Goal: Transaction & Acquisition: Purchase product/service

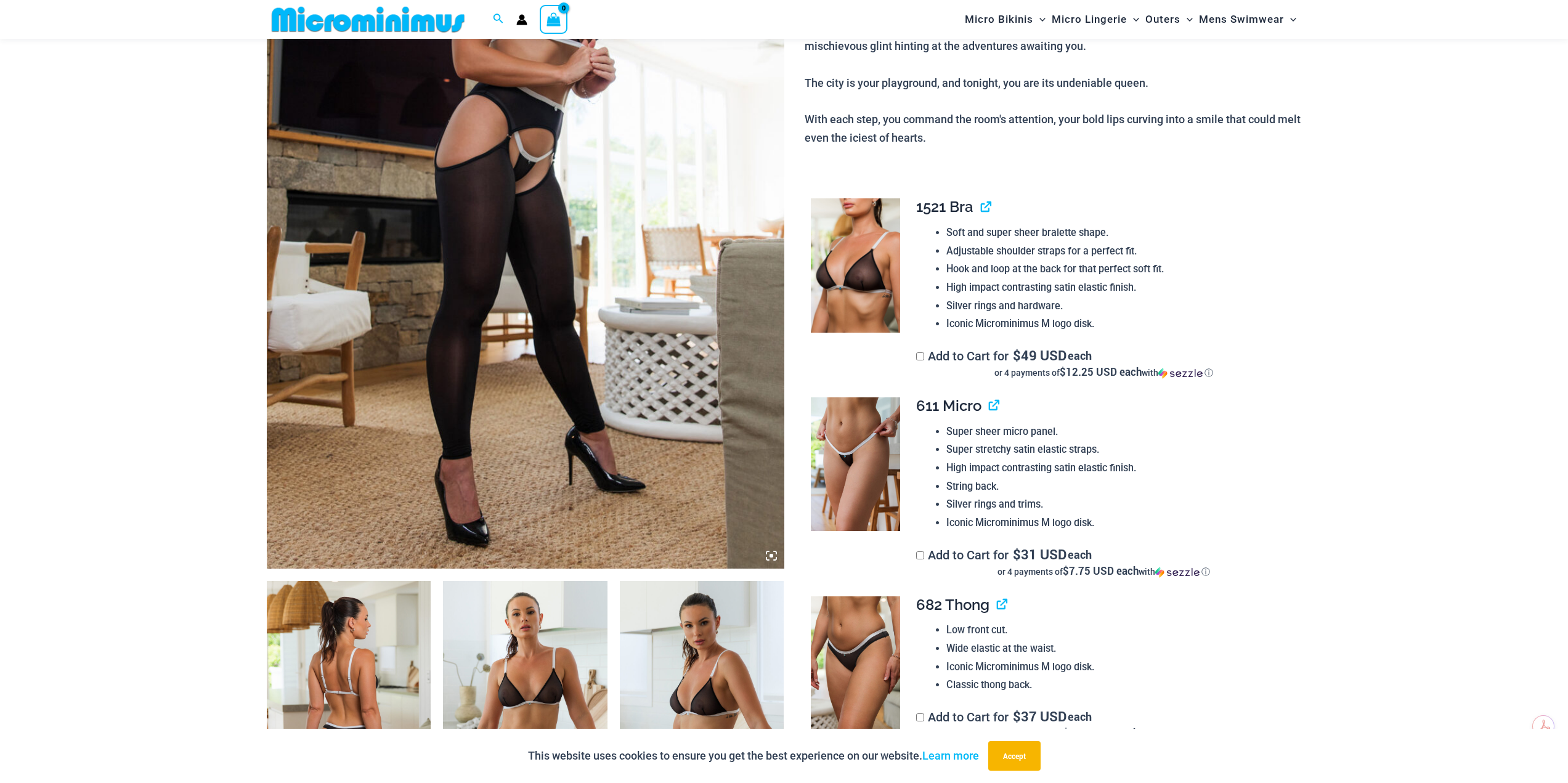
scroll to position [358, 0]
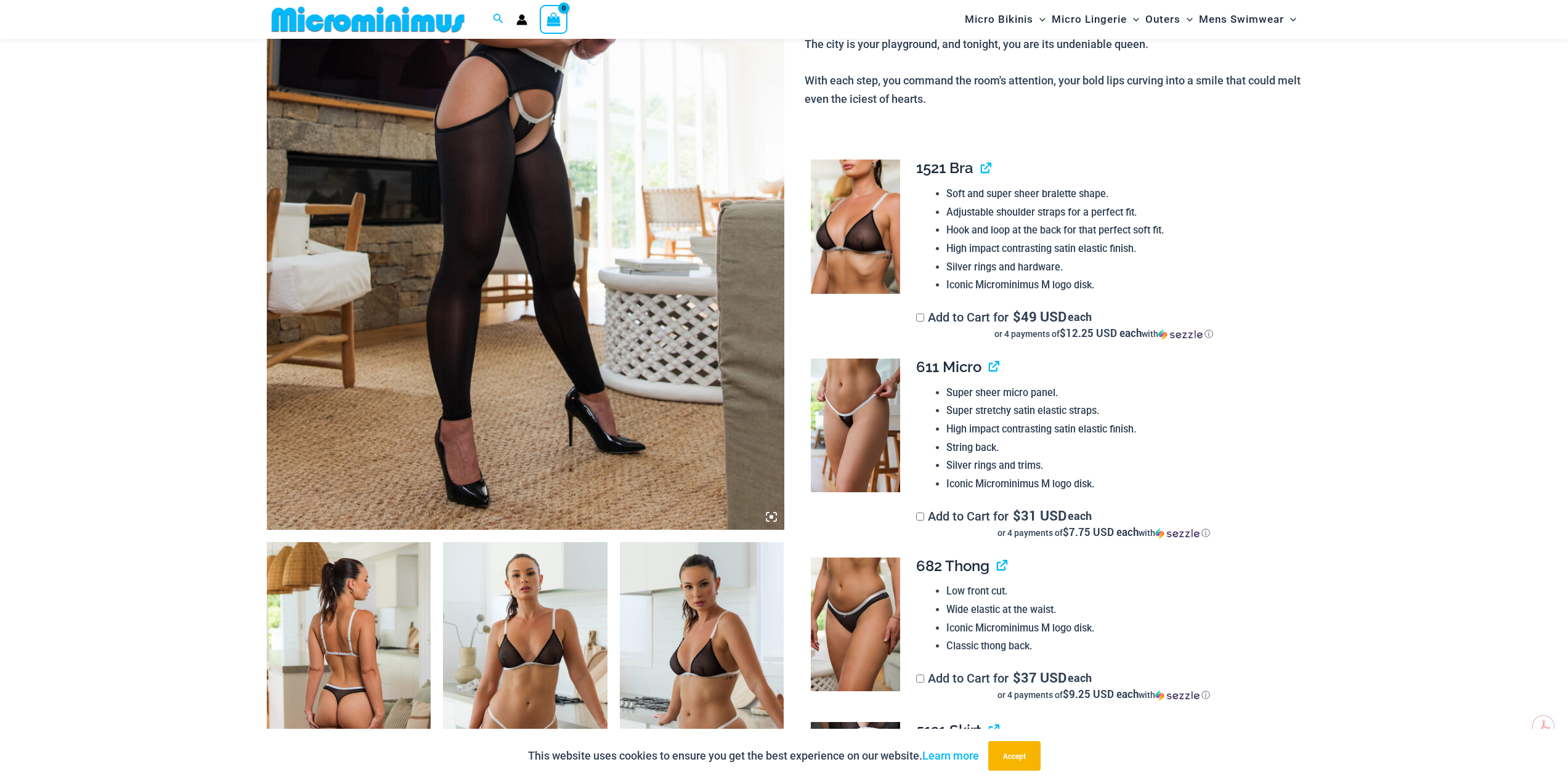
click at [920, 223] on div "Soft and super sheer bralette shape. Adjustable shoulder straps for a perfect f…" at bounding box center [1103, 240] width 375 height 110
click at [843, 226] on img at bounding box center [855, 227] width 89 height 134
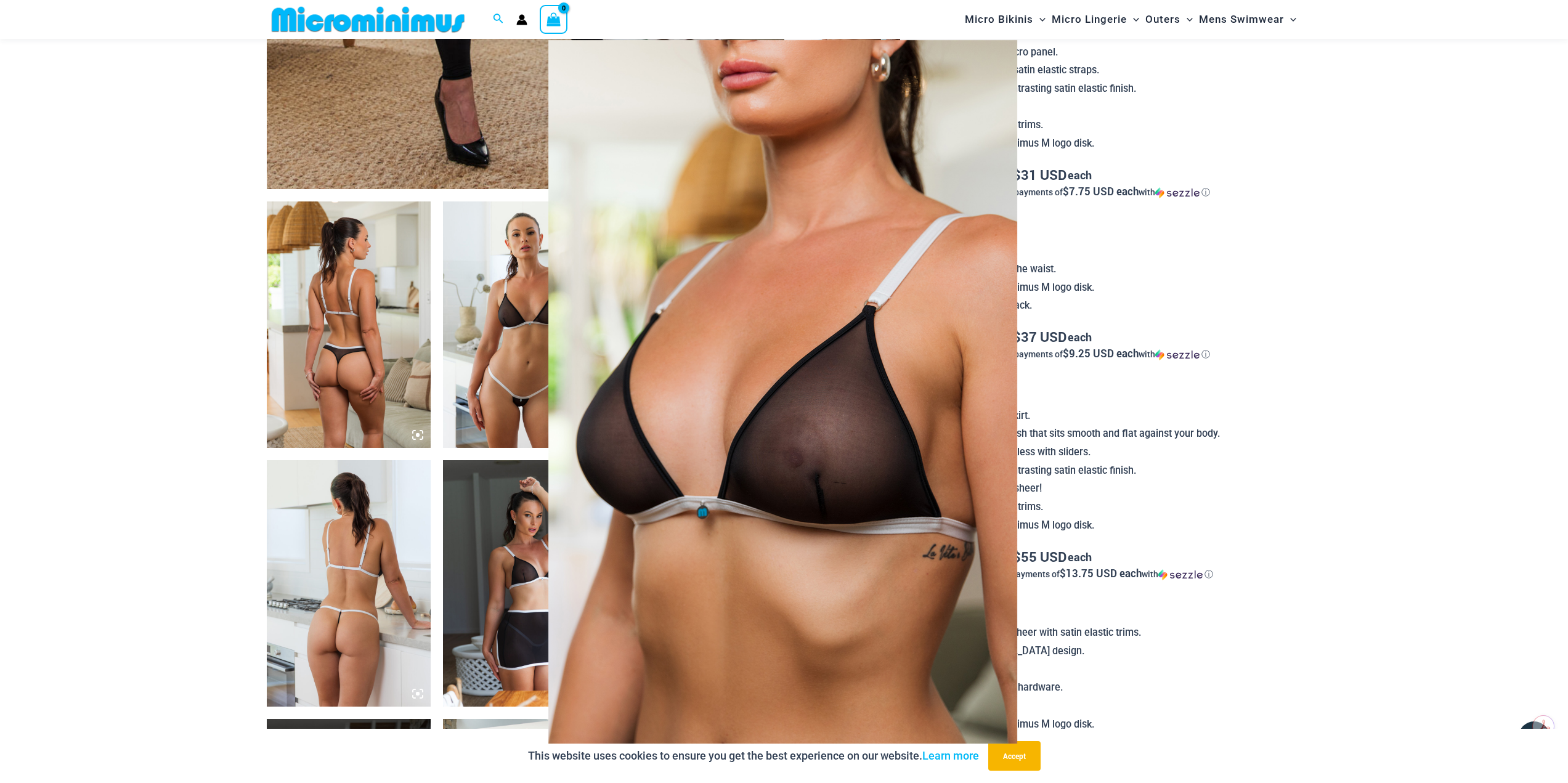
scroll to position [728, 0]
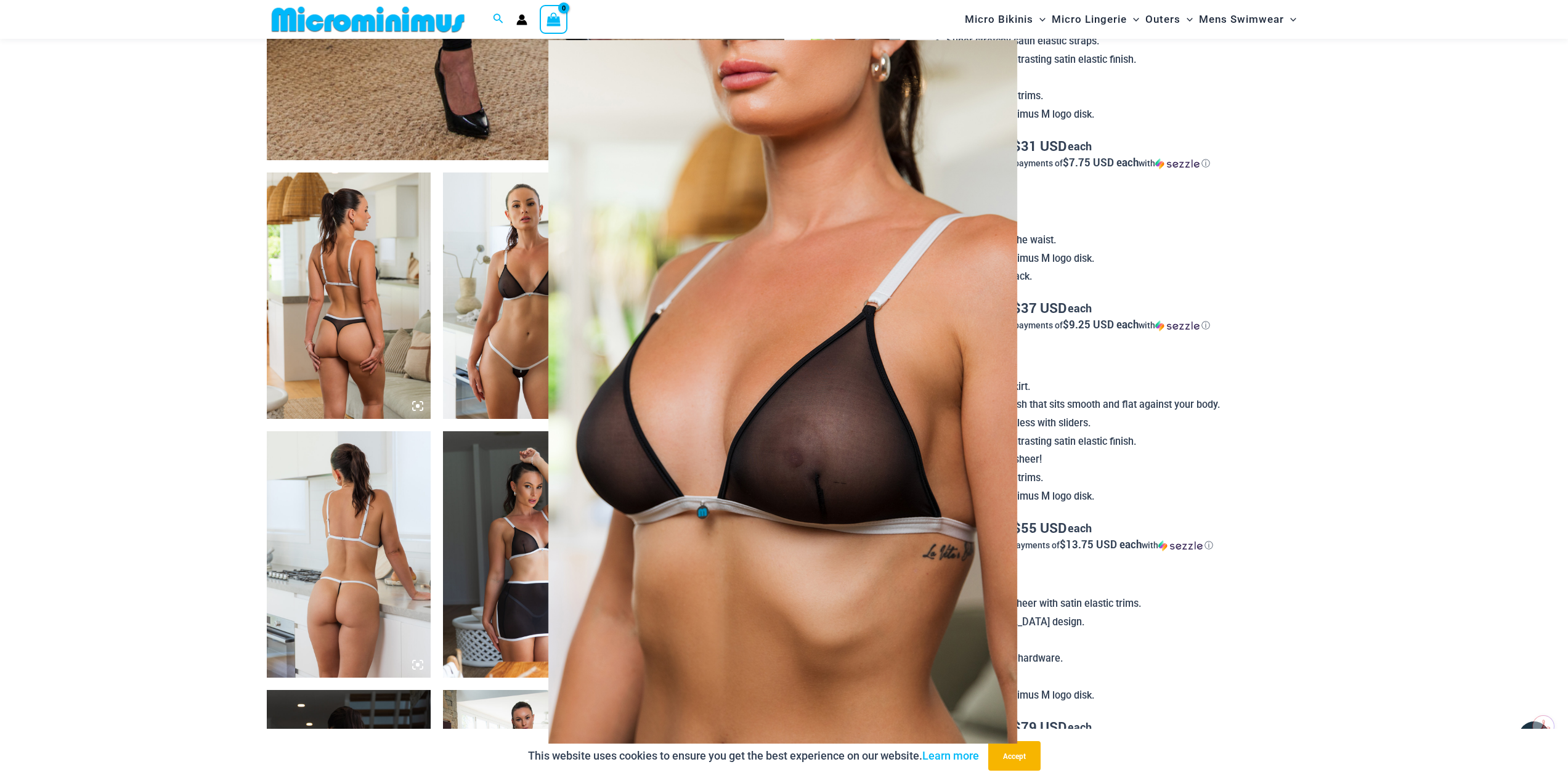
click at [354, 368] on div at bounding box center [784, 392] width 1568 height 783
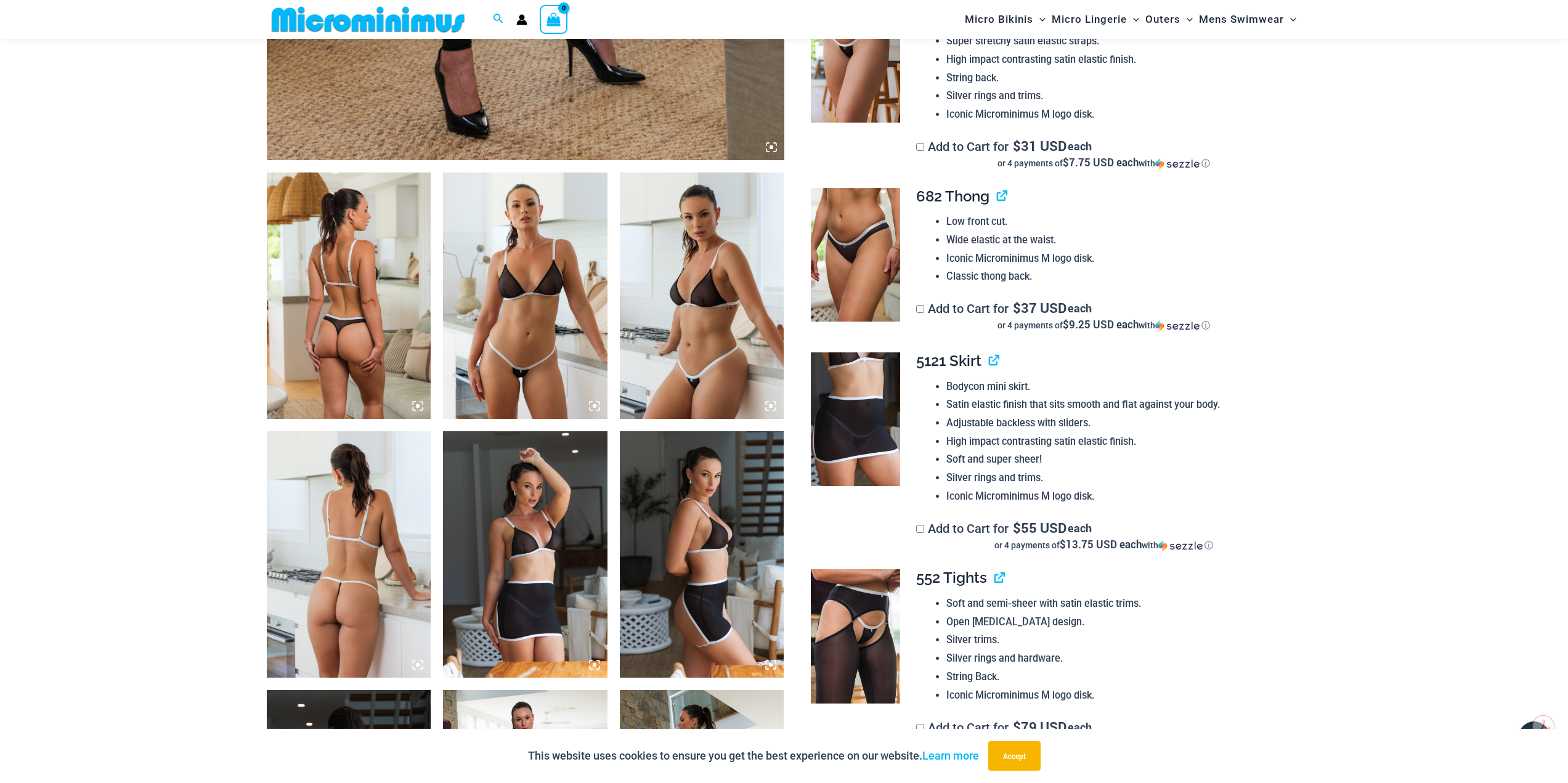
click at [336, 344] on img at bounding box center [349, 296] width 165 height 246
click at [379, 593] on img at bounding box center [349, 555] width 165 height 246
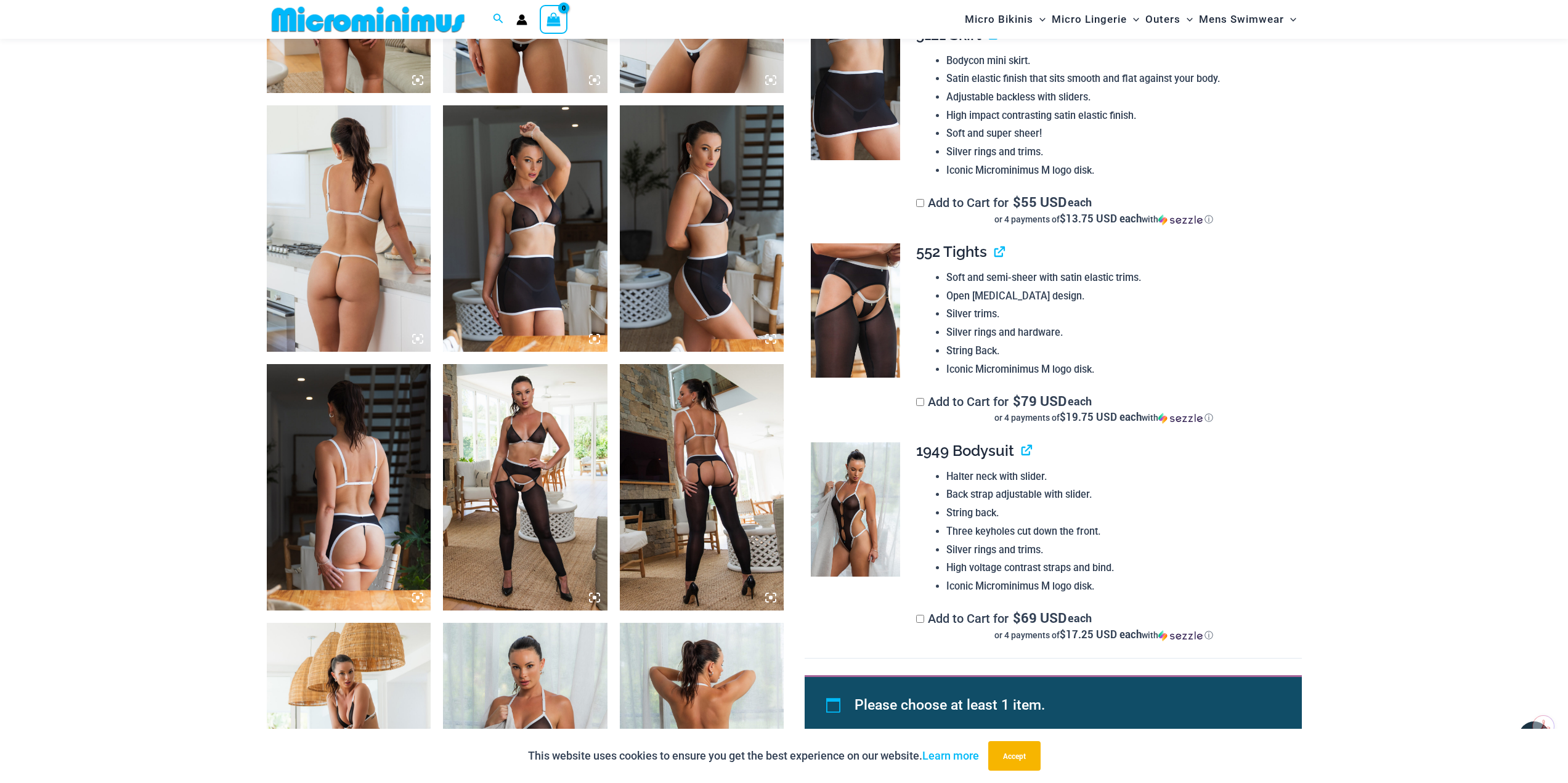
scroll to position [1098, 0]
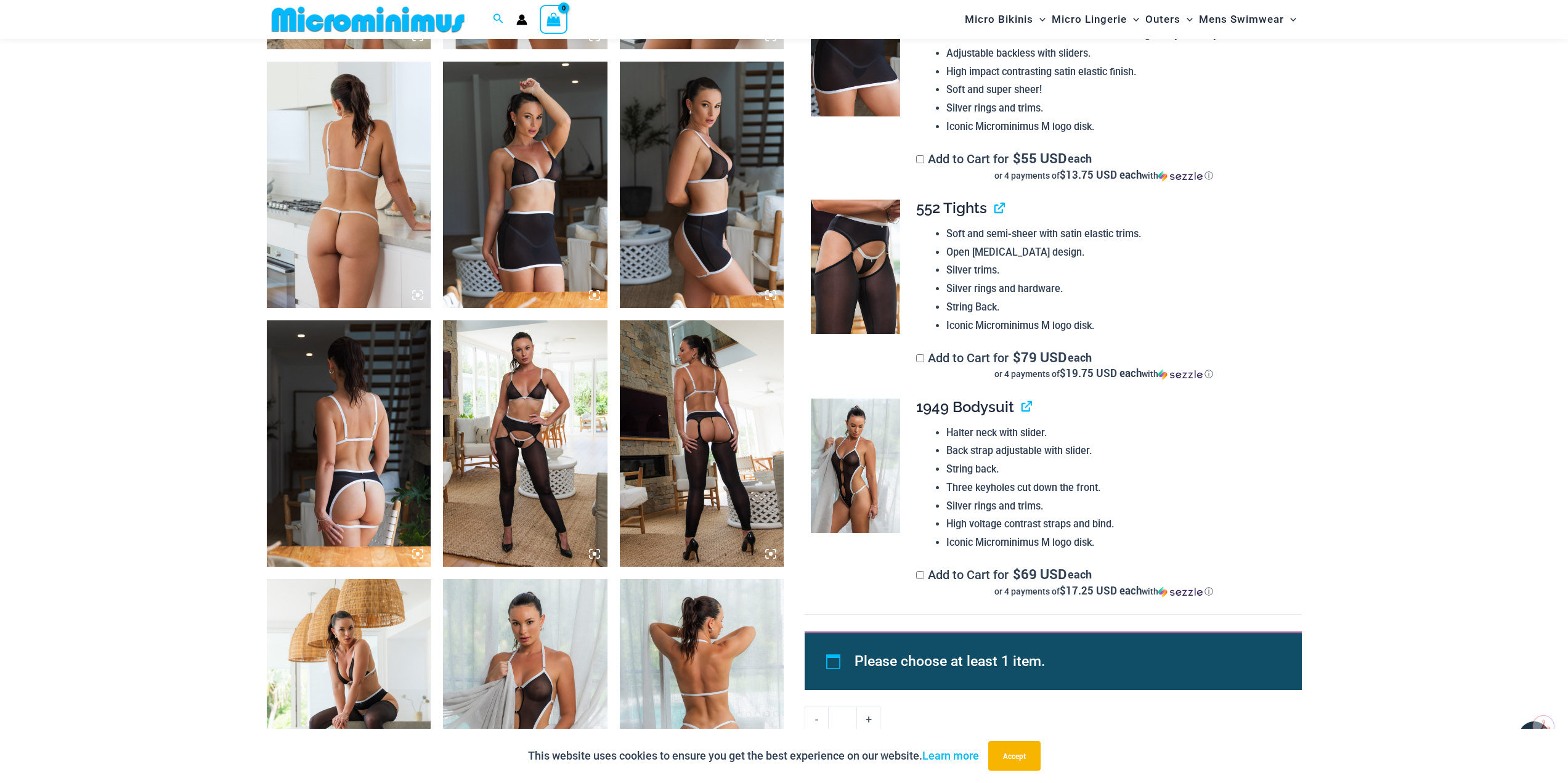
click at [501, 508] on img at bounding box center [525, 444] width 165 height 246
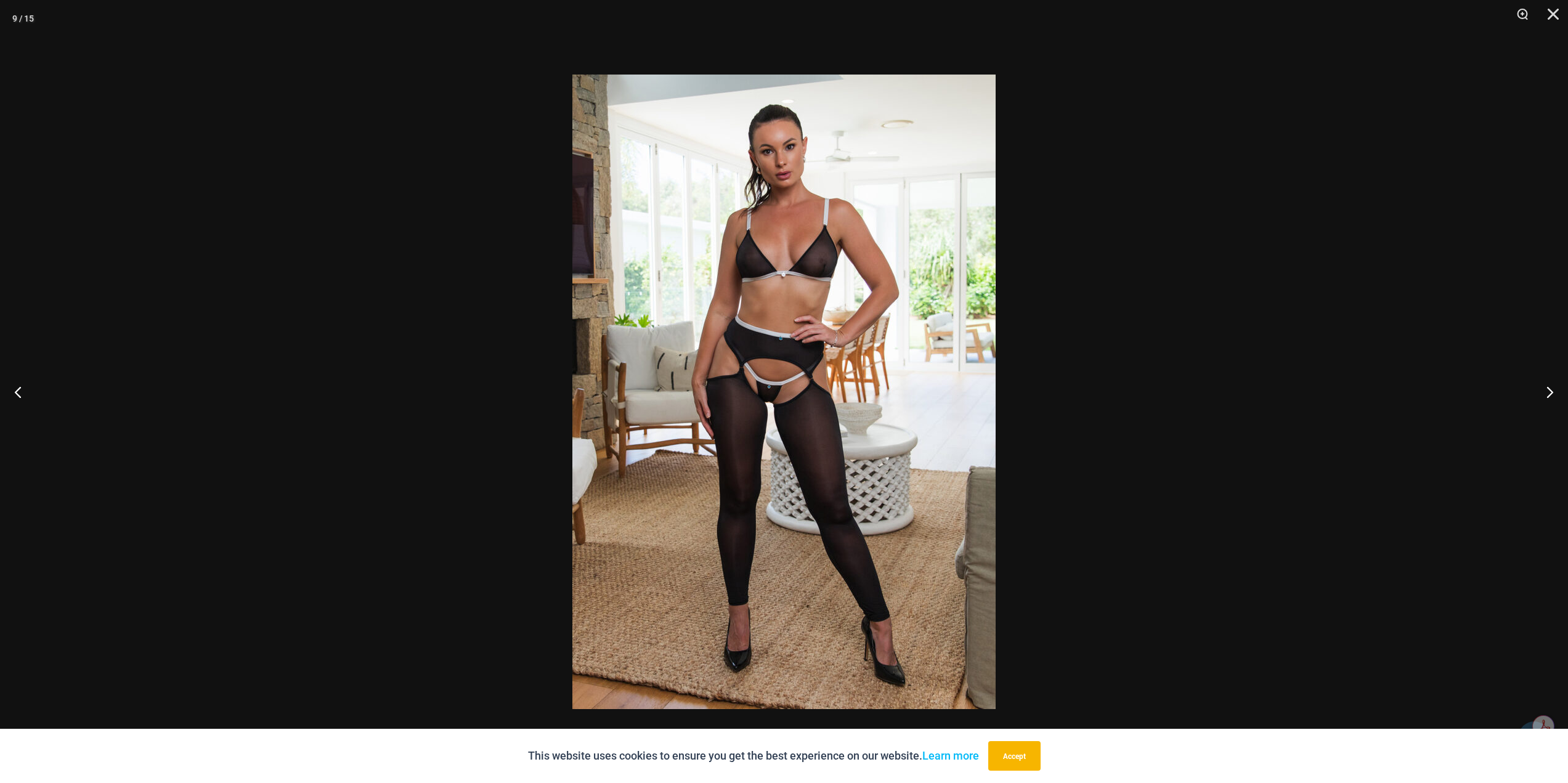
click at [714, 466] on img at bounding box center [784, 392] width 423 height 634
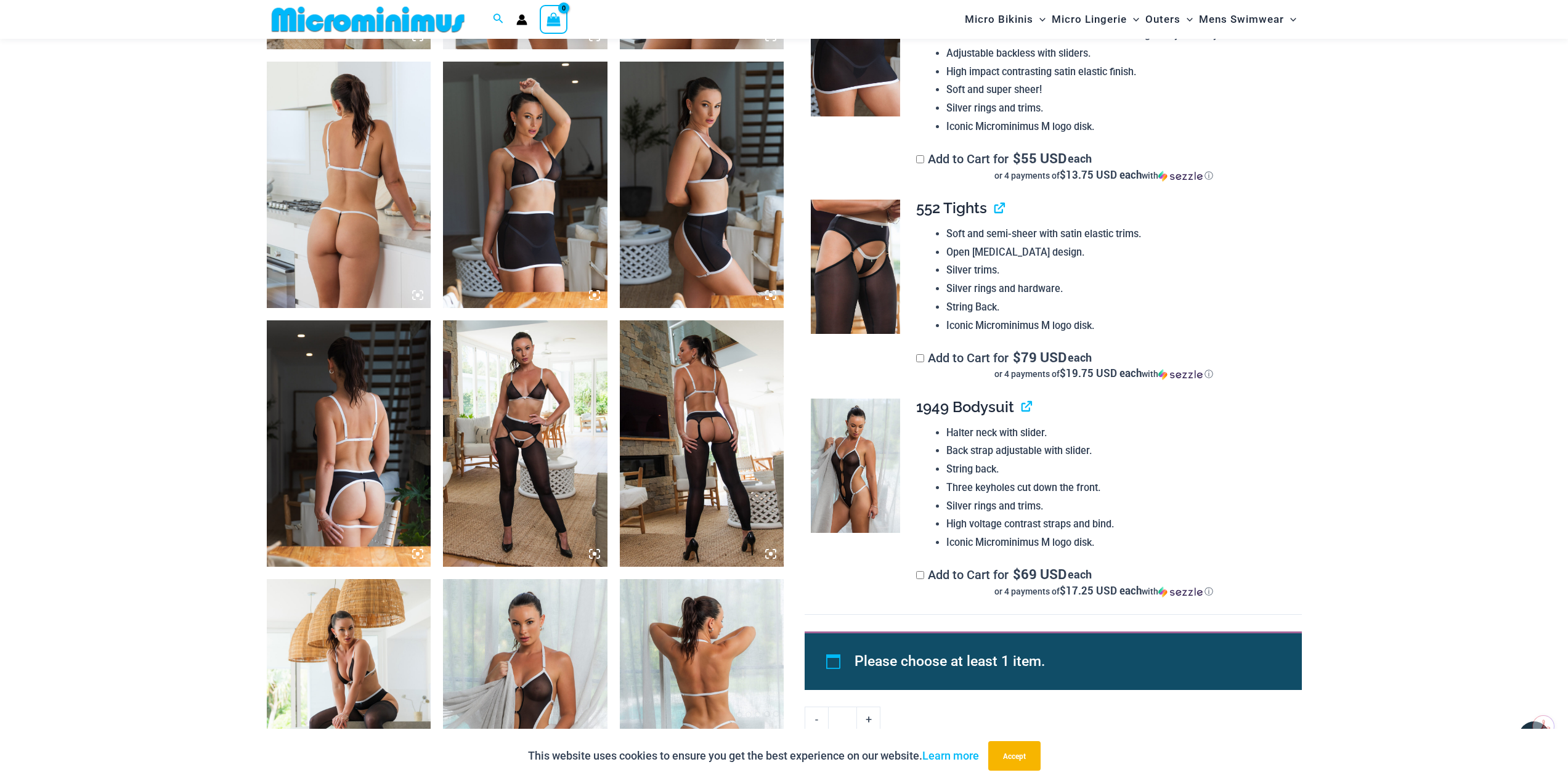
click at [569, 468] on img at bounding box center [525, 444] width 165 height 246
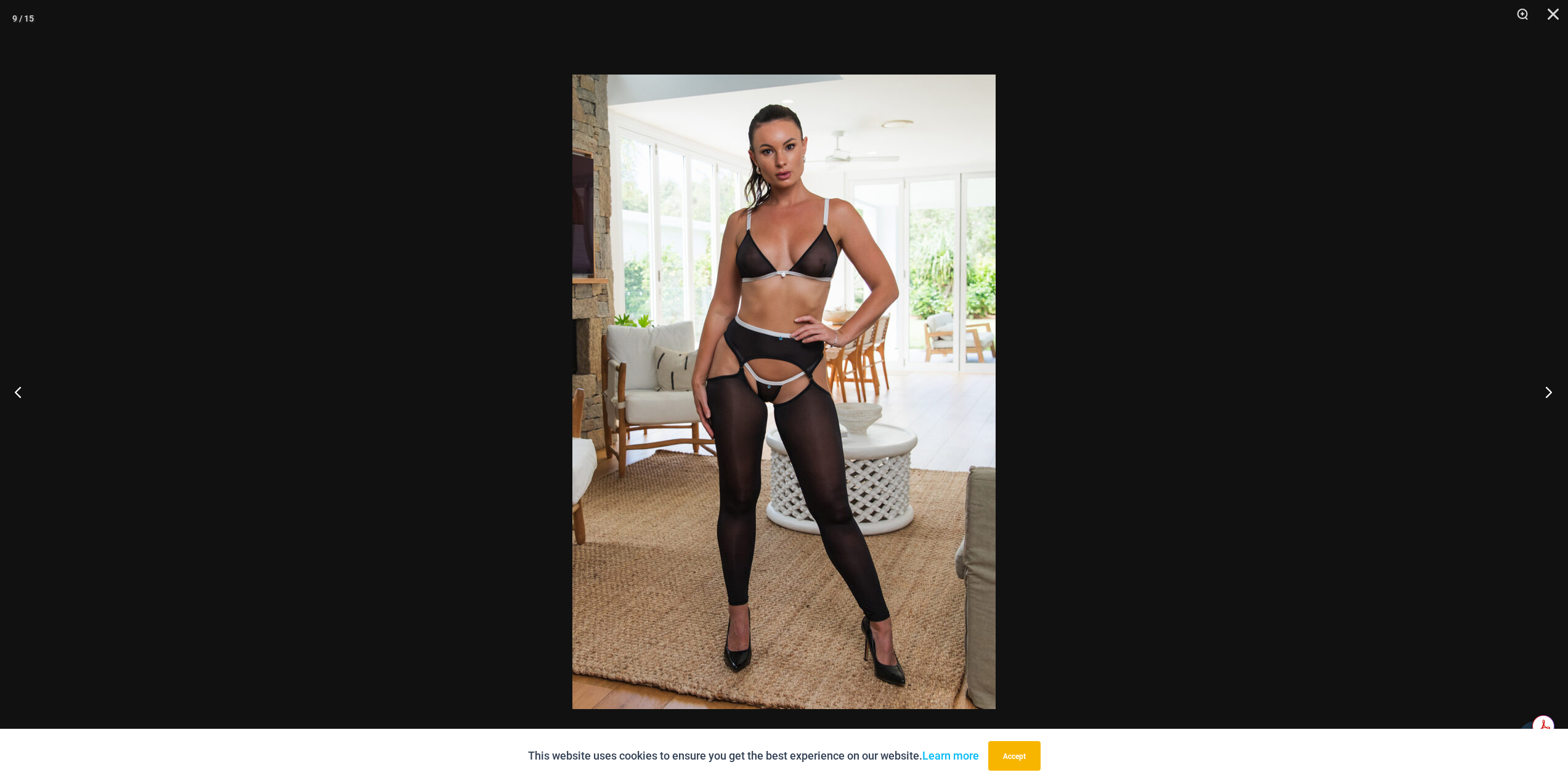
click at [1546, 383] on button "Next" at bounding box center [1545, 392] width 46 height 62
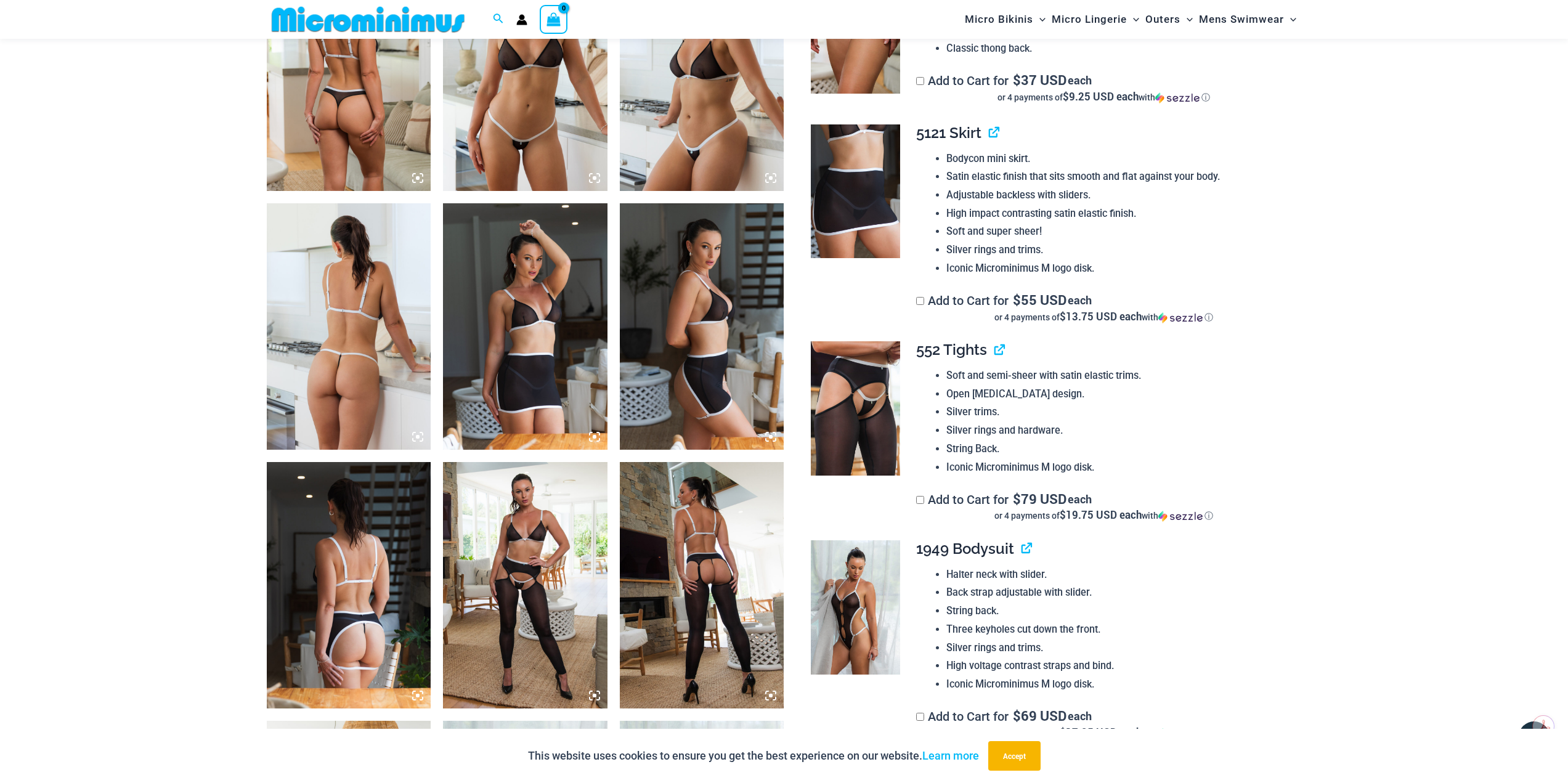
scroll to position [975, 0]
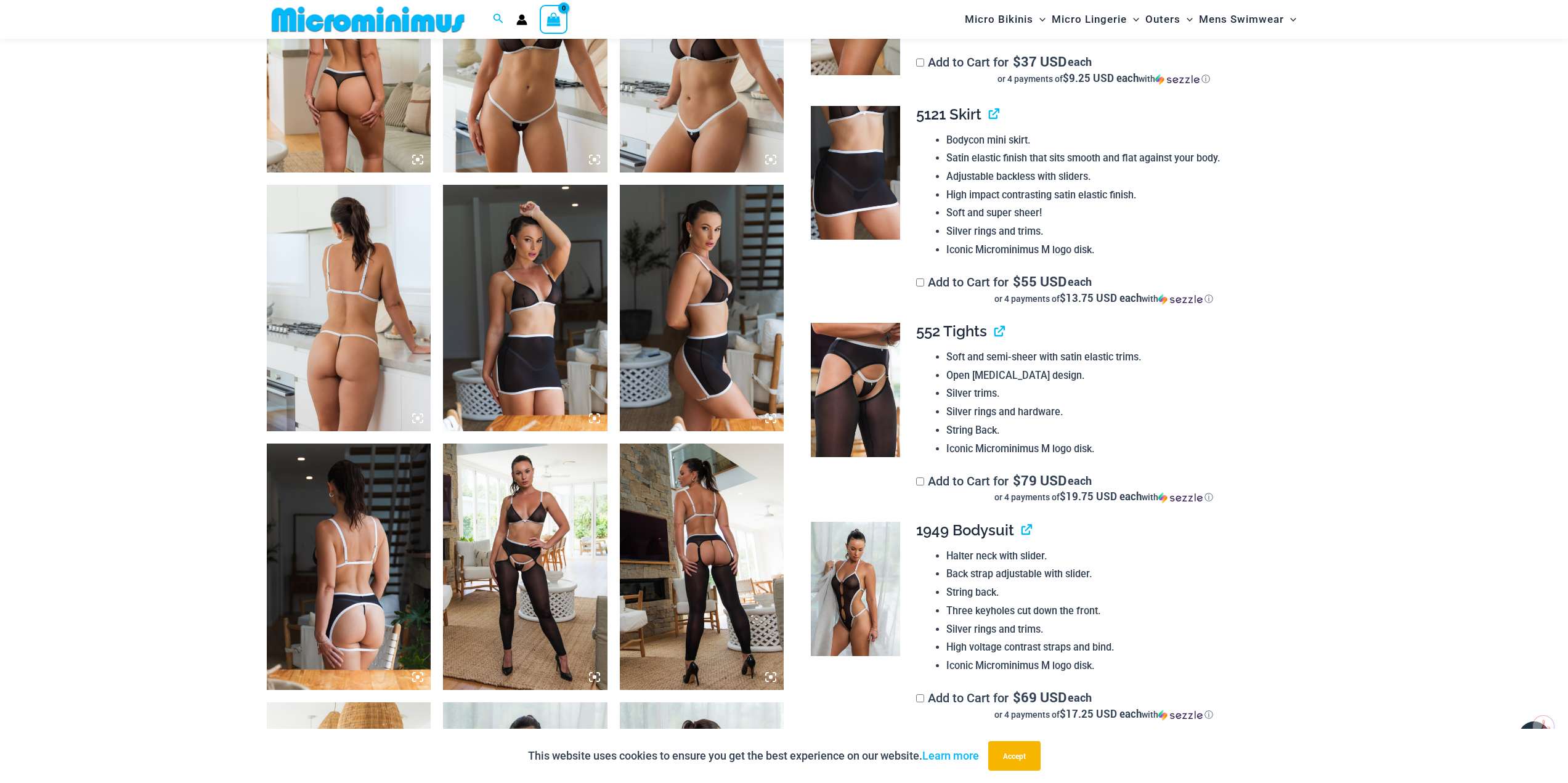
click at [841, 399] on img at bounding box center [855, 390] width 89 height 134
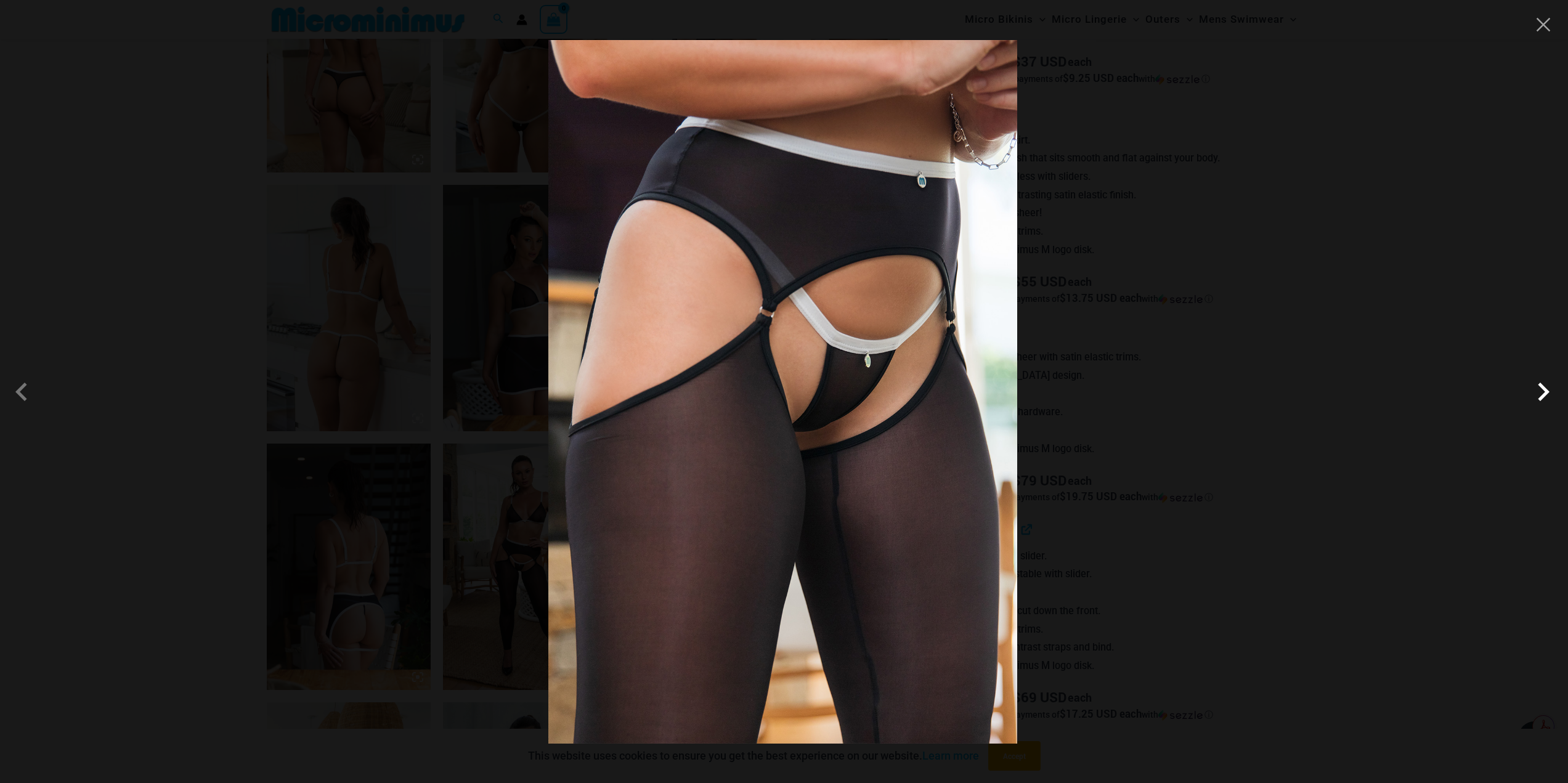
click at [1553, 405] on span at bounding box center [1543, 392] width 37 height 37
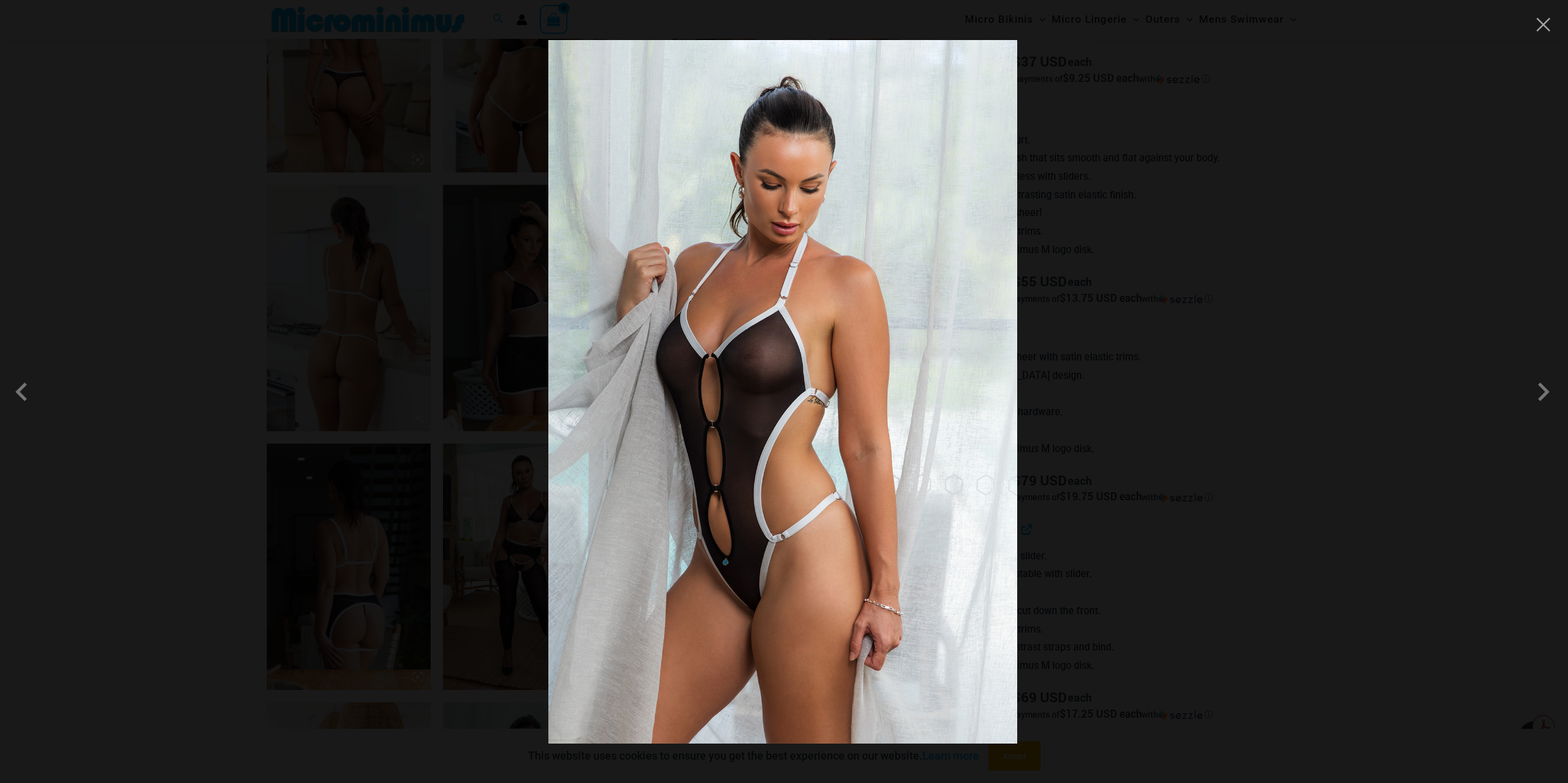
click at [1545, 37] on div at bounding box center [784, 392] width 1568 height 783
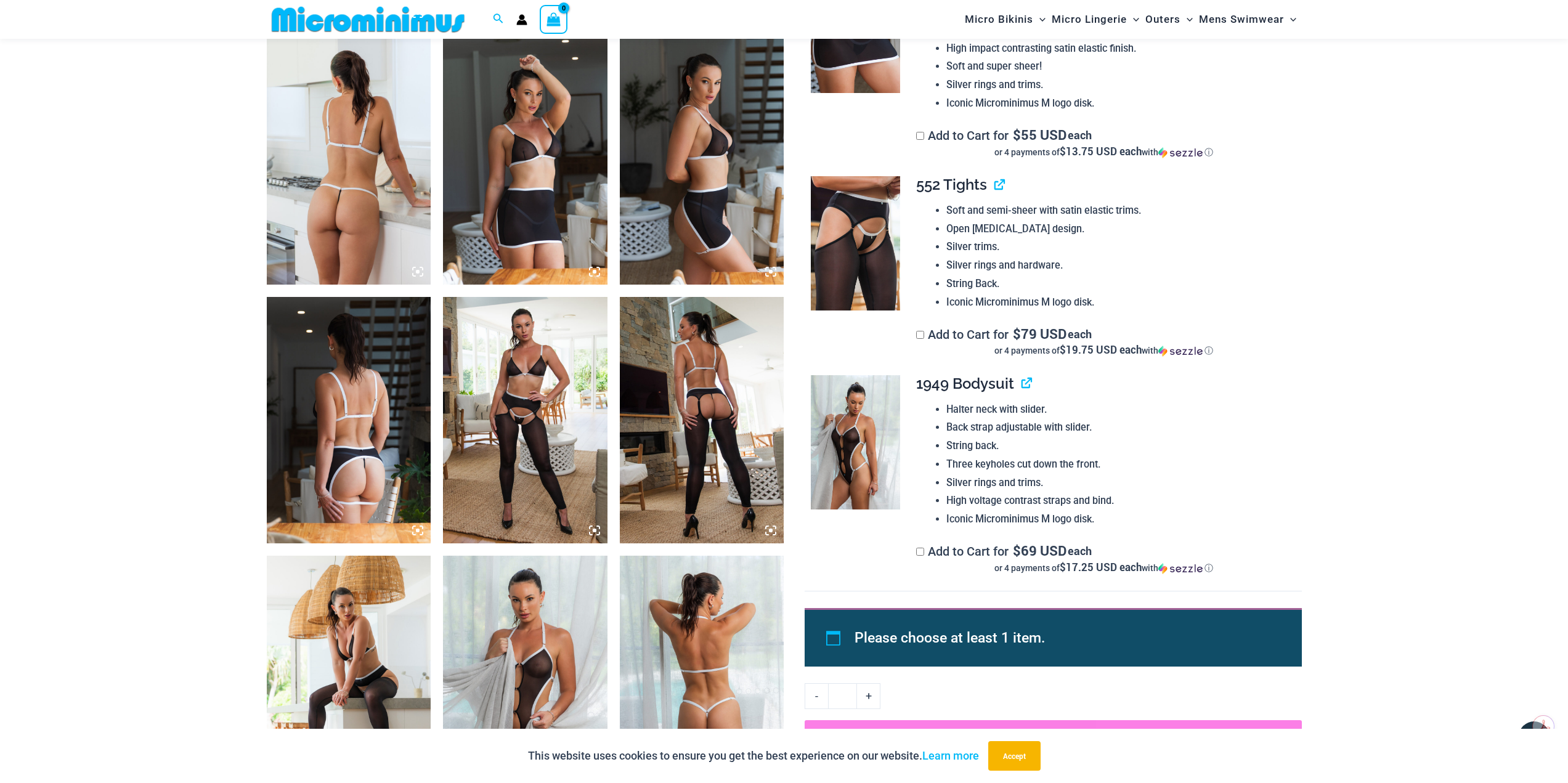
scroll to position [1160, 0]
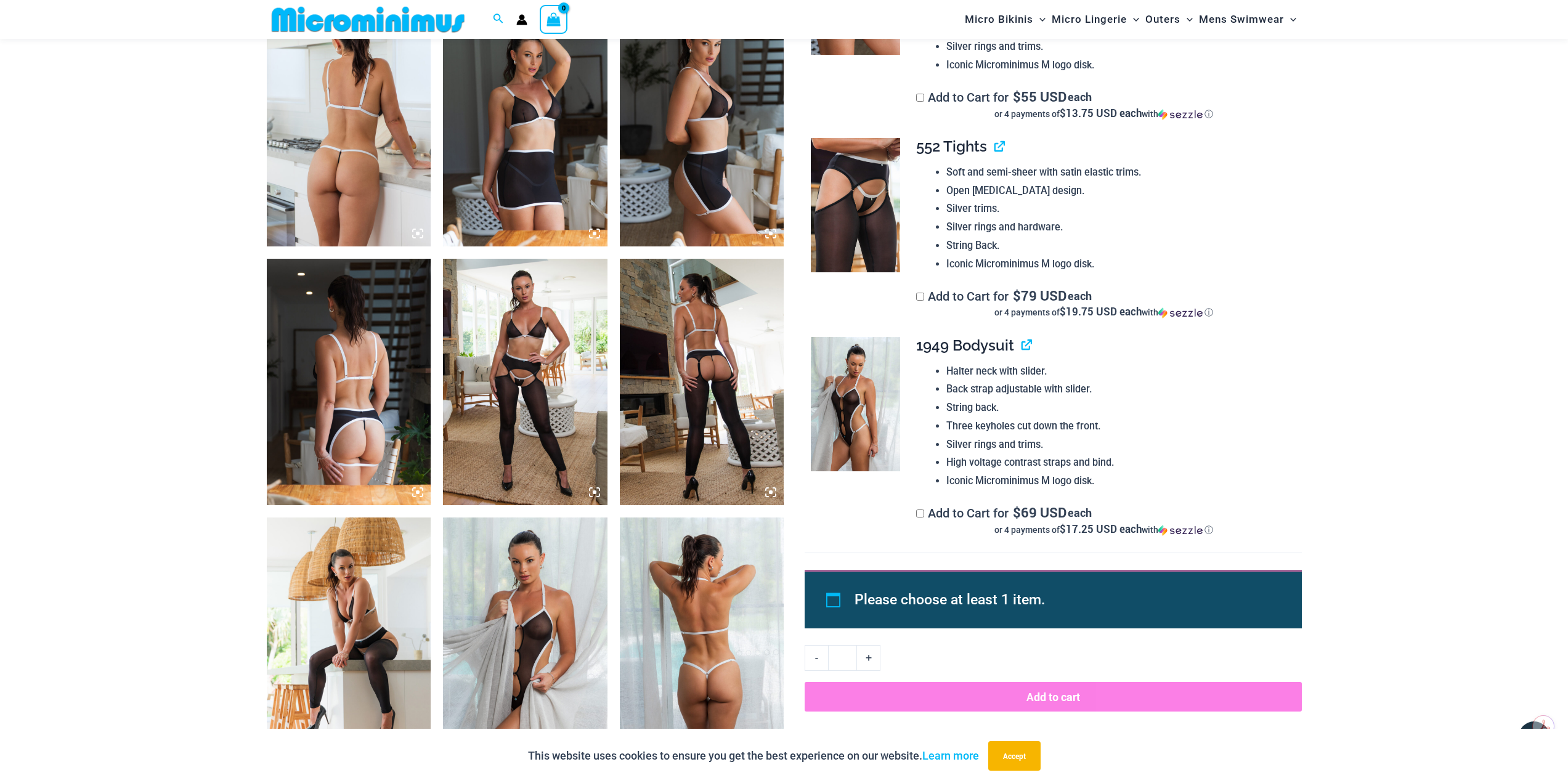
click at [400, 603] on img at bounding box center [349, 641] width 165 height 246
click at [656, 422] on img at bounding box center [702, 382] width 165 height 246
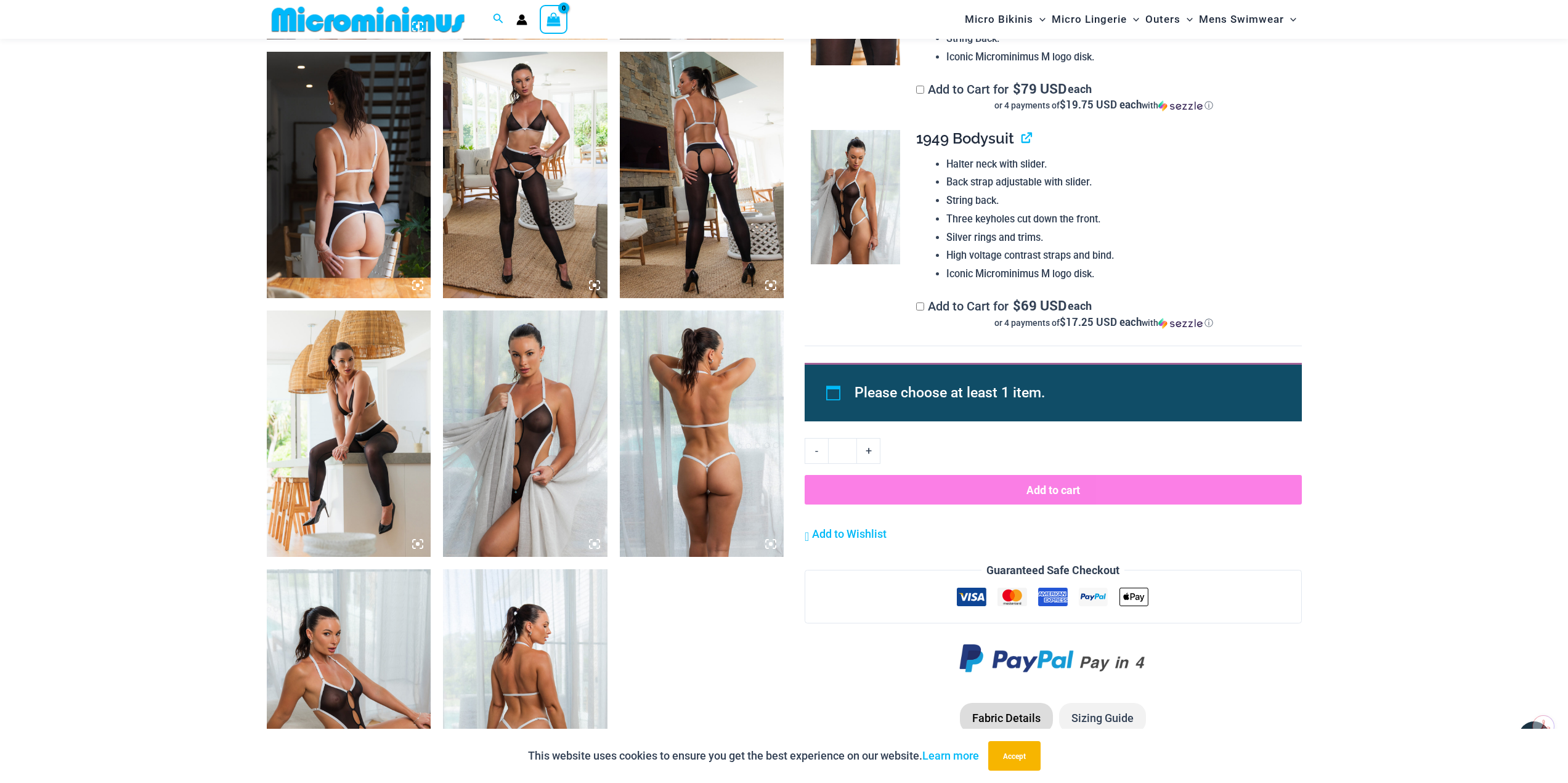
scroll to position [1283, 0]
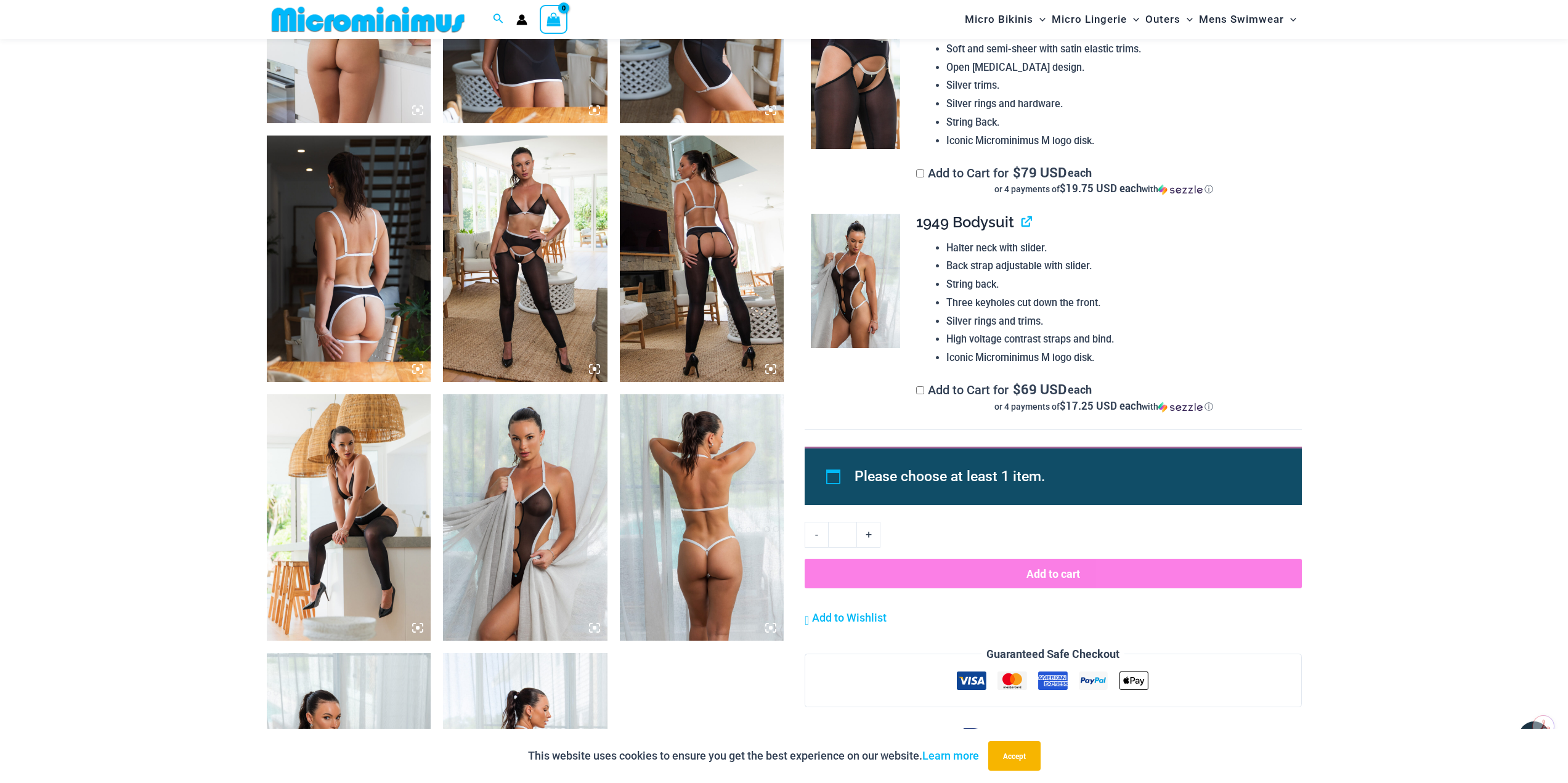
click at [339, 239] on img at bounding box center [349, 259] width 165 height 246
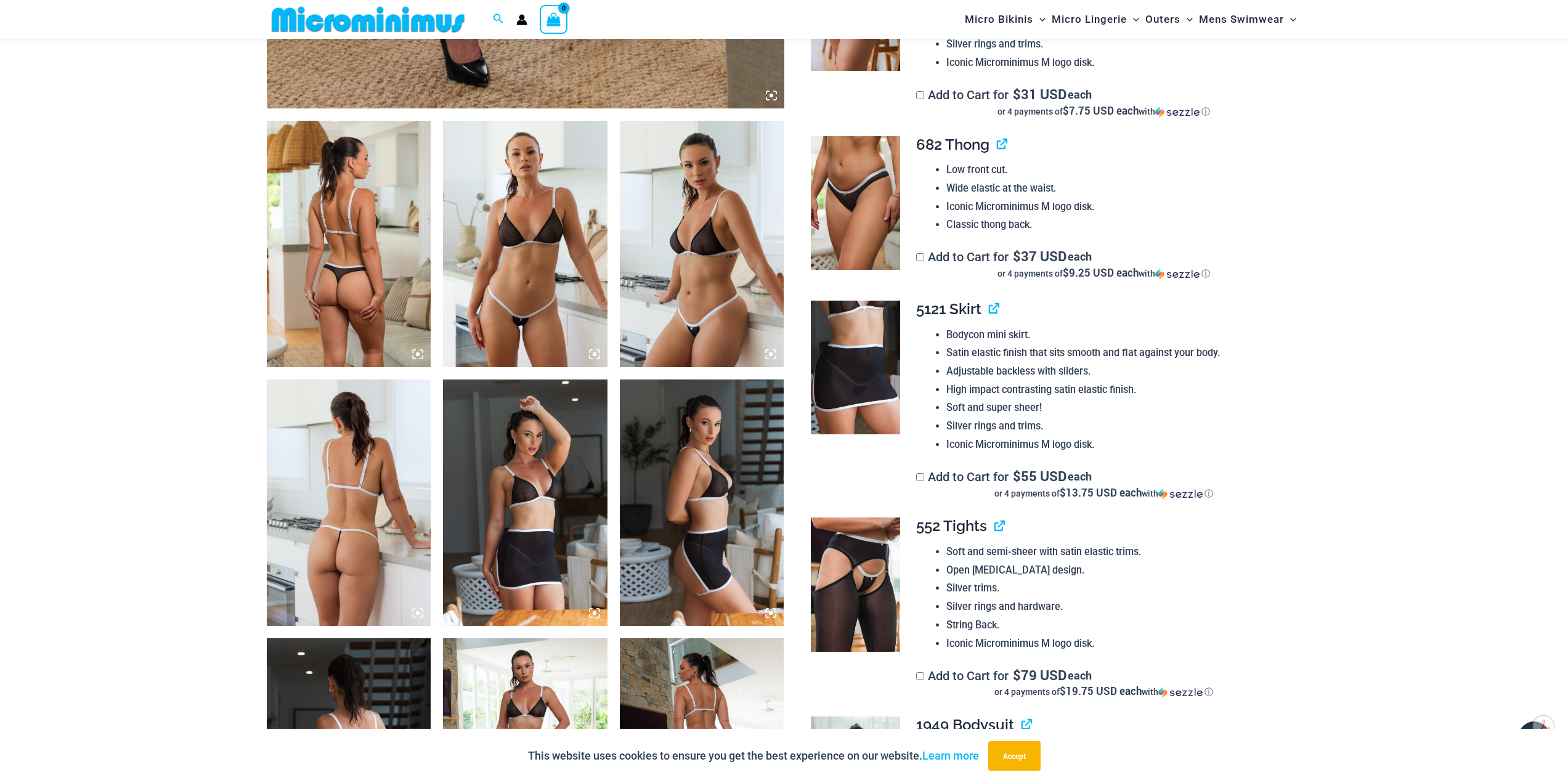
scroll to position [791, 0]
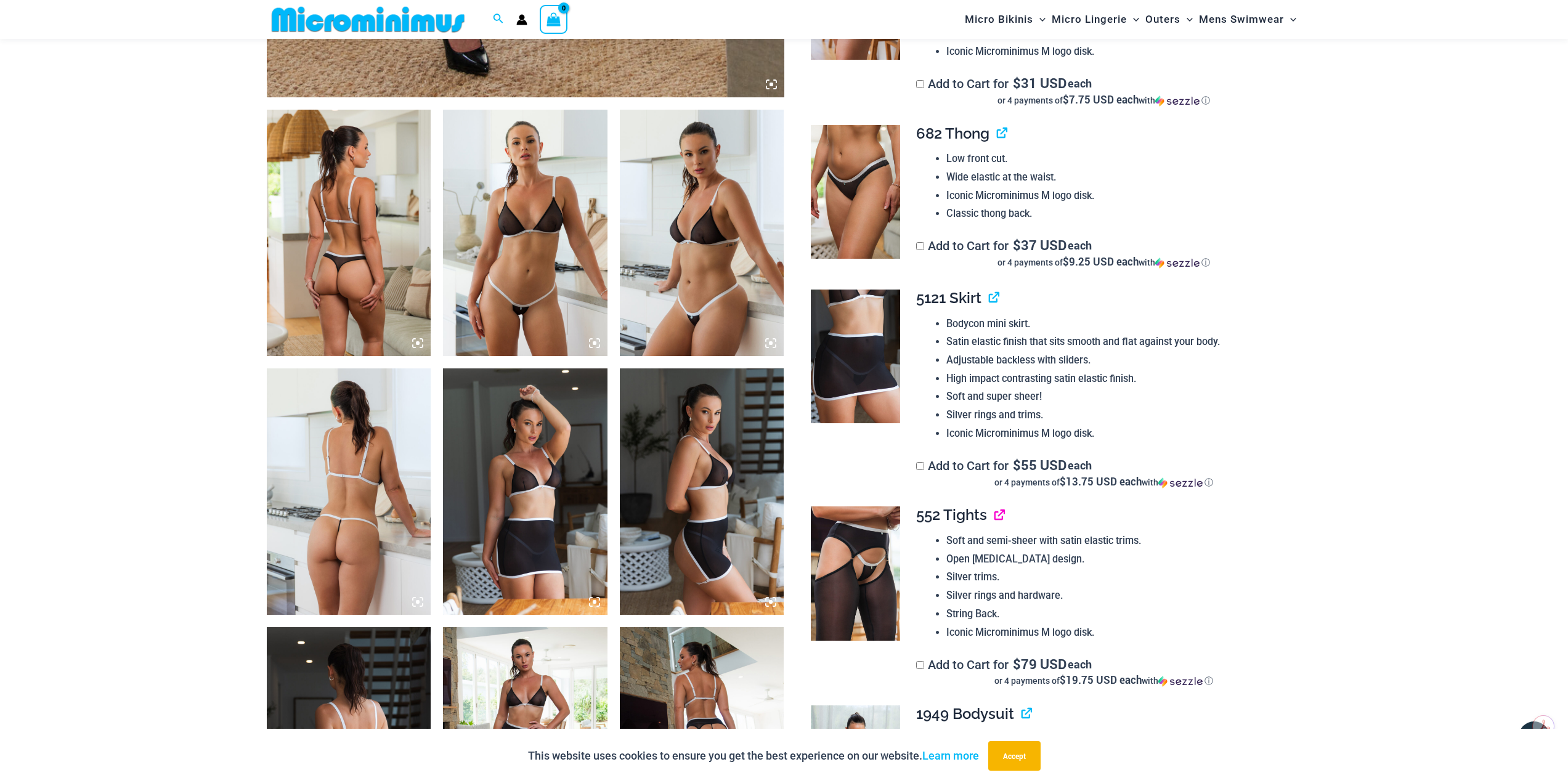
click at [995, 515] on link "View product" at bounding box center [995, 515] width 0 height 18
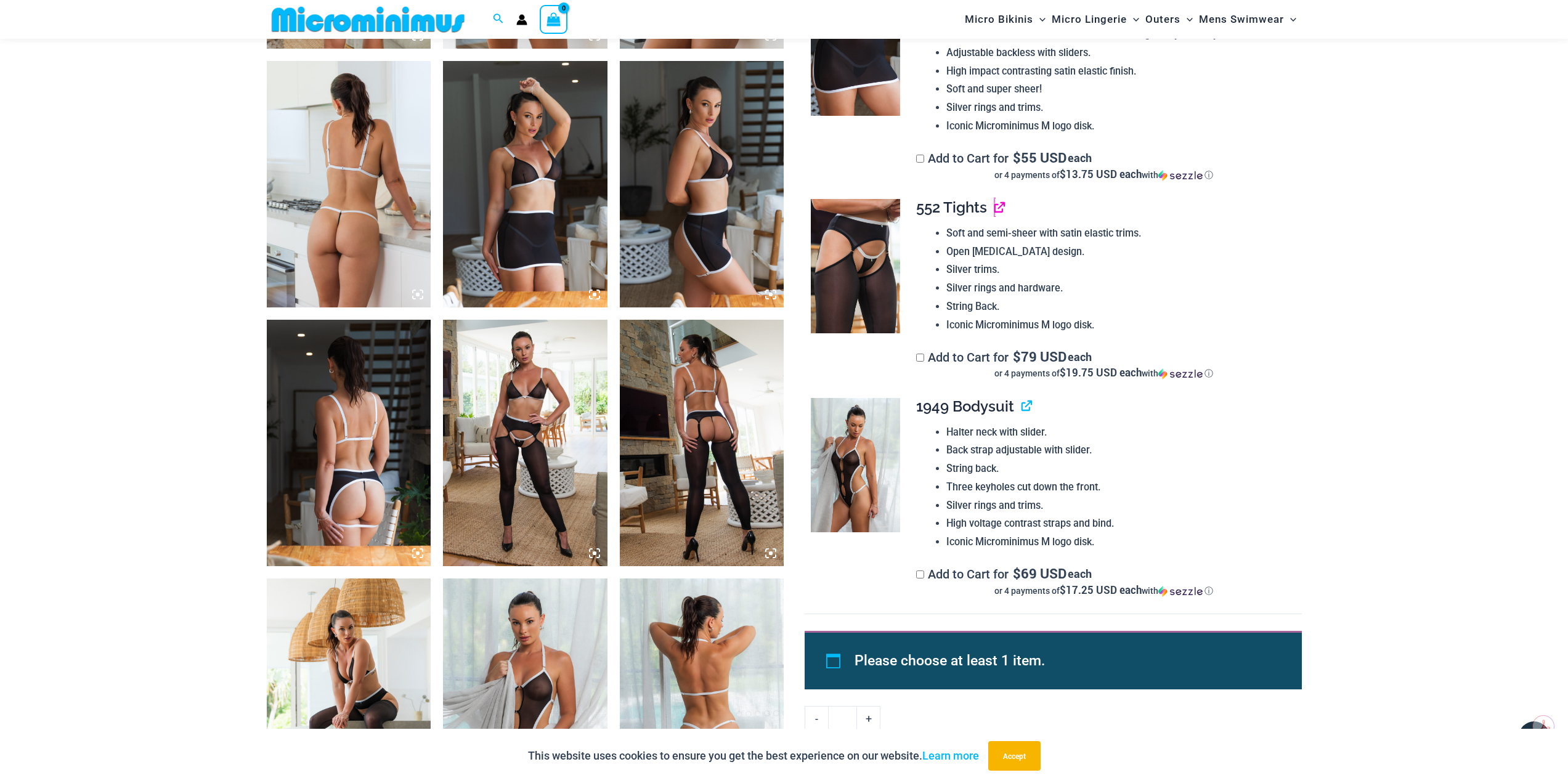
scroll to position [1161, 0]
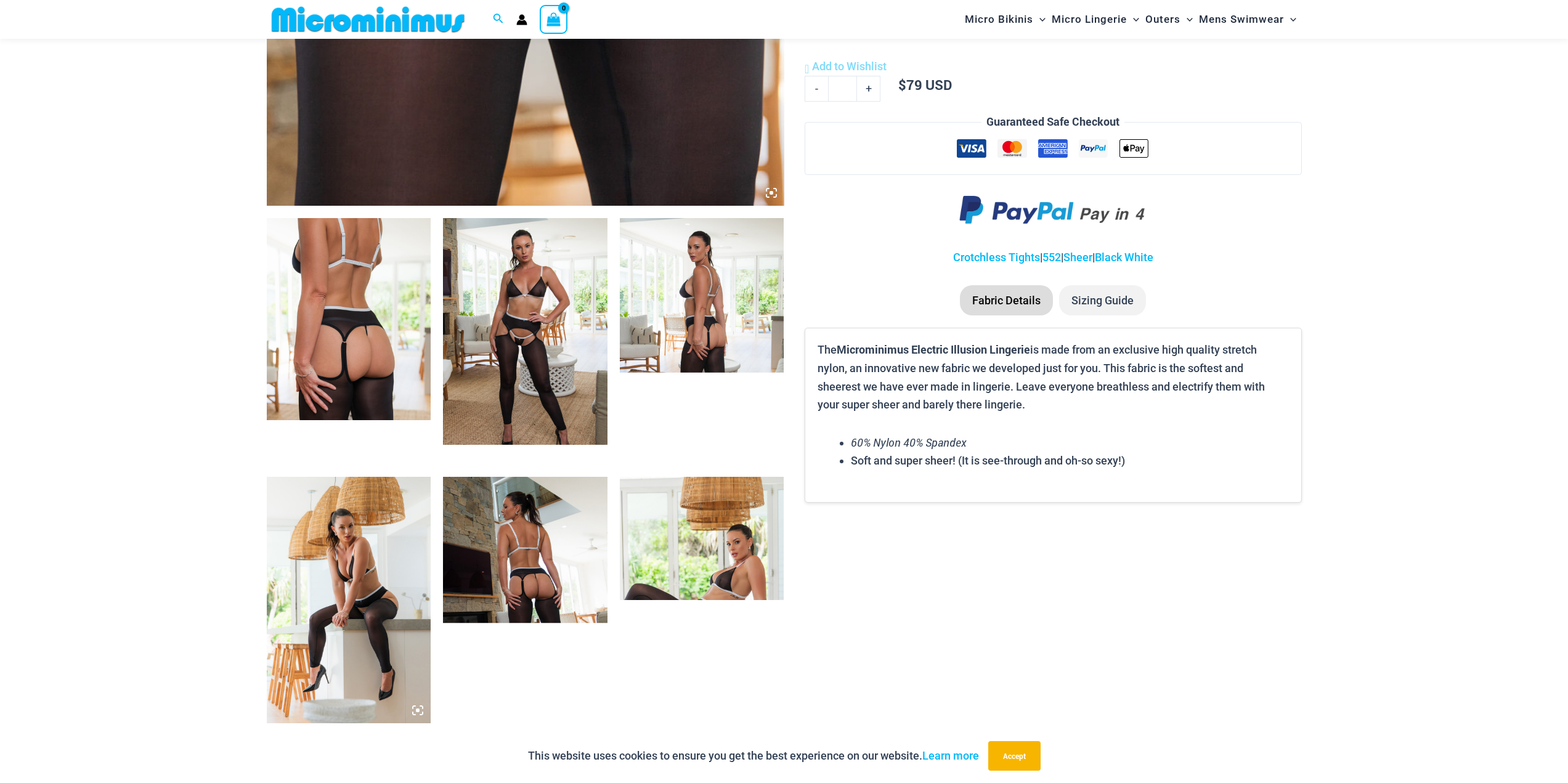
scroll to position [730, 0]
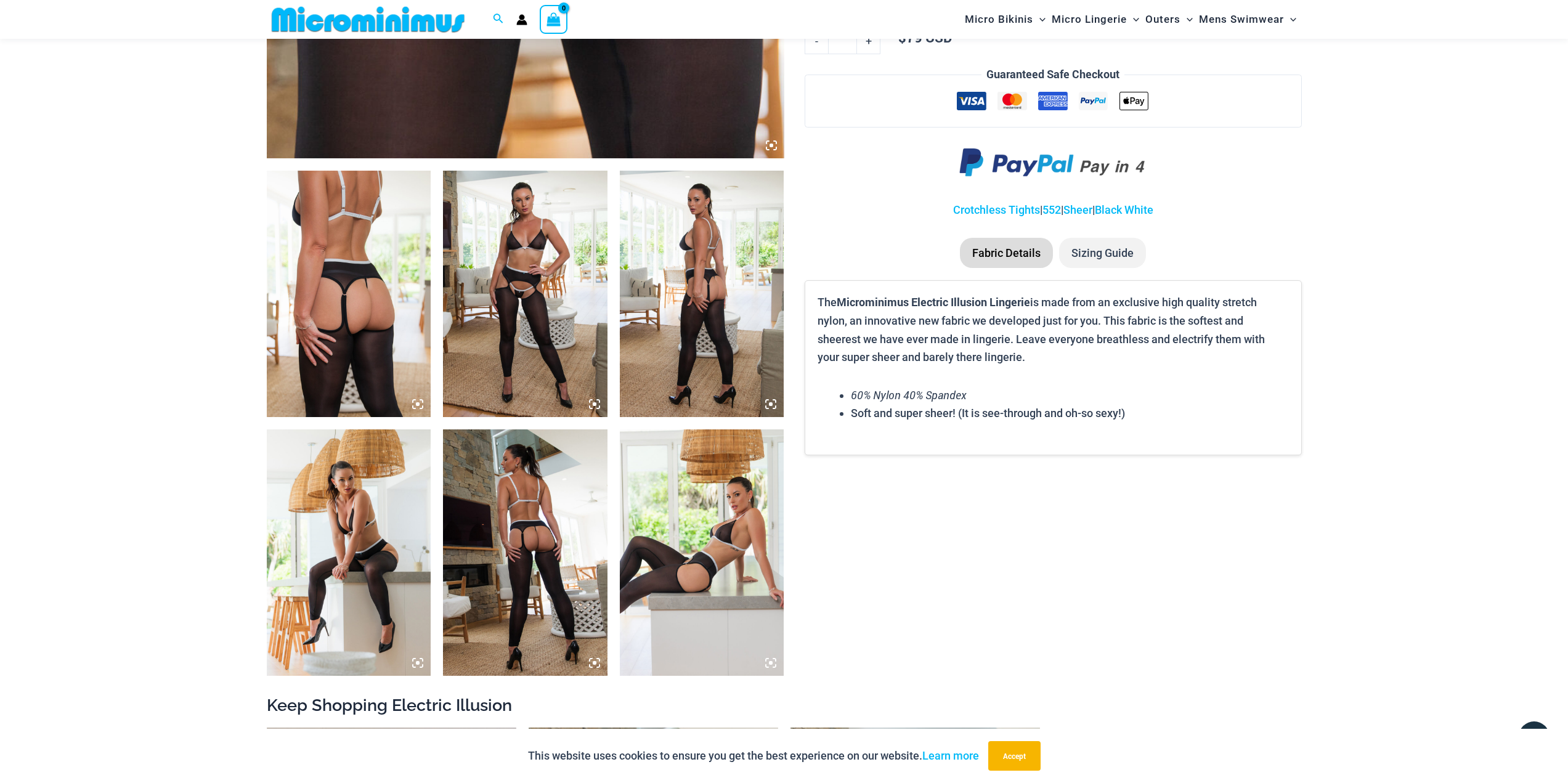
click at [671, 356] on img at bounding box center [702, 294] width 165 height 246
click at [518, 284] on img at bounding box center [525, 294] width 165 height 246
click at [669, 526] on img at bounding box center [702, 553] width 165 height 246
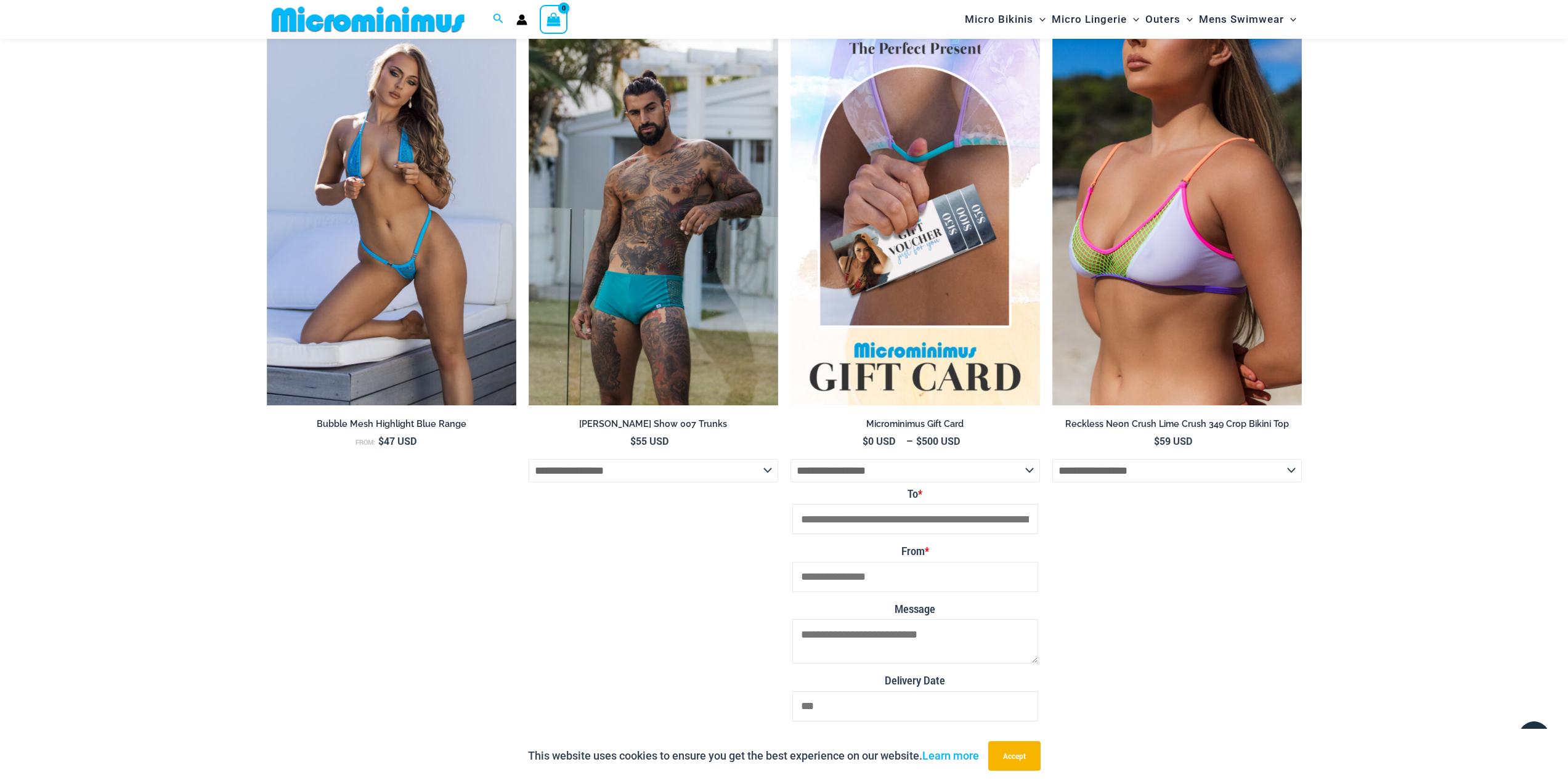
scroll to position [2949, 0]
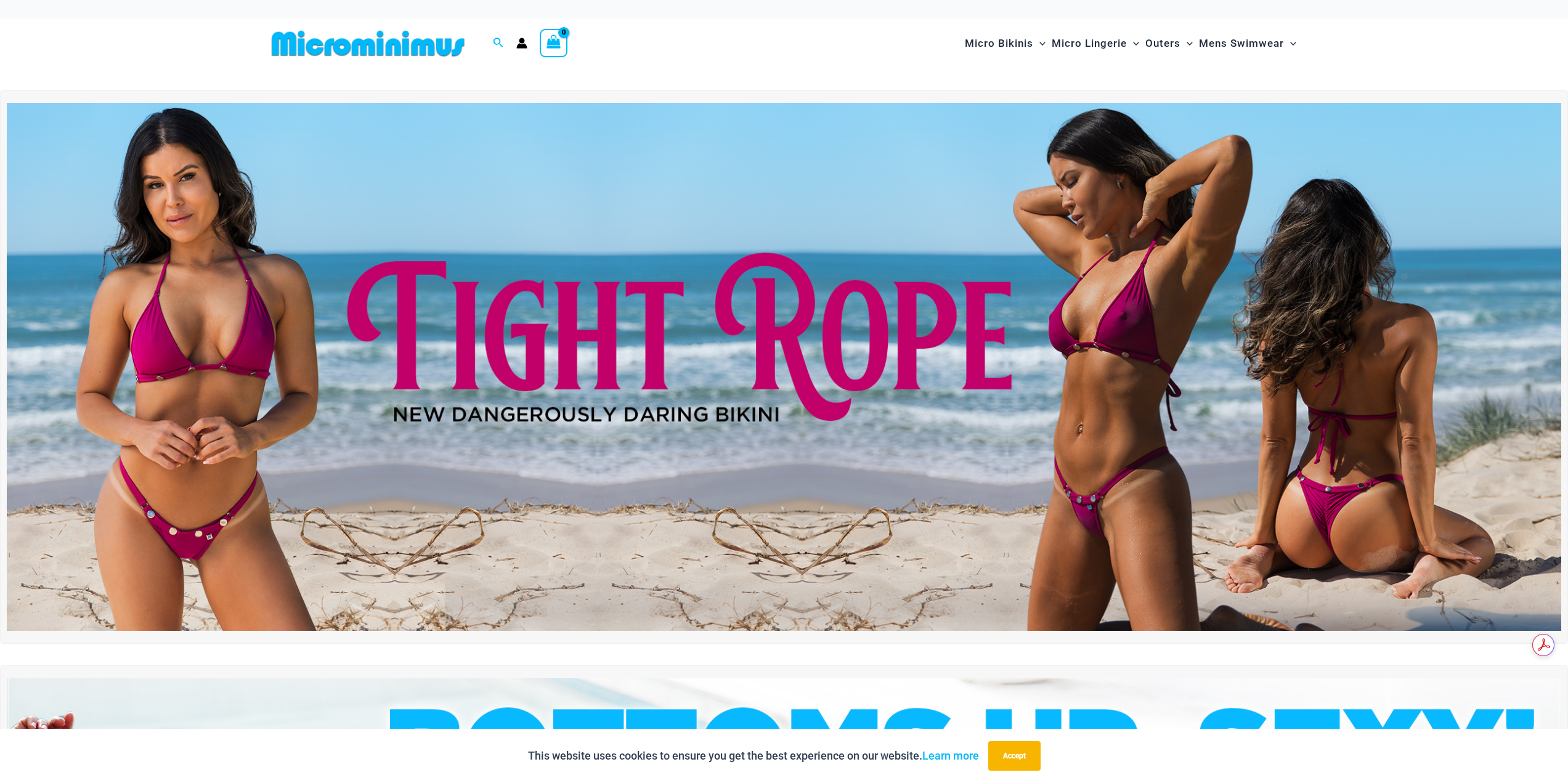
click at [491, 43] on div "Search for: Search Search" at bounding box center [498, 44] width 23 height 15
click at [496, 42] on icon "Search icon link" at bounding box center [498, 43] width 10 height 11
type input "**********"
click button "Search" at bounding box center [0, 0] width 0 height 0
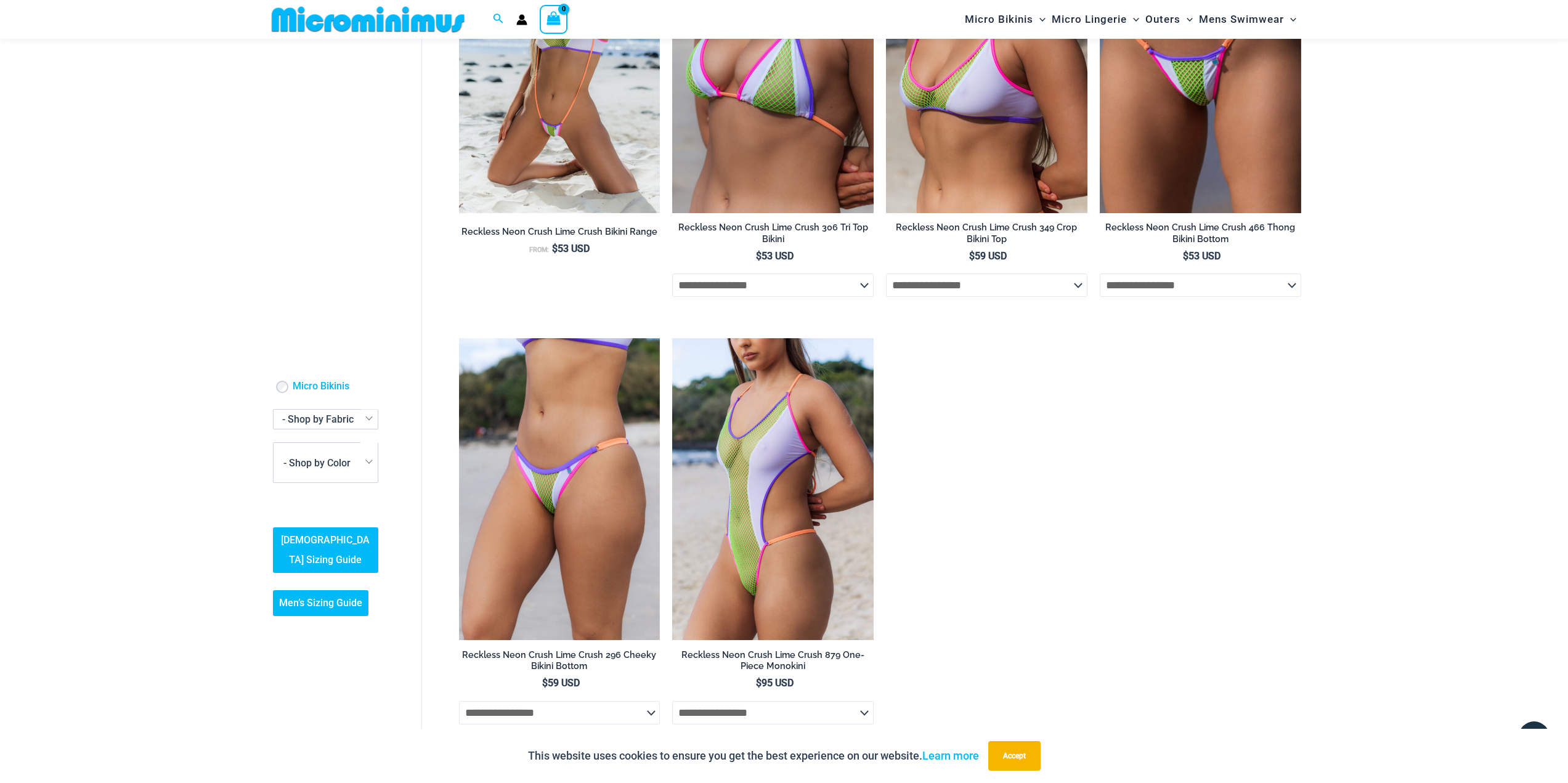
scroll to position [237, 0]
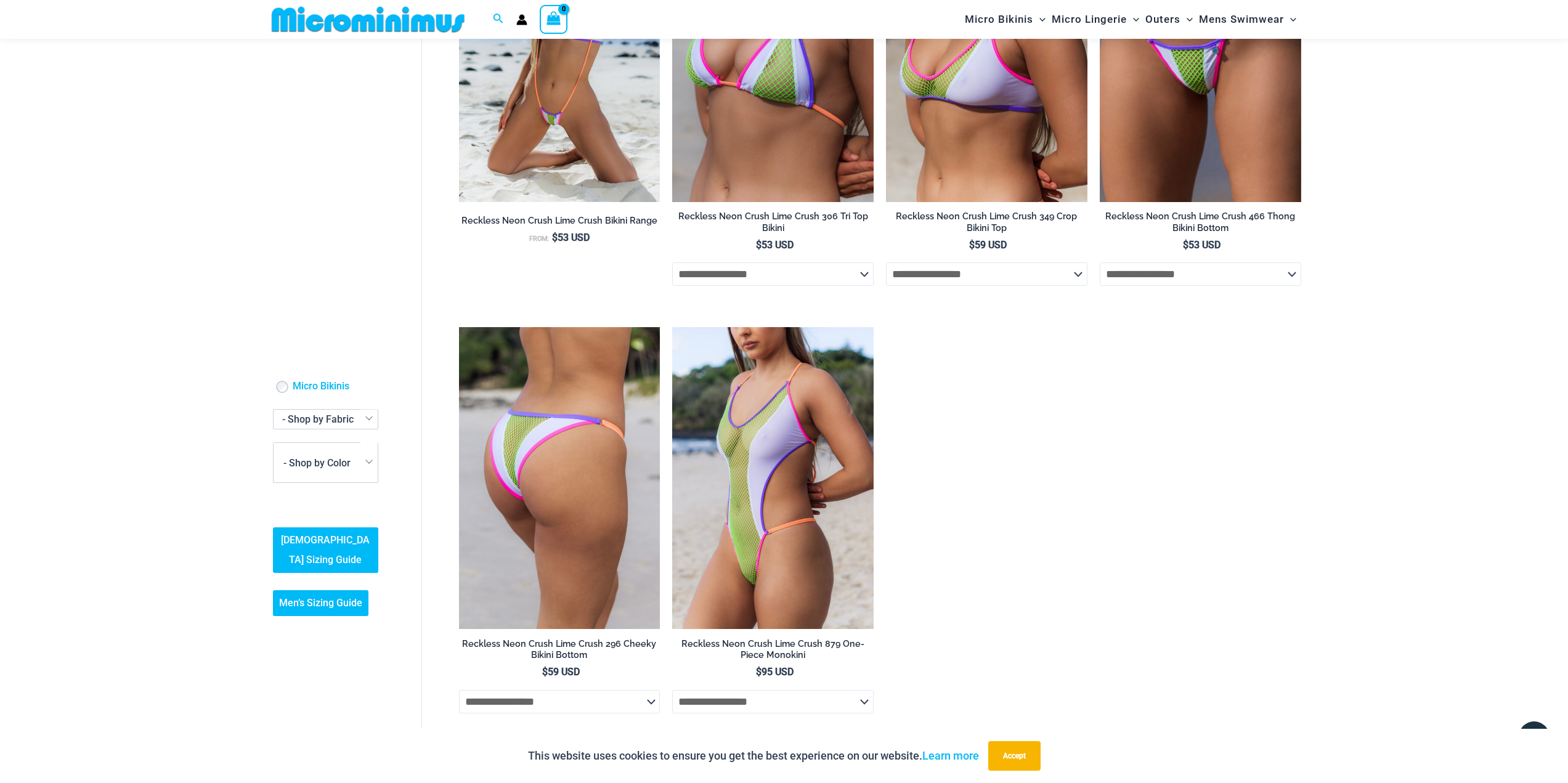
click at [562, 417] on img at bounding box center [560, 478] width 201 height 302
click at [652, 391] on img at bounding box center [560, 478] width 201 height 302
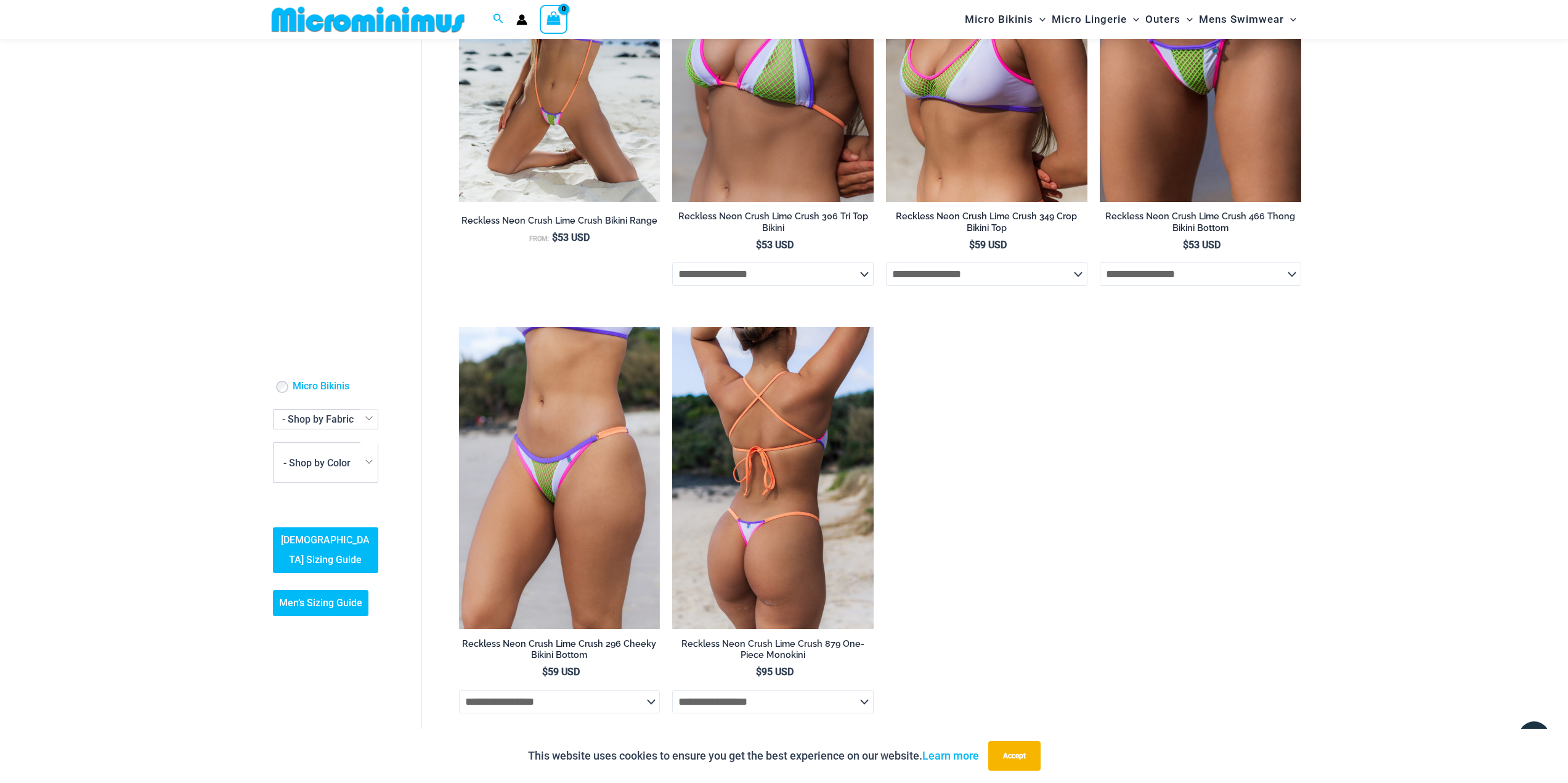
click at [705, 422] on img at bounding box center [773, 478] width 201 height 302
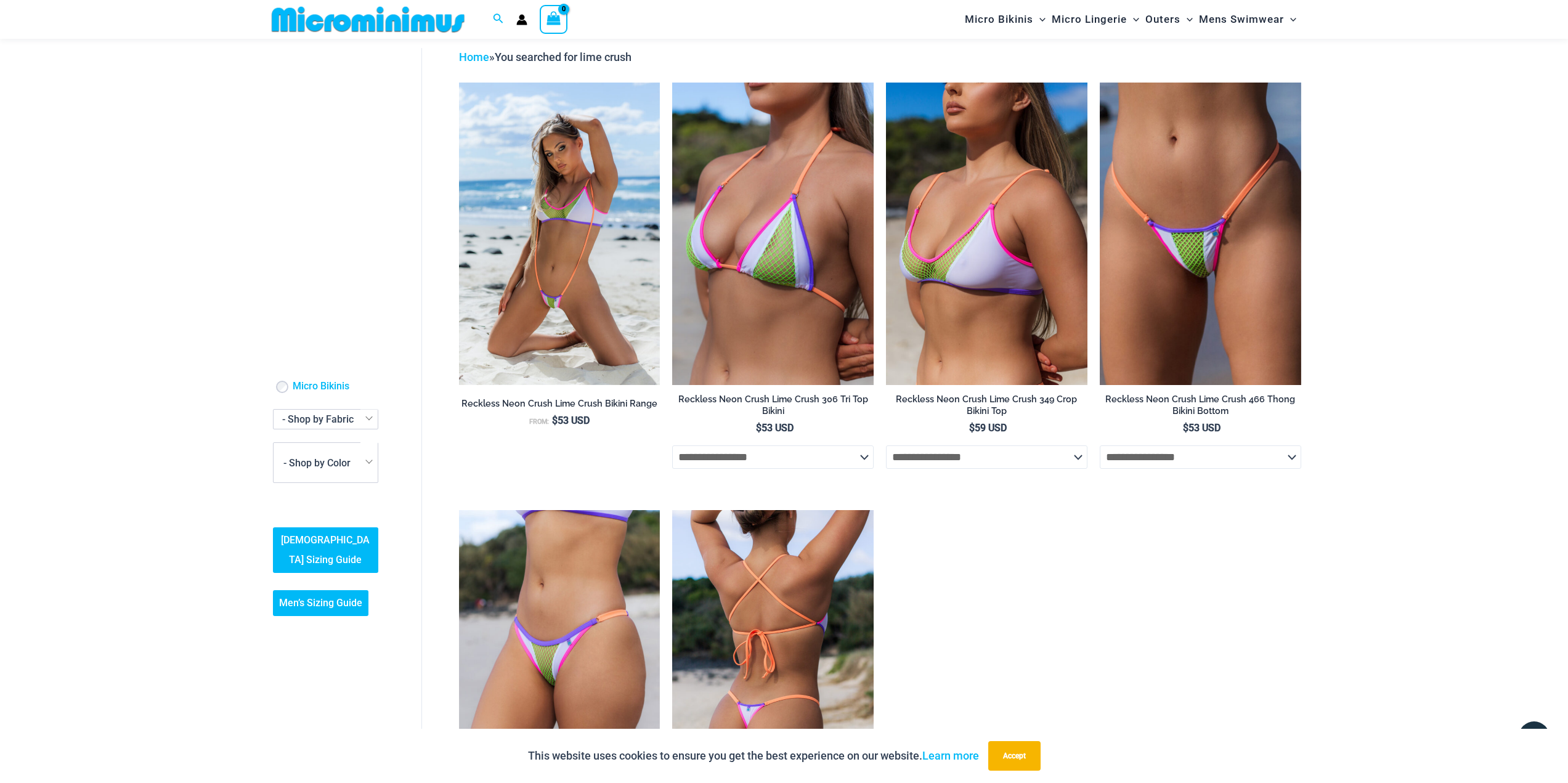
scroll to position [0, 0]
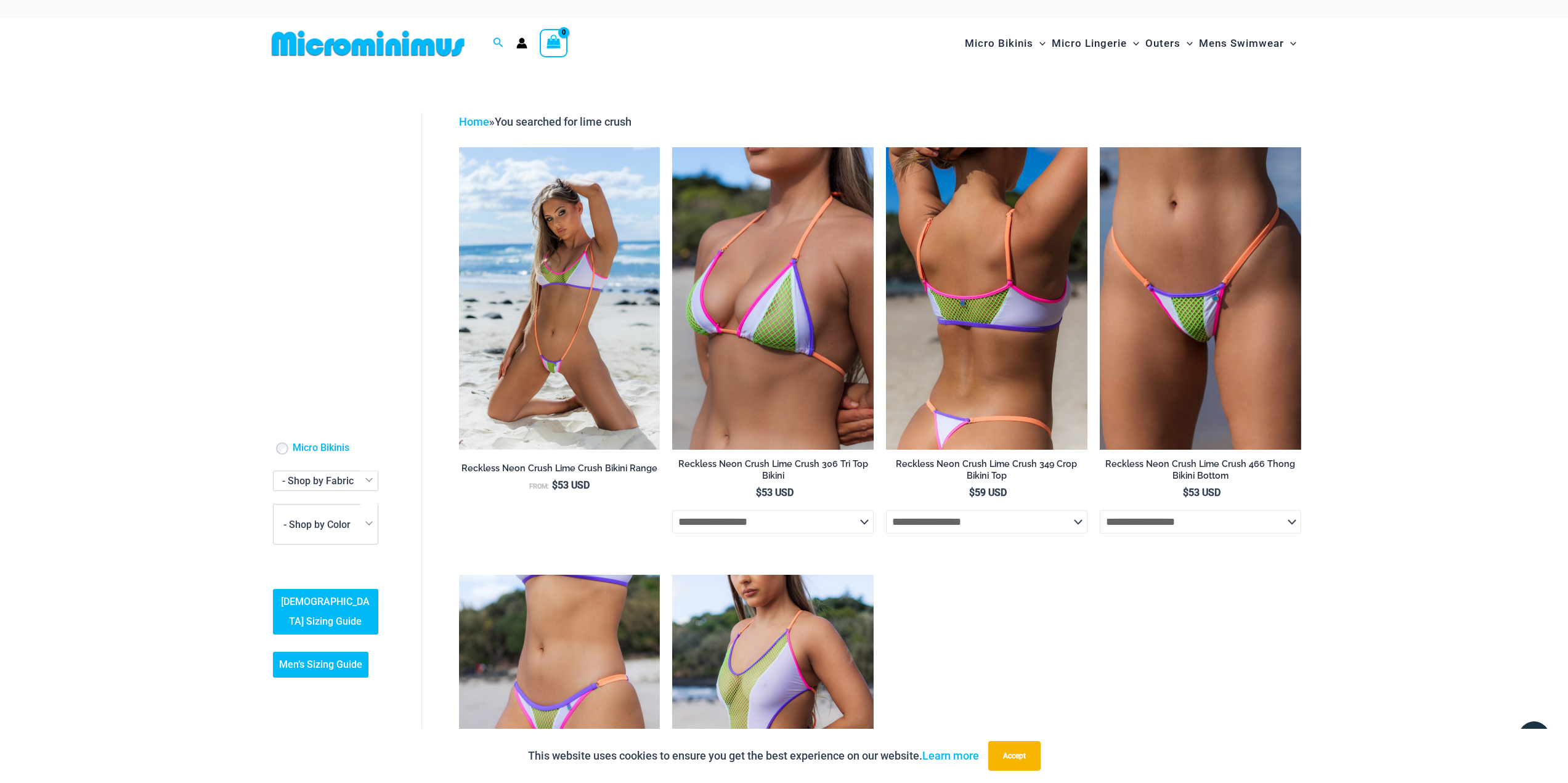
click at [989, 288] on img at bounding box center [987, 298] width 201 height 302
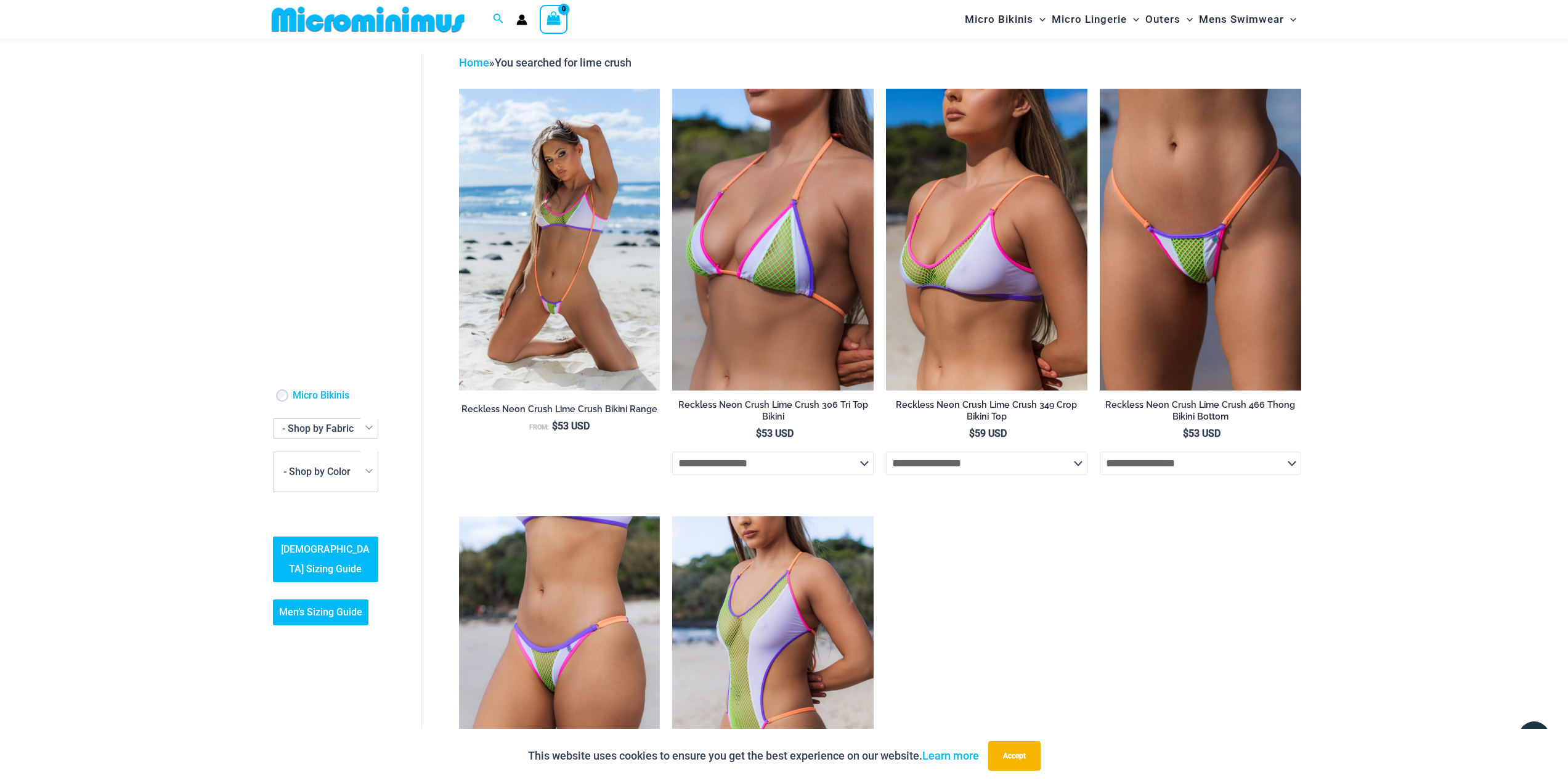
scroll to position [57, 0]
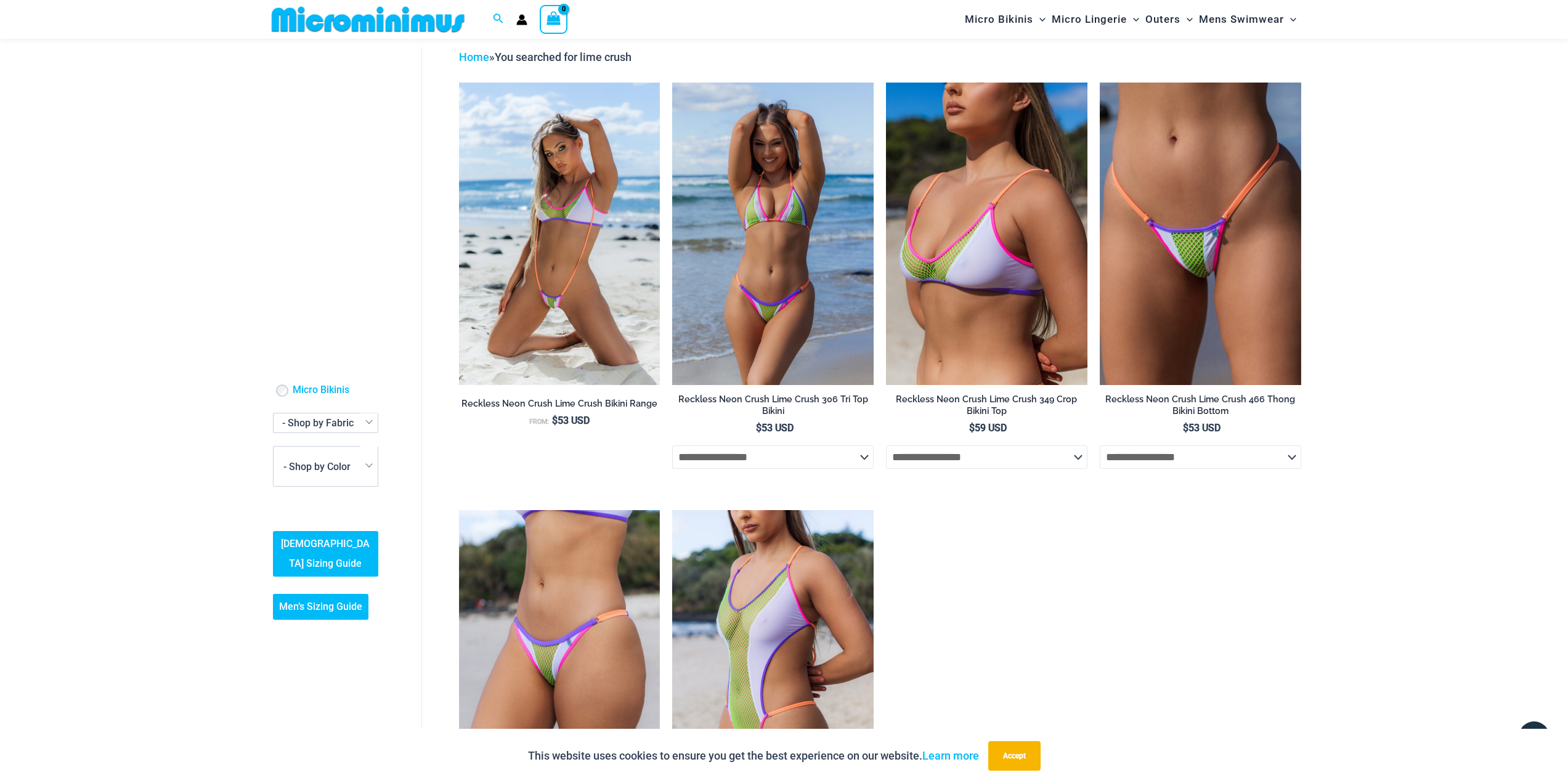
click at [750, 280] on img at bounding box center [773, 233] width 201 height 302
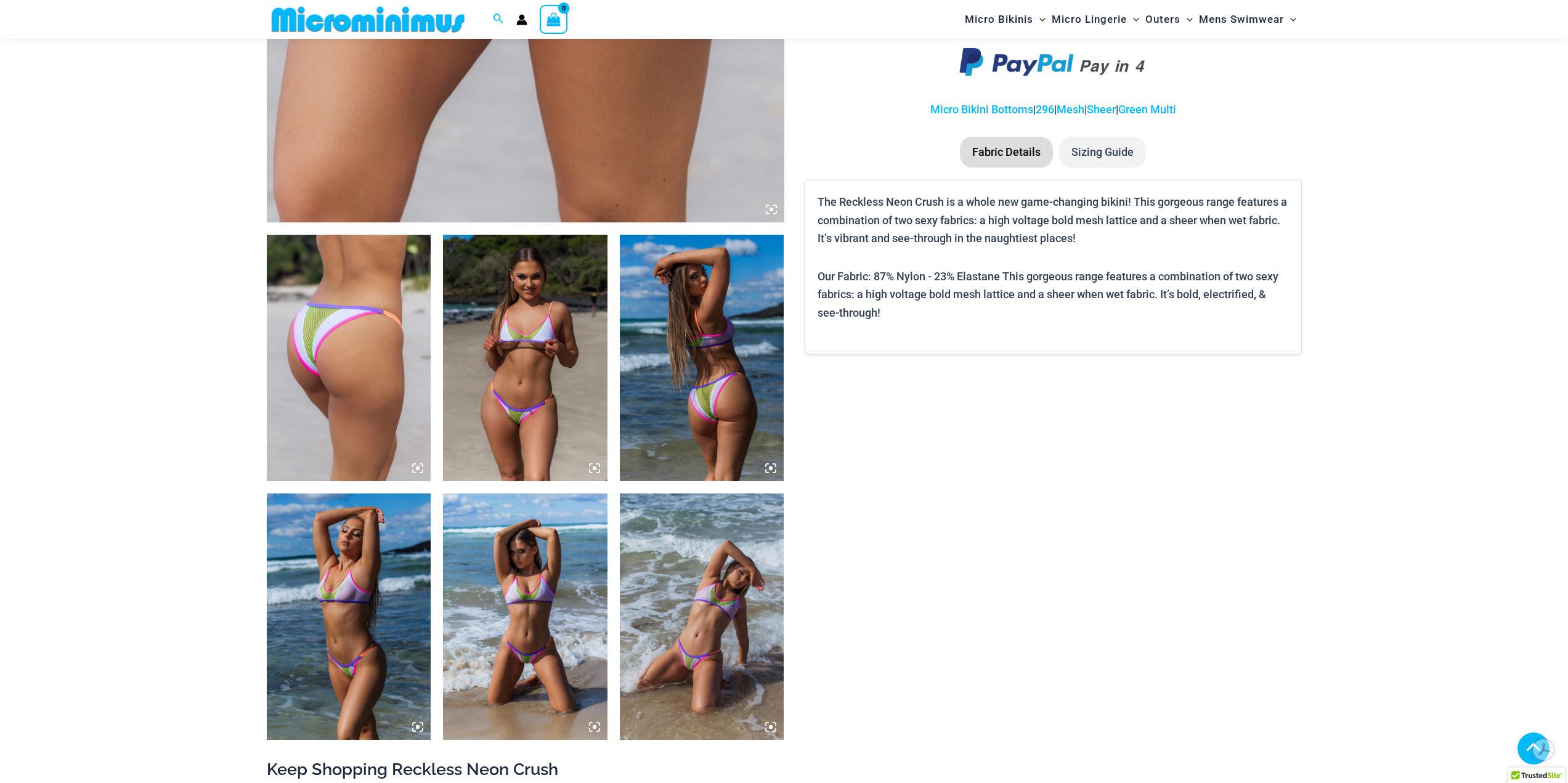
scroll to position [668, 0]
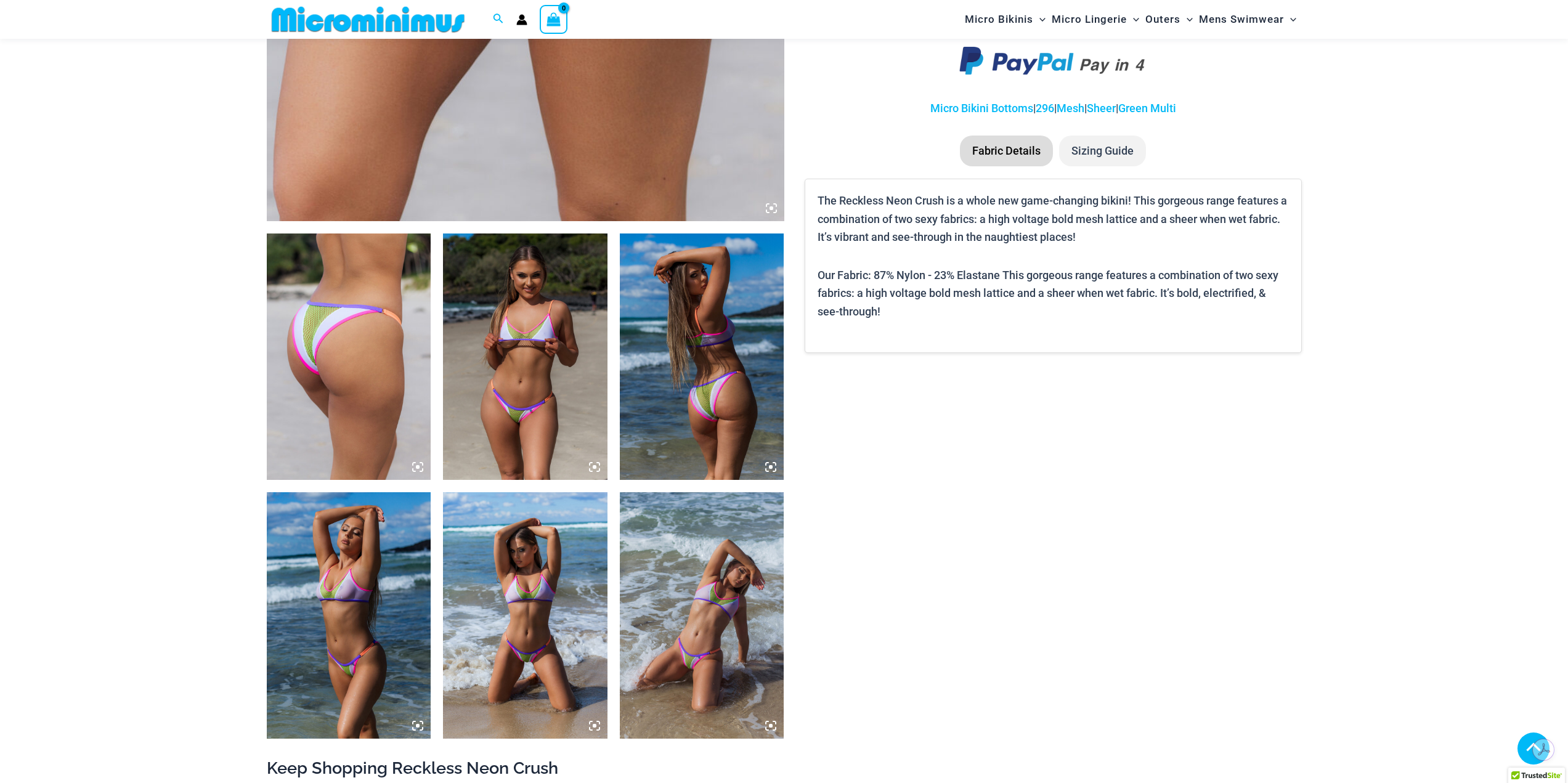
click at [349, 317] on img at bounding box center [349, 357] width 165 height 246
click at [356, 361] on img at bounding box center [349, 357] width 165 height 246
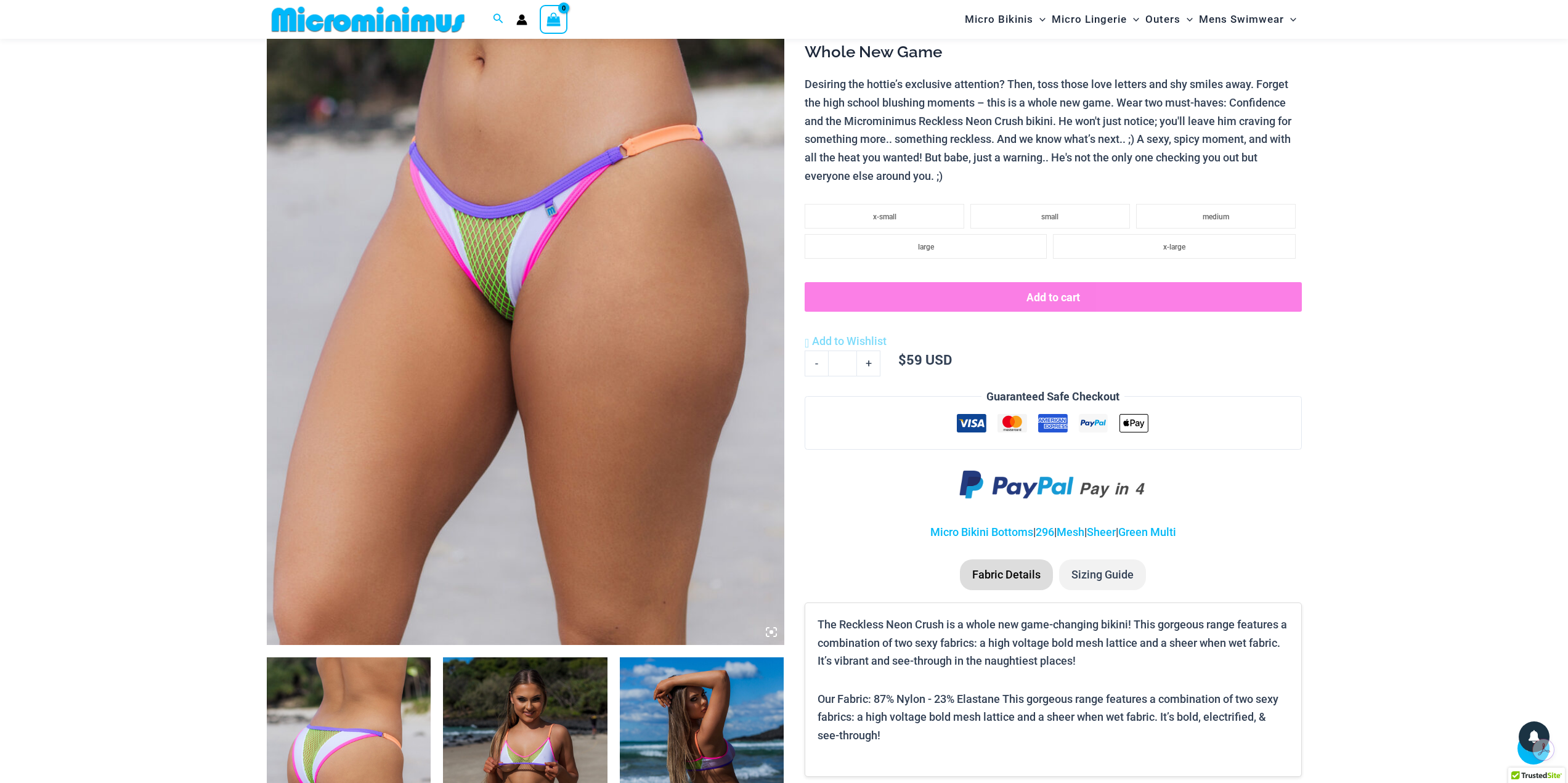
scroll to position [236, 0]
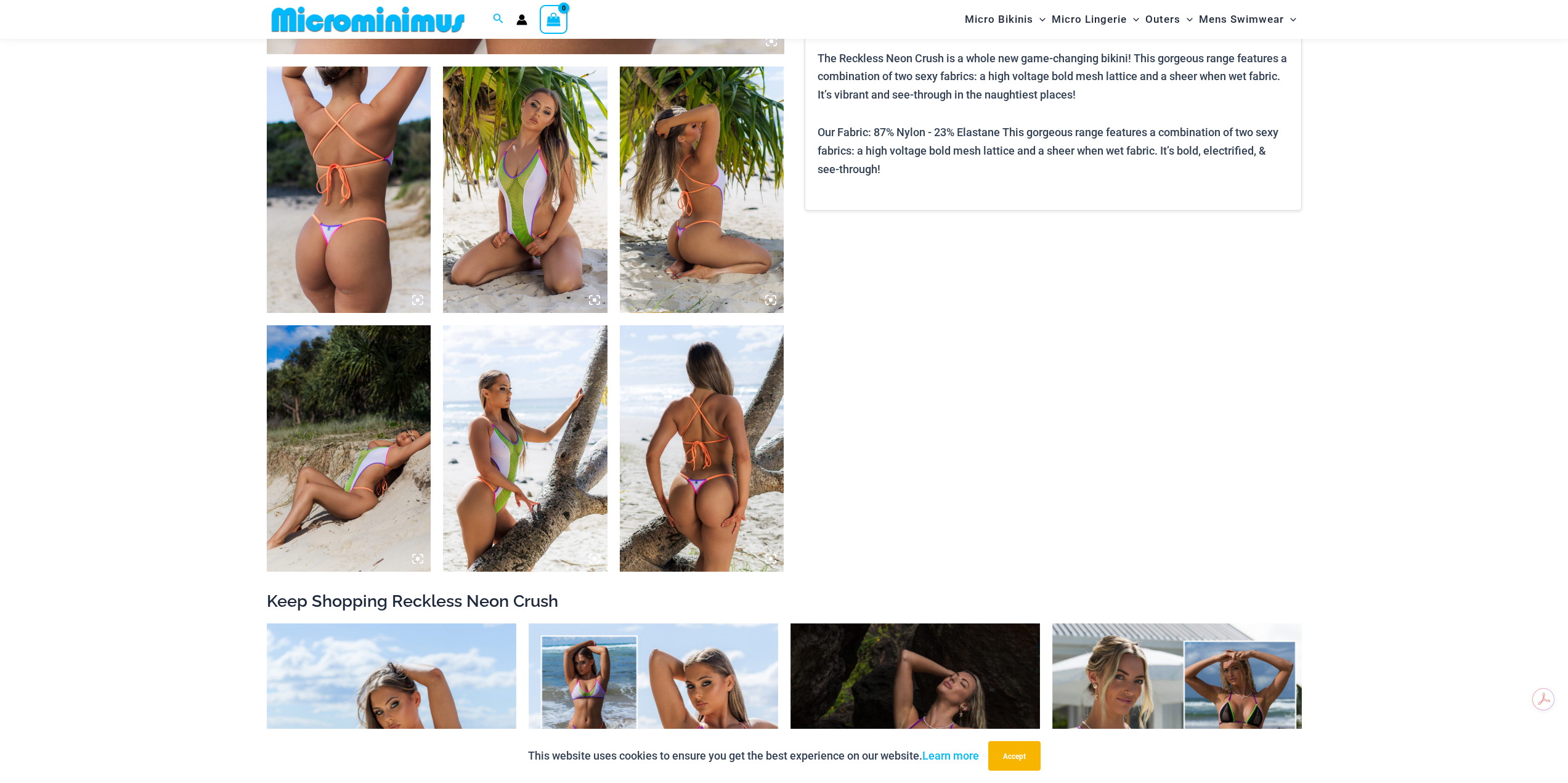
scroll to position [852, 0]
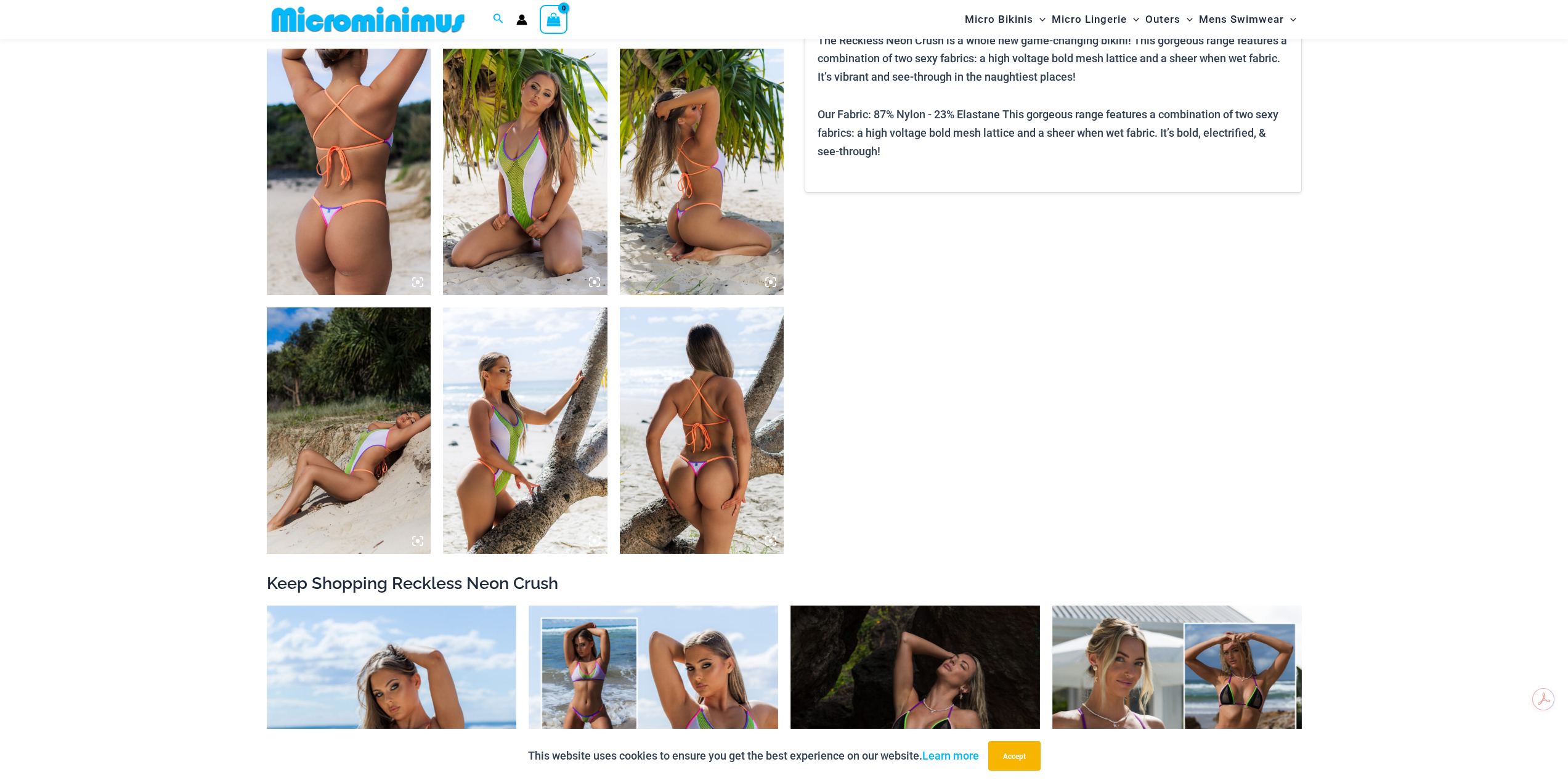
click at [375, 231] on img at bounding box center [349, 172] width 165 height 246
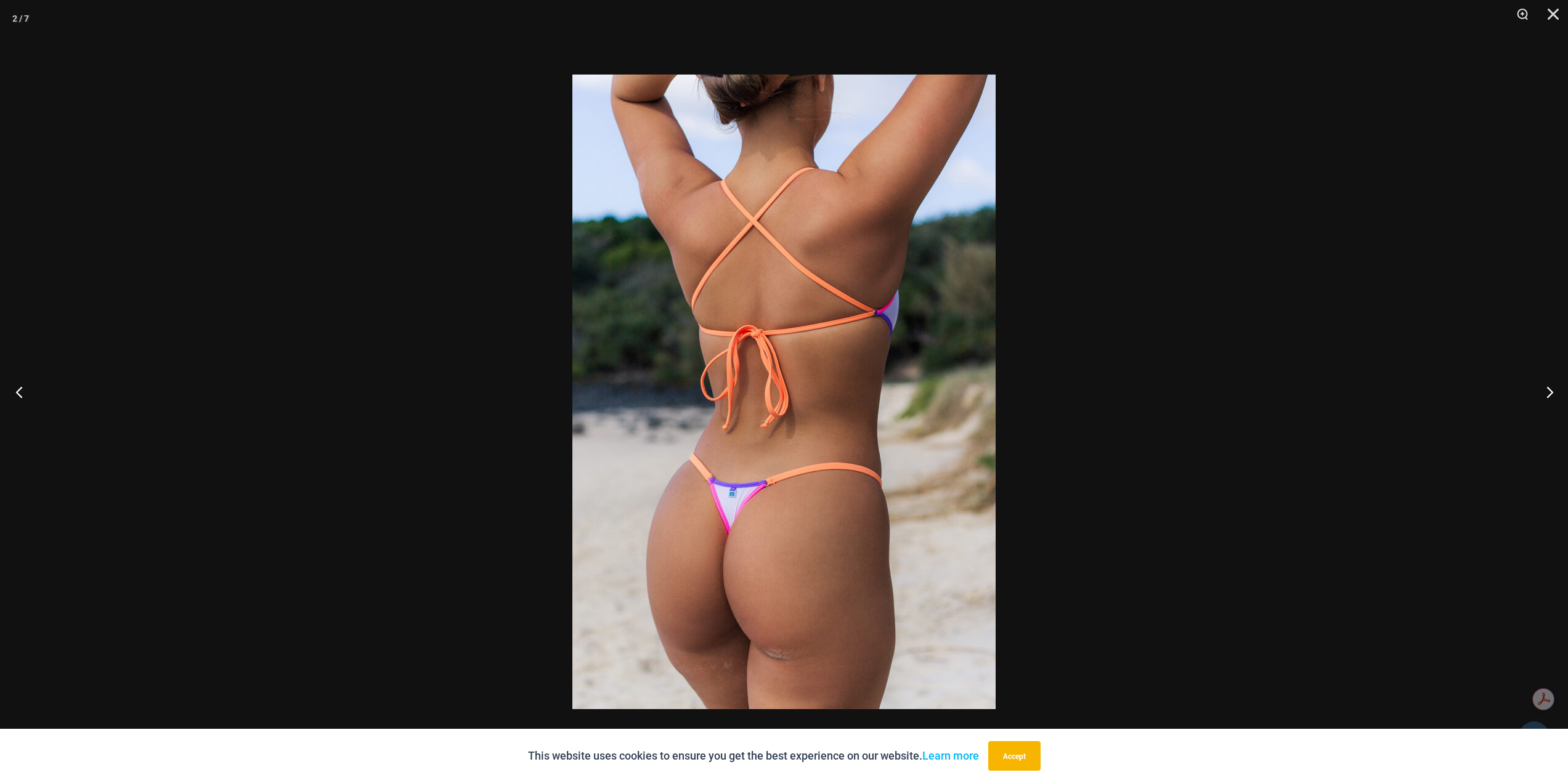
click at [13, 389] on button "Previous" at bounding box center [23, 392] width 46 height 62
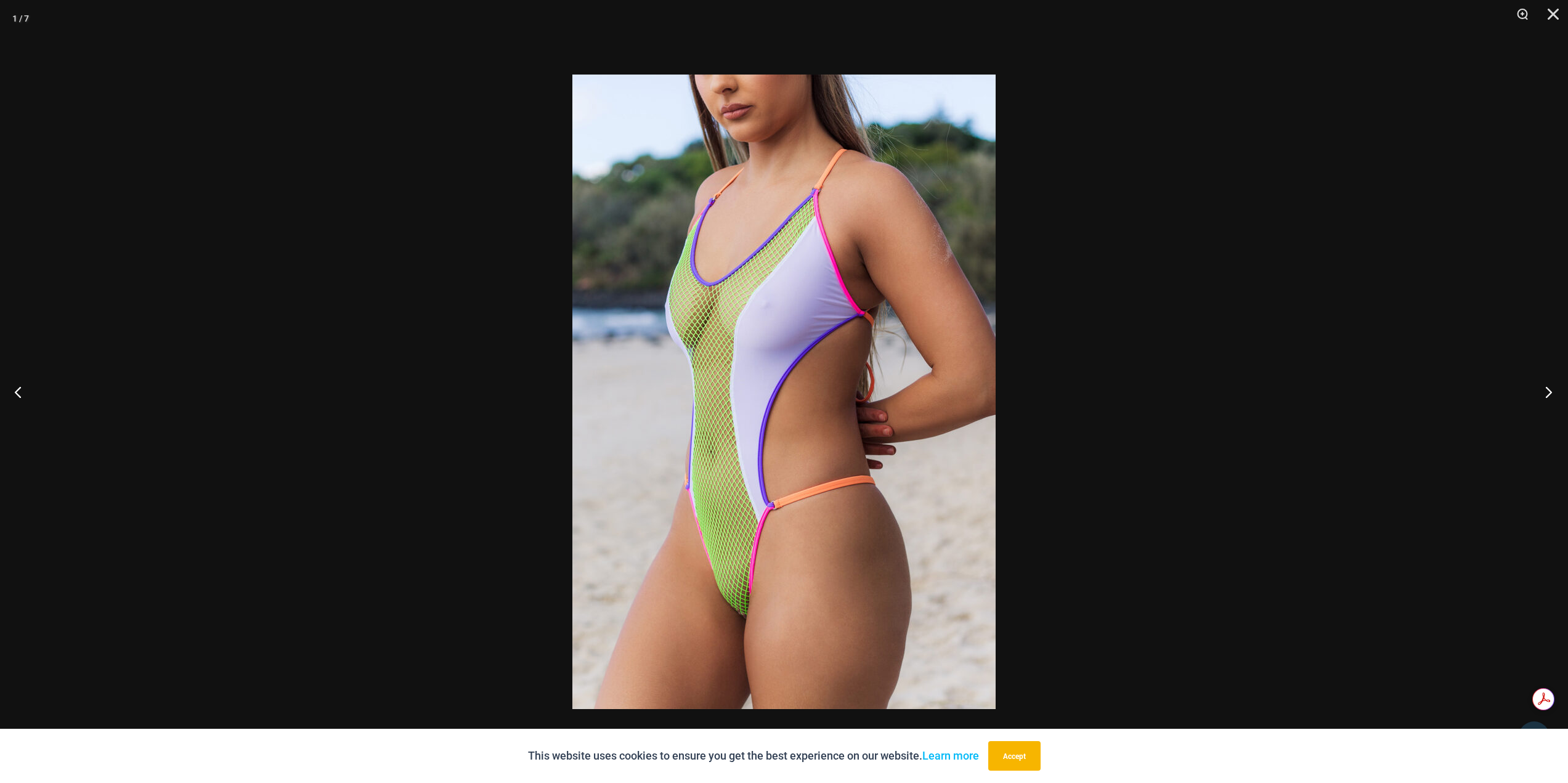
click at [1548, 385] on button "Next" at bounding box center [1545, 392] width 46 height 62
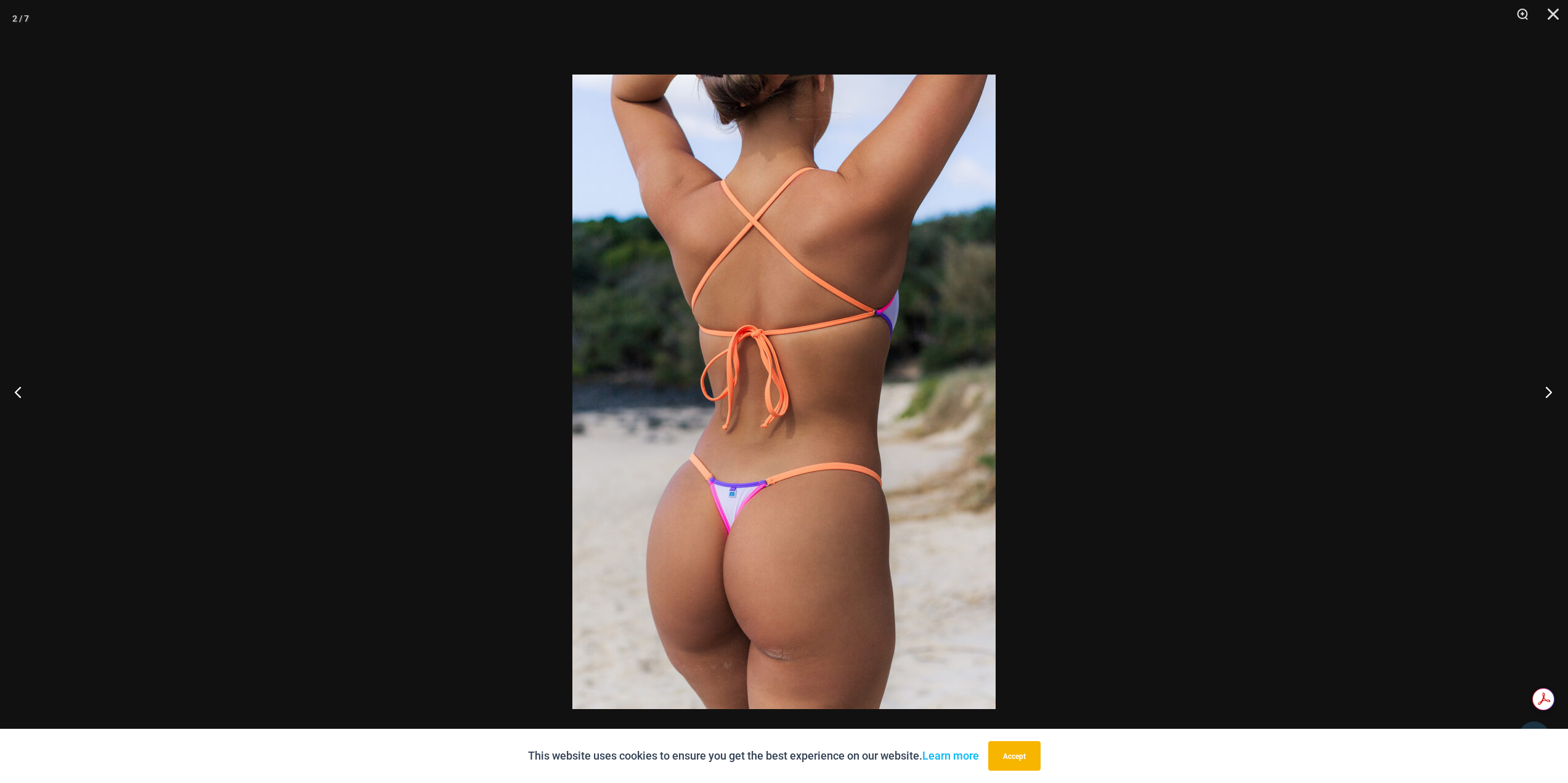
click at [1548, 385] on button "Next" at bounding box center [1545, 392] width 46 height 62
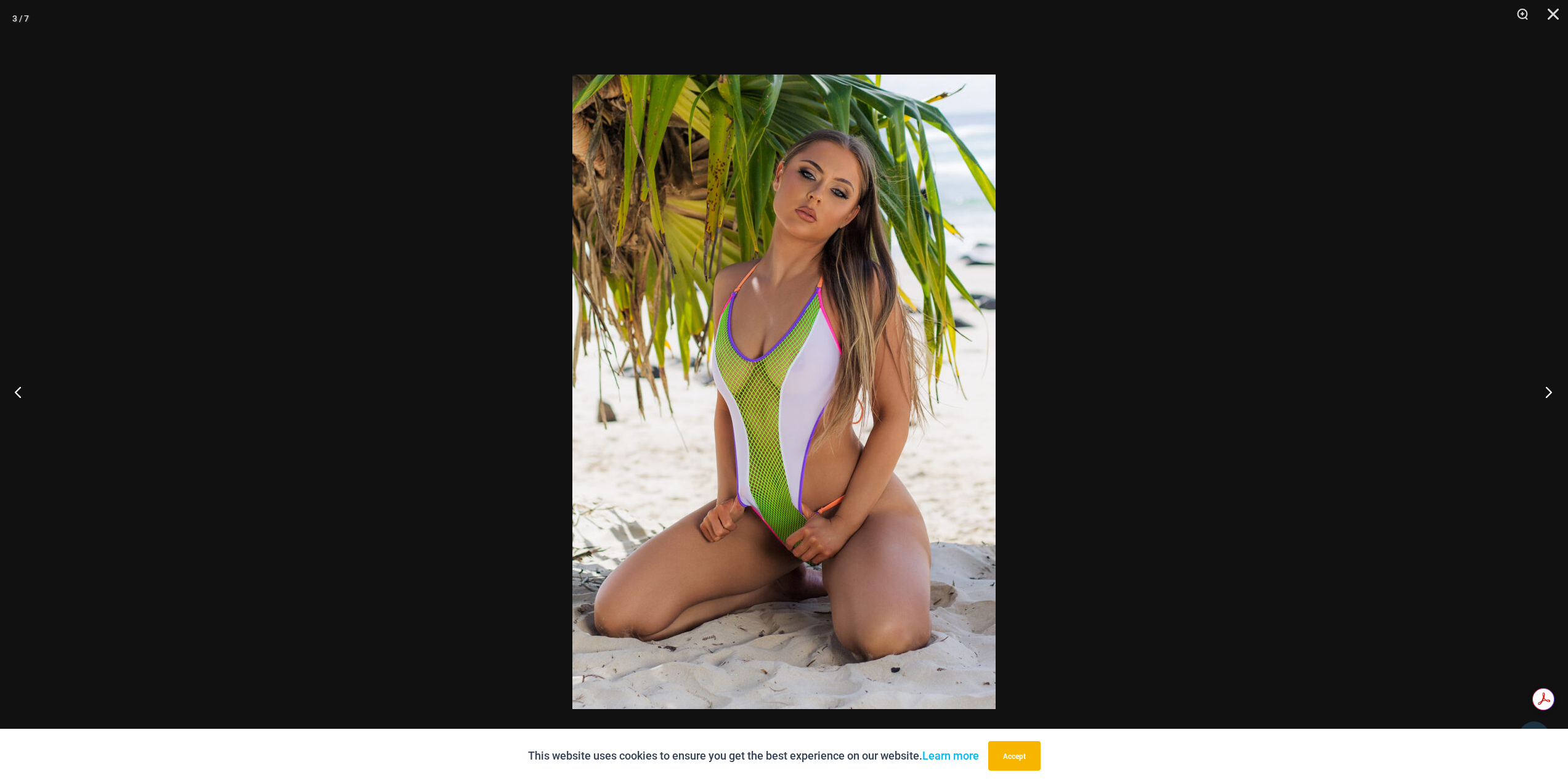
click at [1548, 385] on button "Next" at bounding box center [1545, 392] width 46 height 62
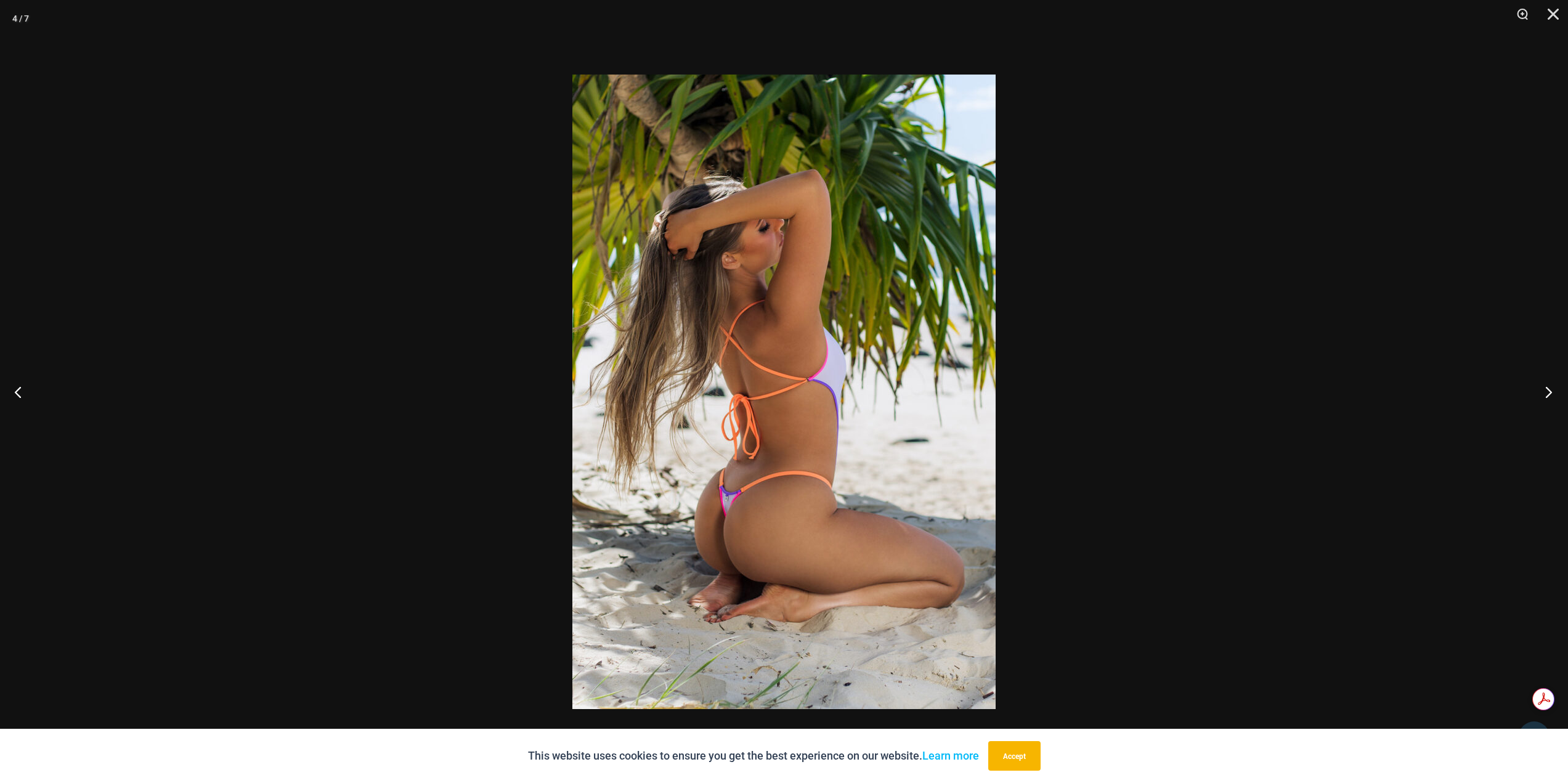
click at [1548, 385] on button "Next" at bounding box center [1545, 392] width 46 height 62
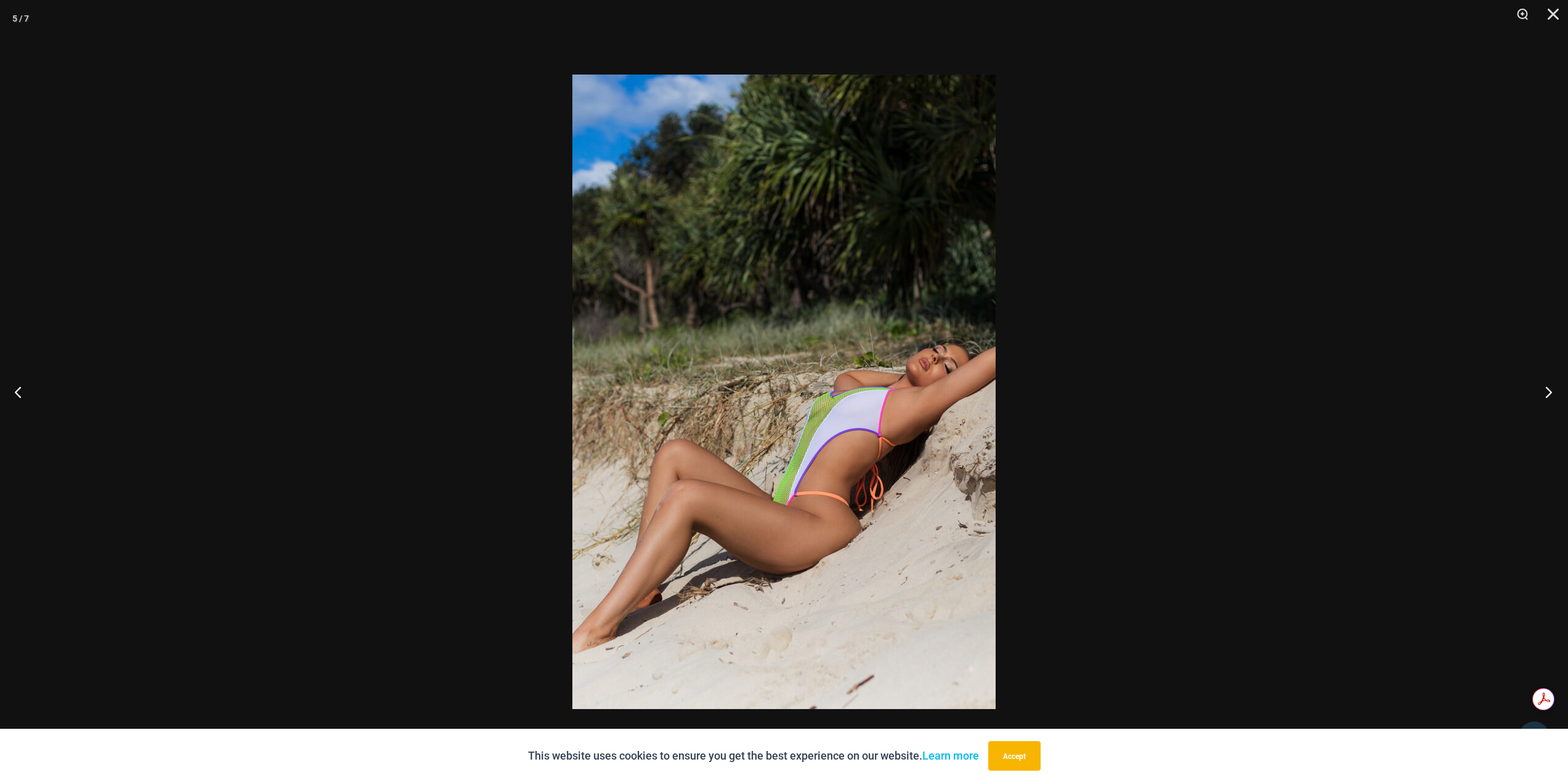
click at [1548, 385] on button "Next" at bounding box center [1545, 392] width 46 height 62
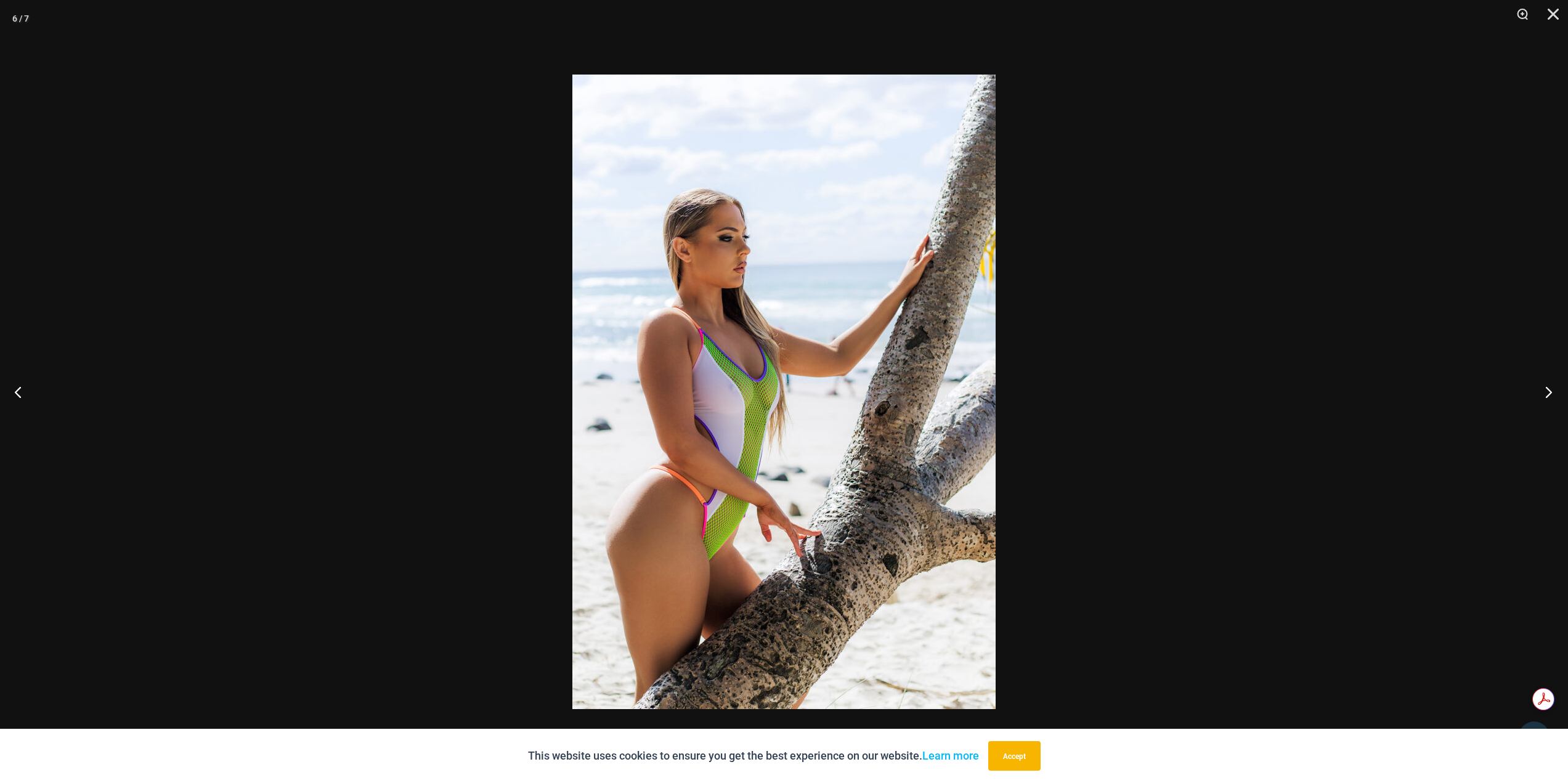
click at [1548, 385] on button "Next" at bounding box center [1545, 392] width 46 height 62
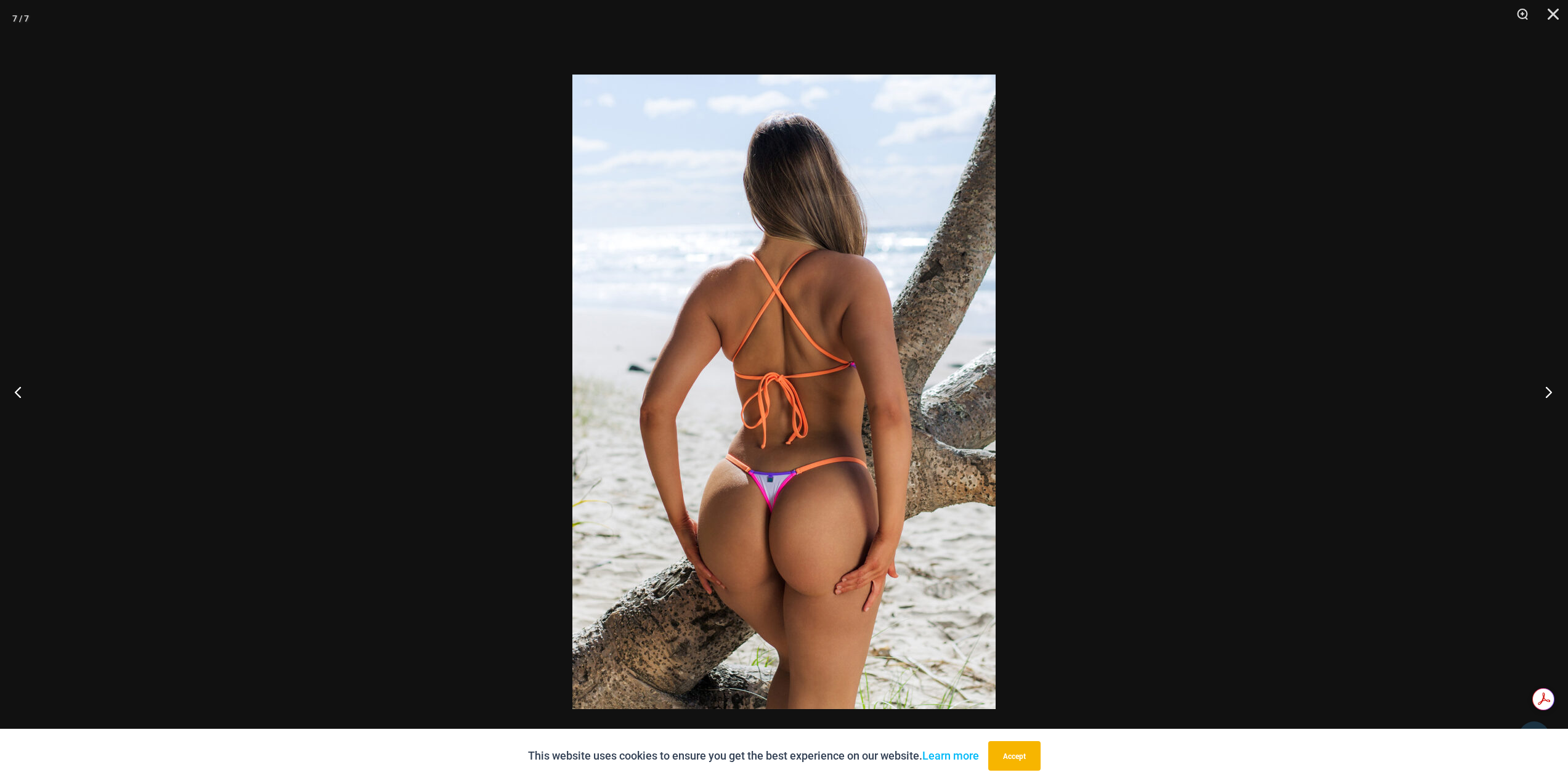
click at [1548, 385] on button "Next" at bounding box center [1545, 392] width 46 height 62
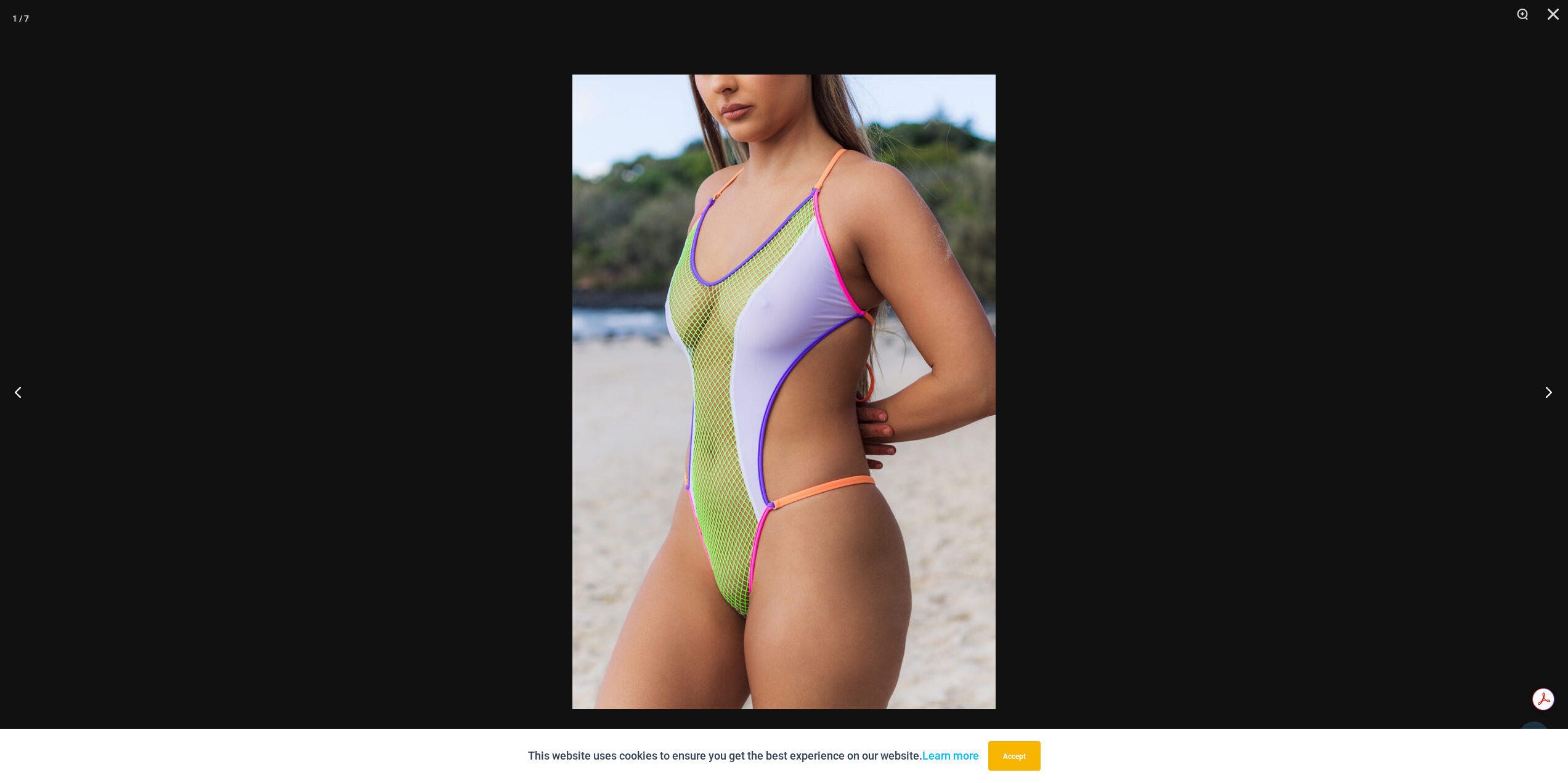
click at [1548, 385] on button "Next" at bounding box center [1545, 392] width 46 height 62
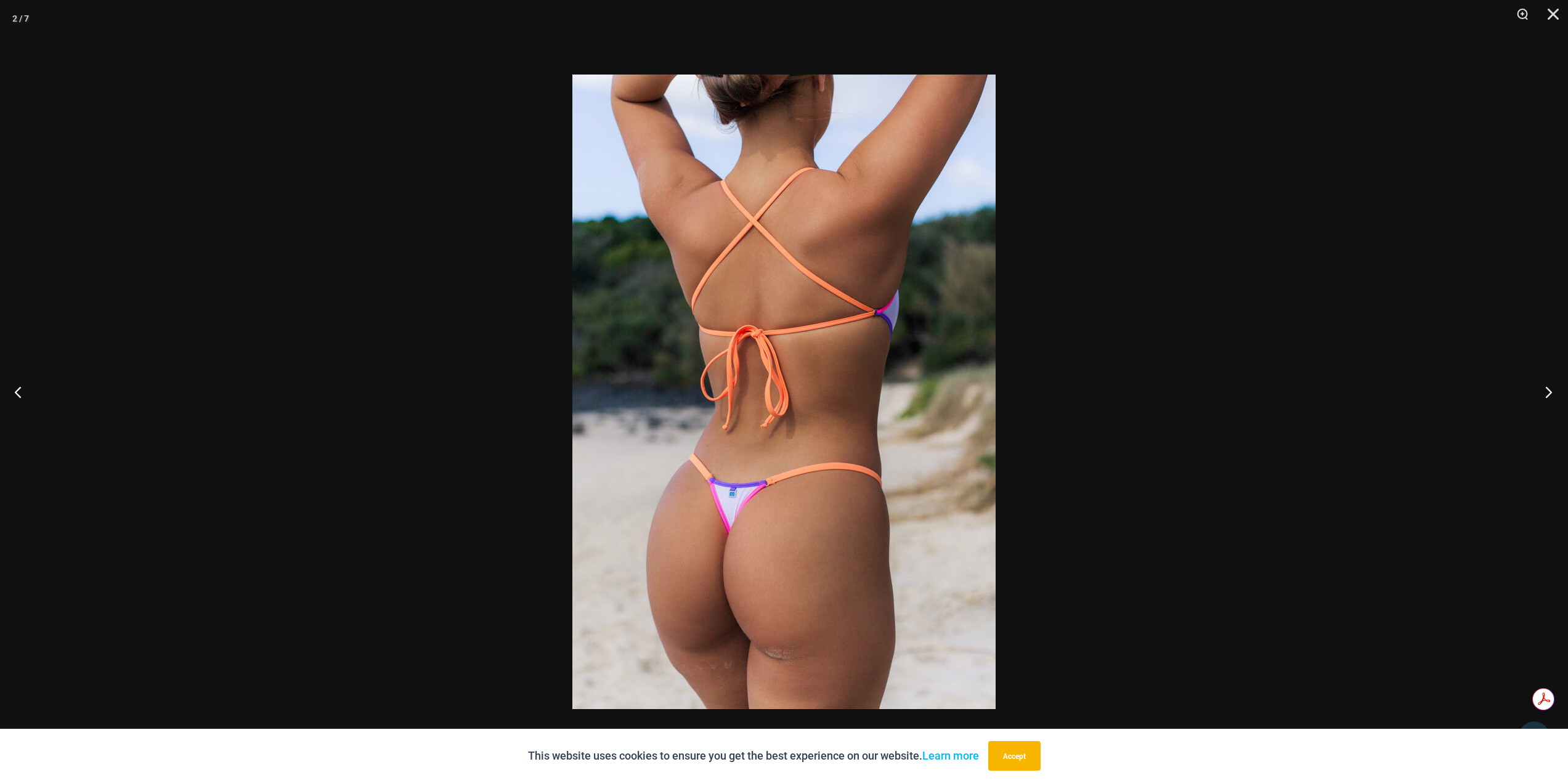
click at [1548, 385] on button "Next" at bounding box center [1545, 392] width 46 height 62
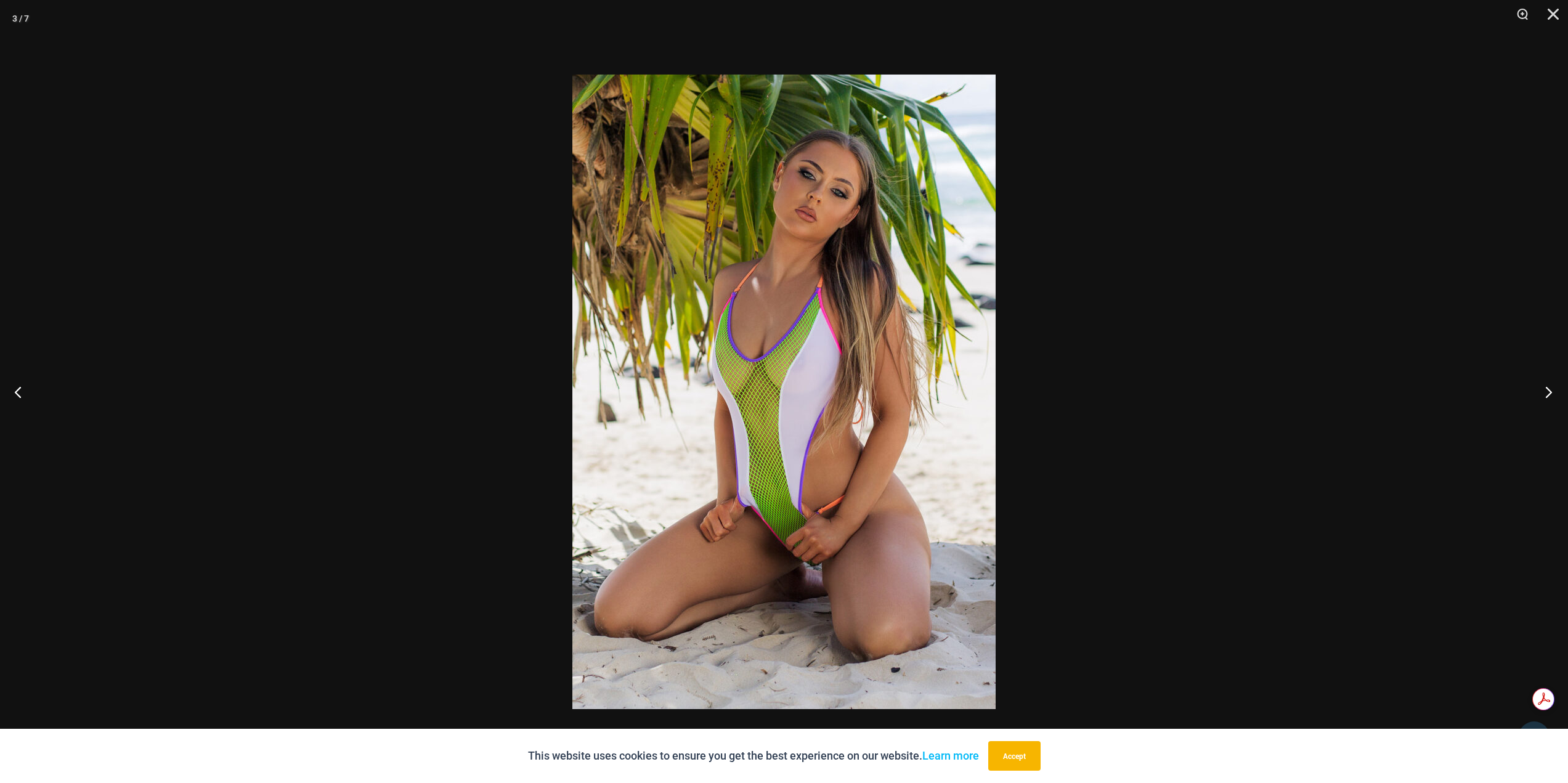
click at [1548, 385] on button "Next" at bounding box center [1545, 392] width 46 height 62
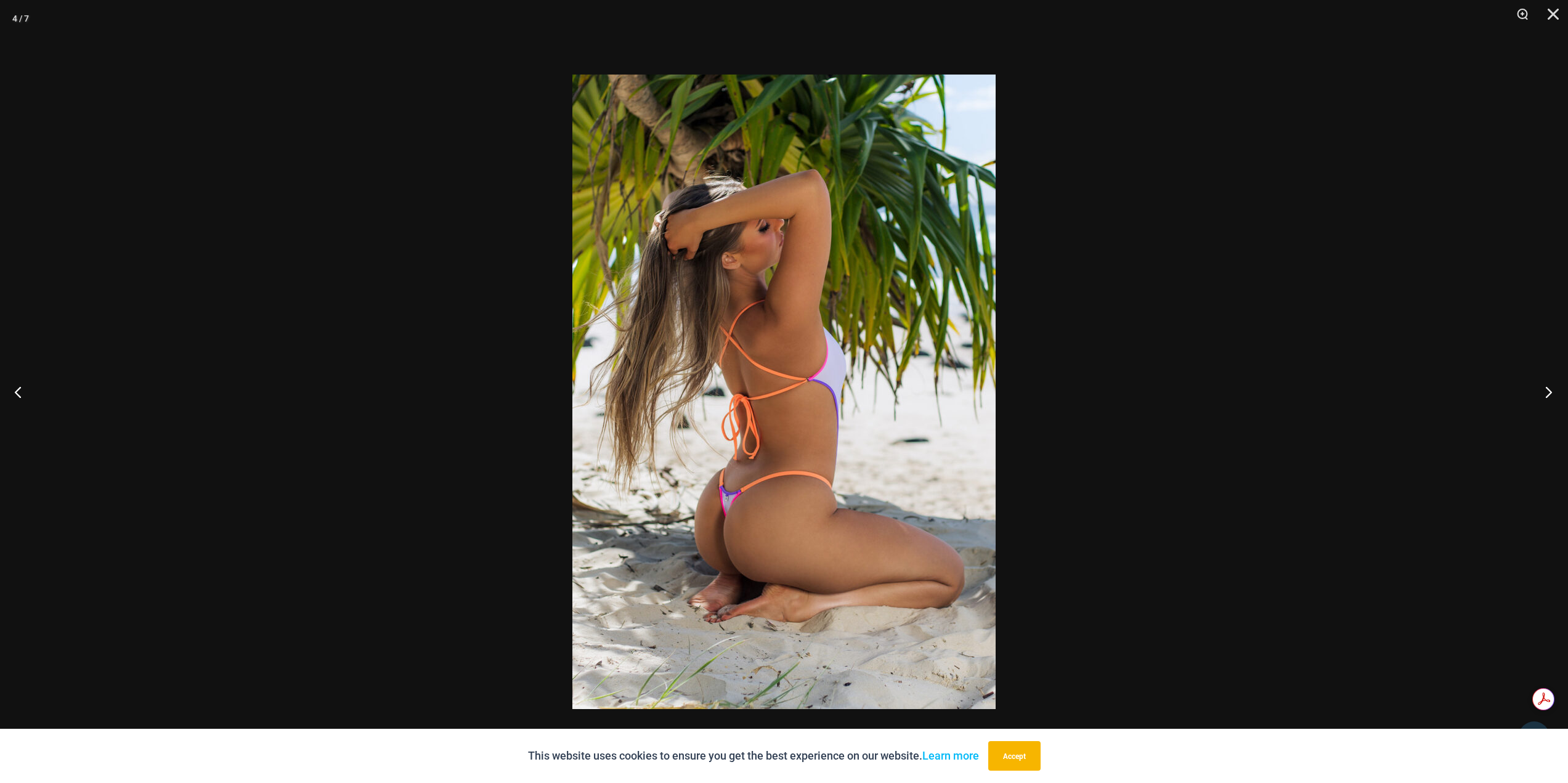
click at [1548, 385] on button "Next" at bounding box center [1545, 392] width 46 height 62
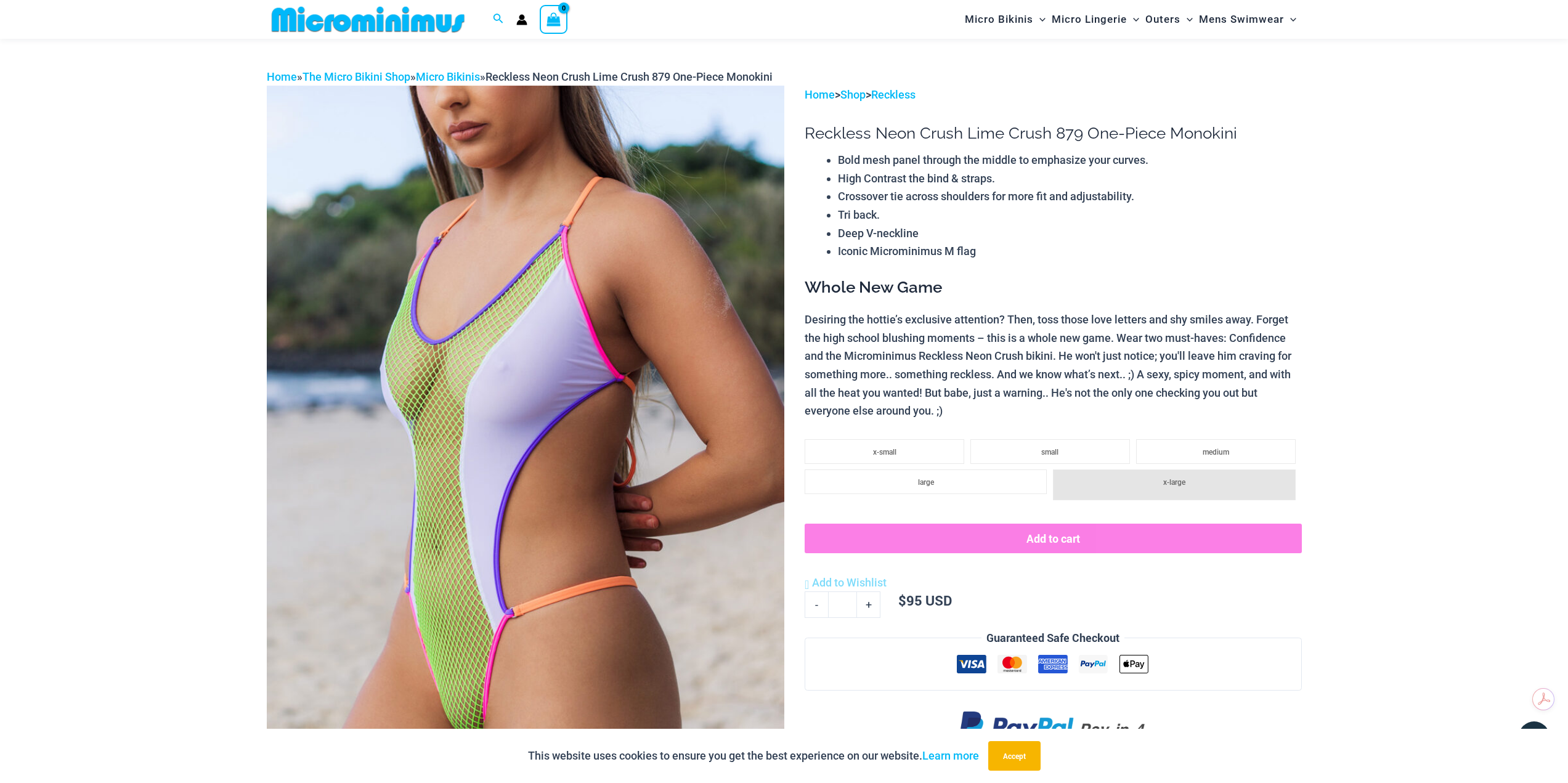
scroll to position [0, 0]
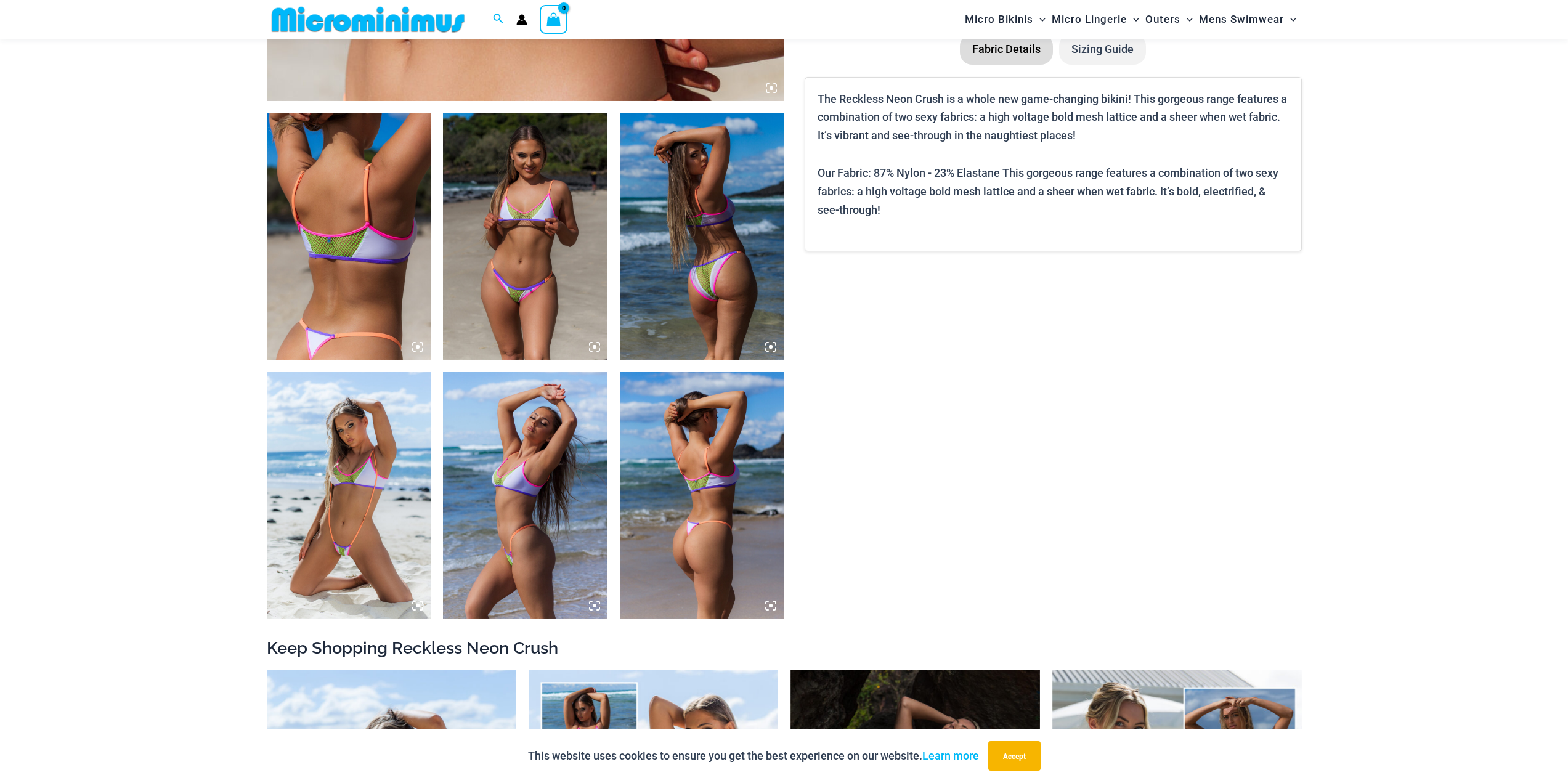
scroll to position [790, 0]
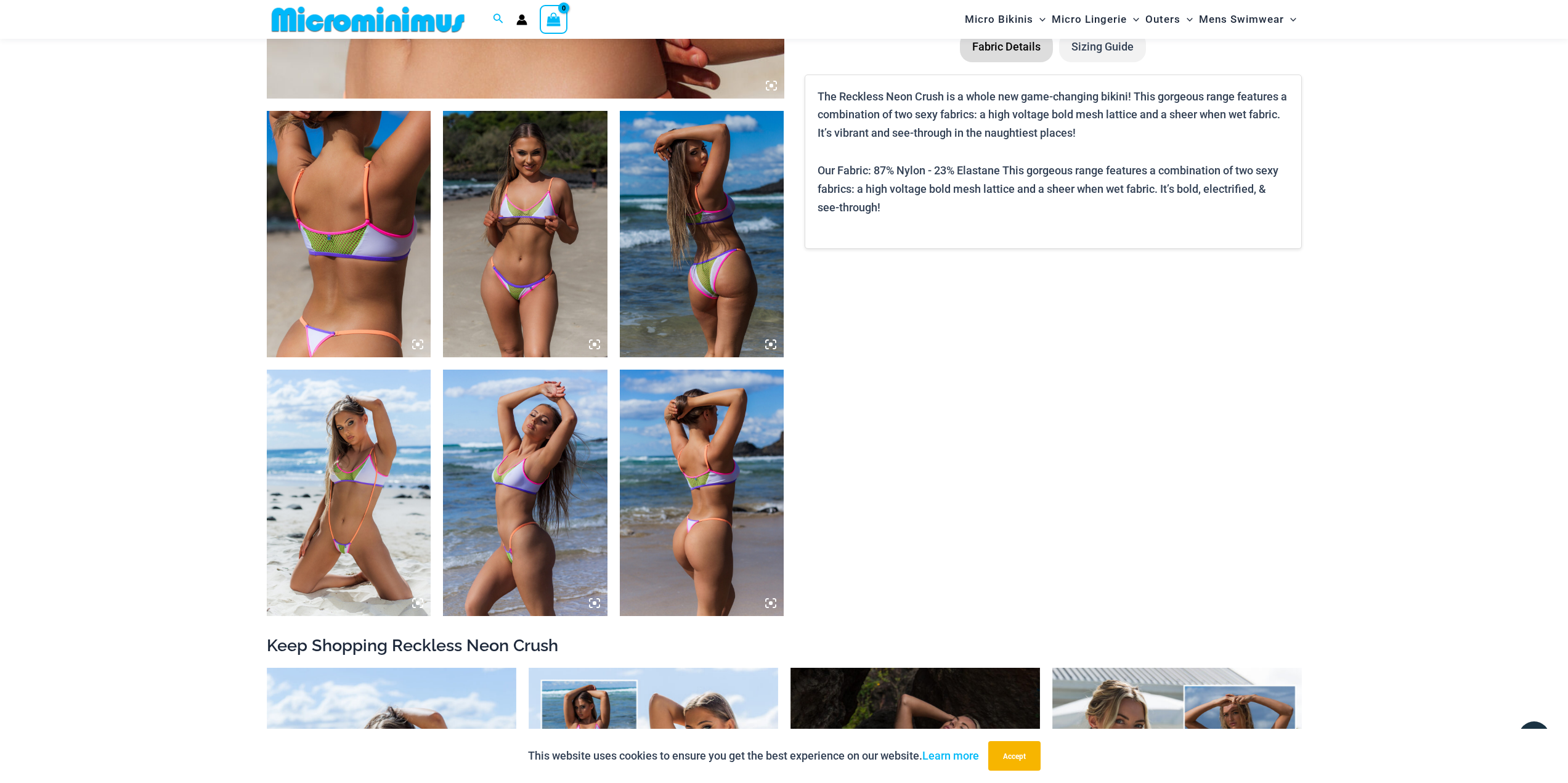
click at [380, 308] on img at bounding box center [349, 234] width 165 height 246
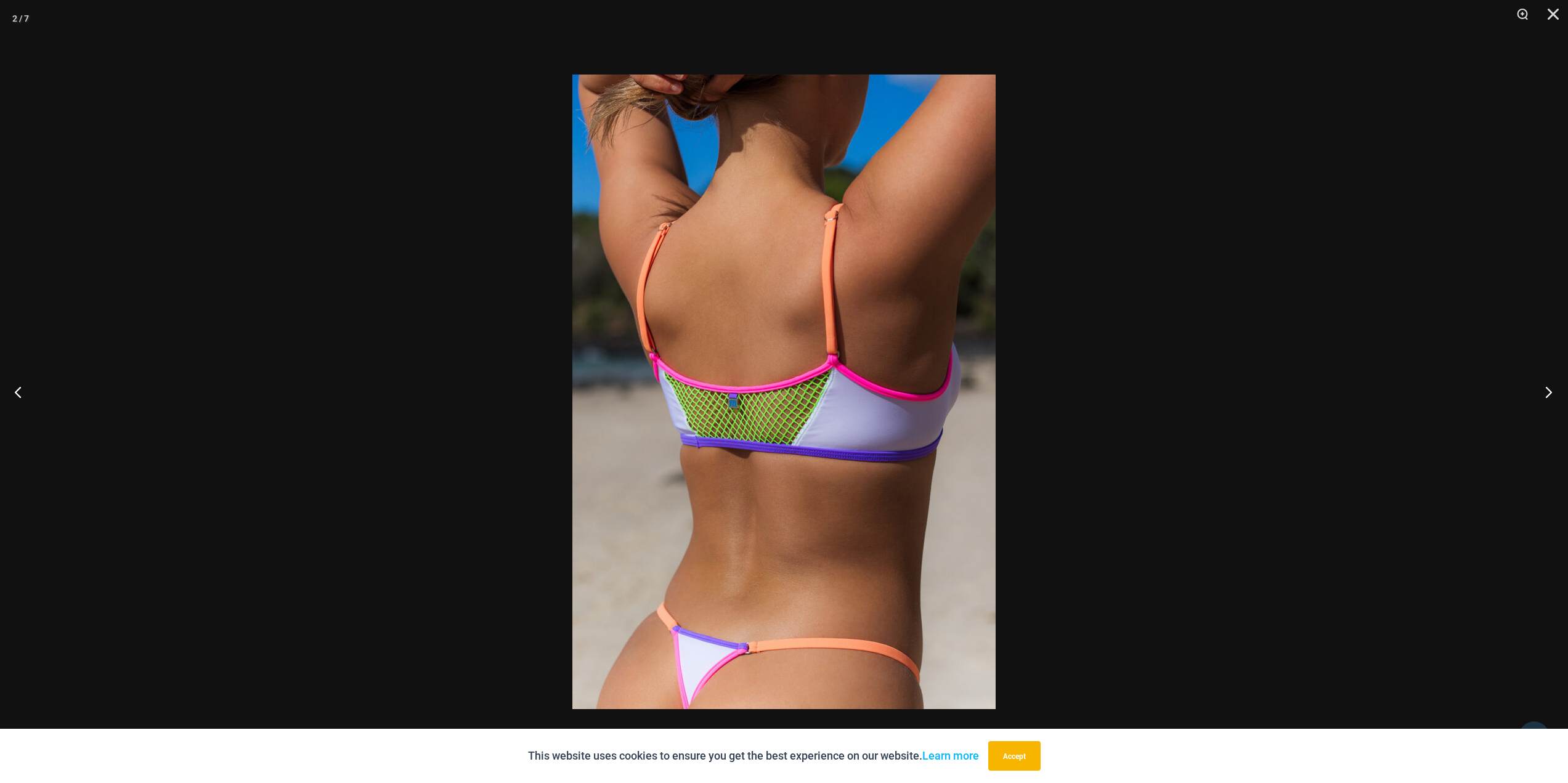
click at [1548, 391] on button "Next" at bounding box center [1545, 392] width 46 height 62
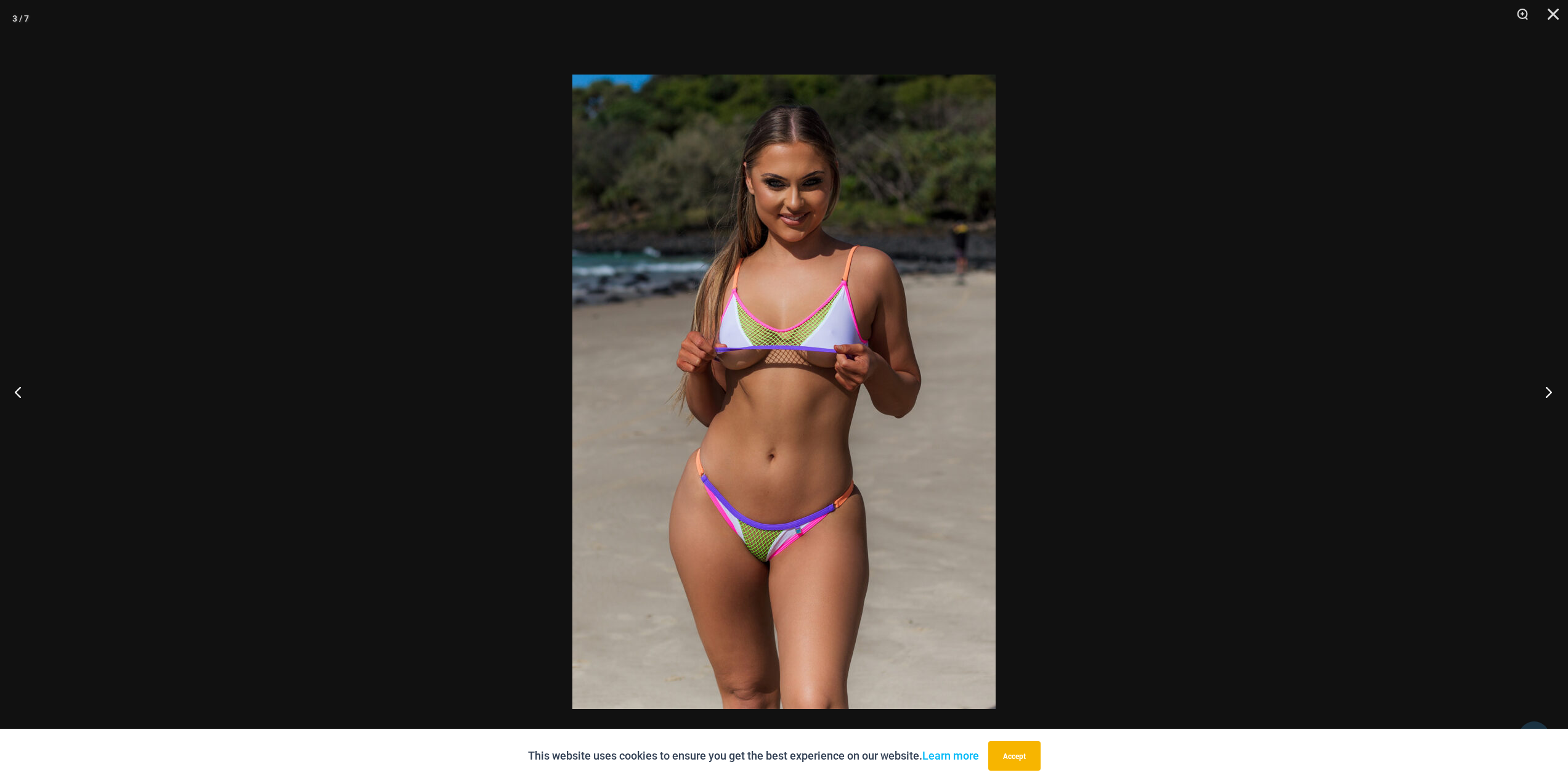
click at [1548, 391] on button "Next" at bounding box center [1545, 392] width 46 height 62
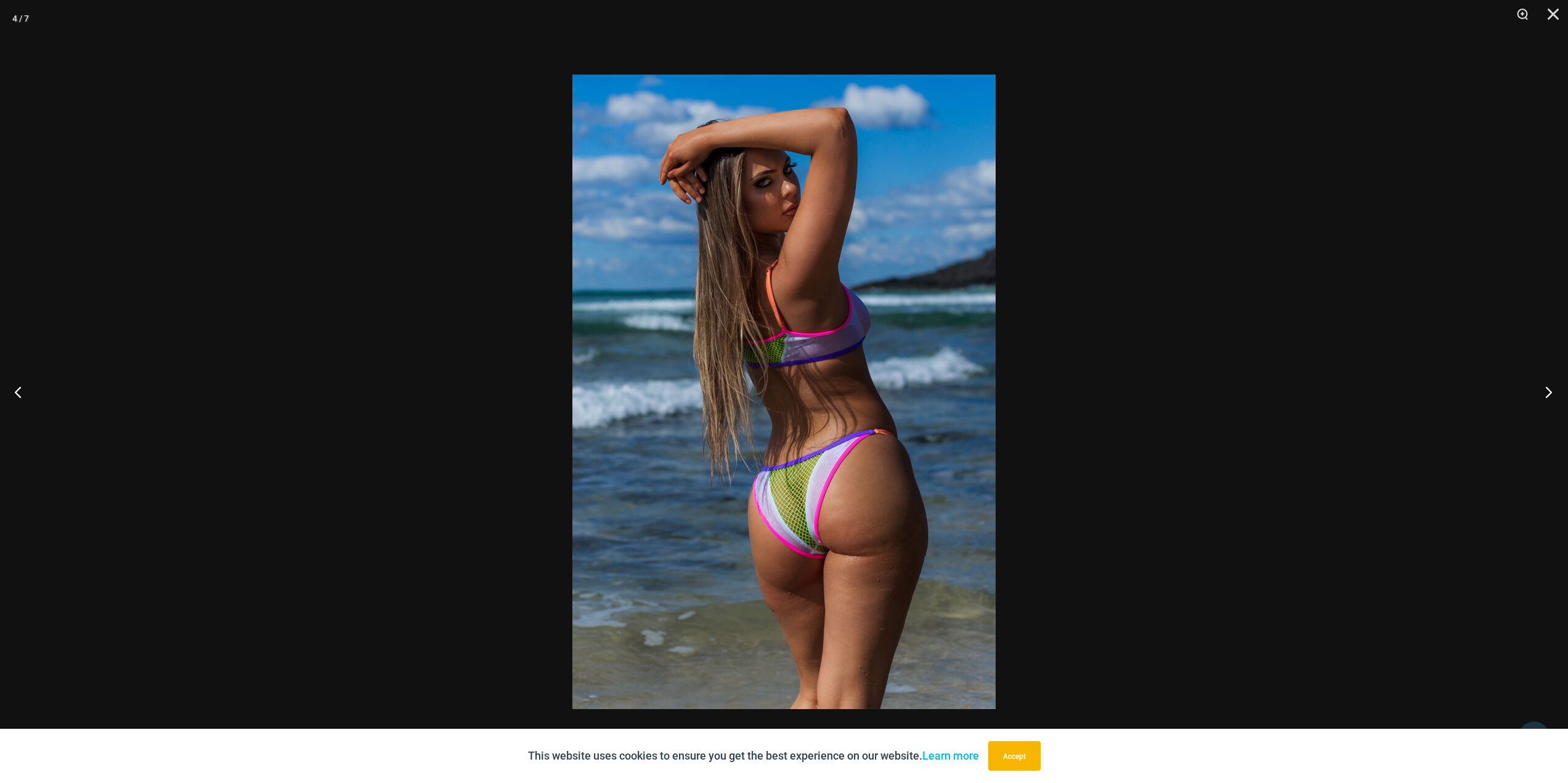
click at [1548, 391] on button "Next" at bounding box center [1545, 392] width 46 height 62
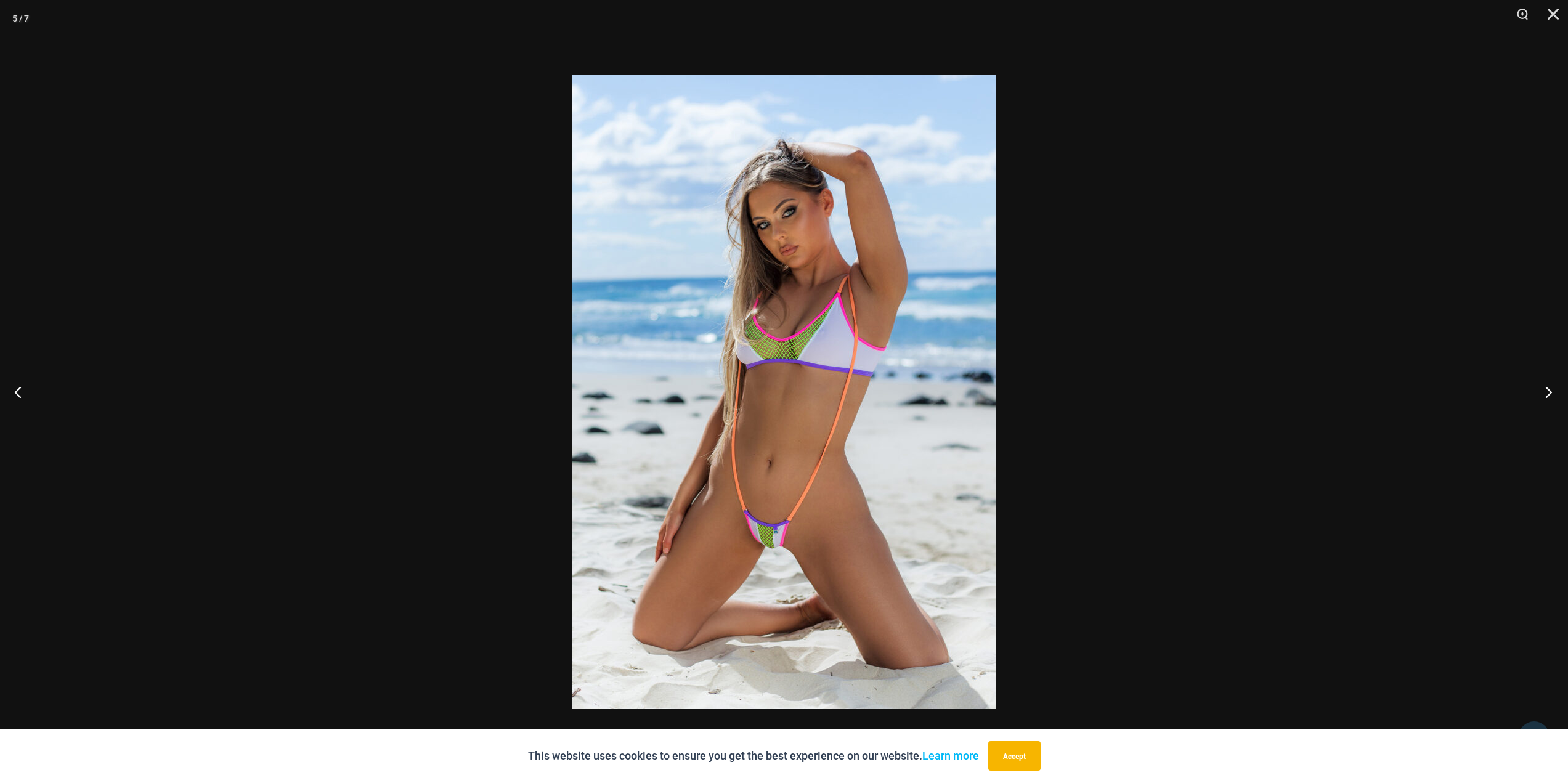
click at [1548, 391] on button "Next" at bounding box center [1545, 392] width 46 height 62
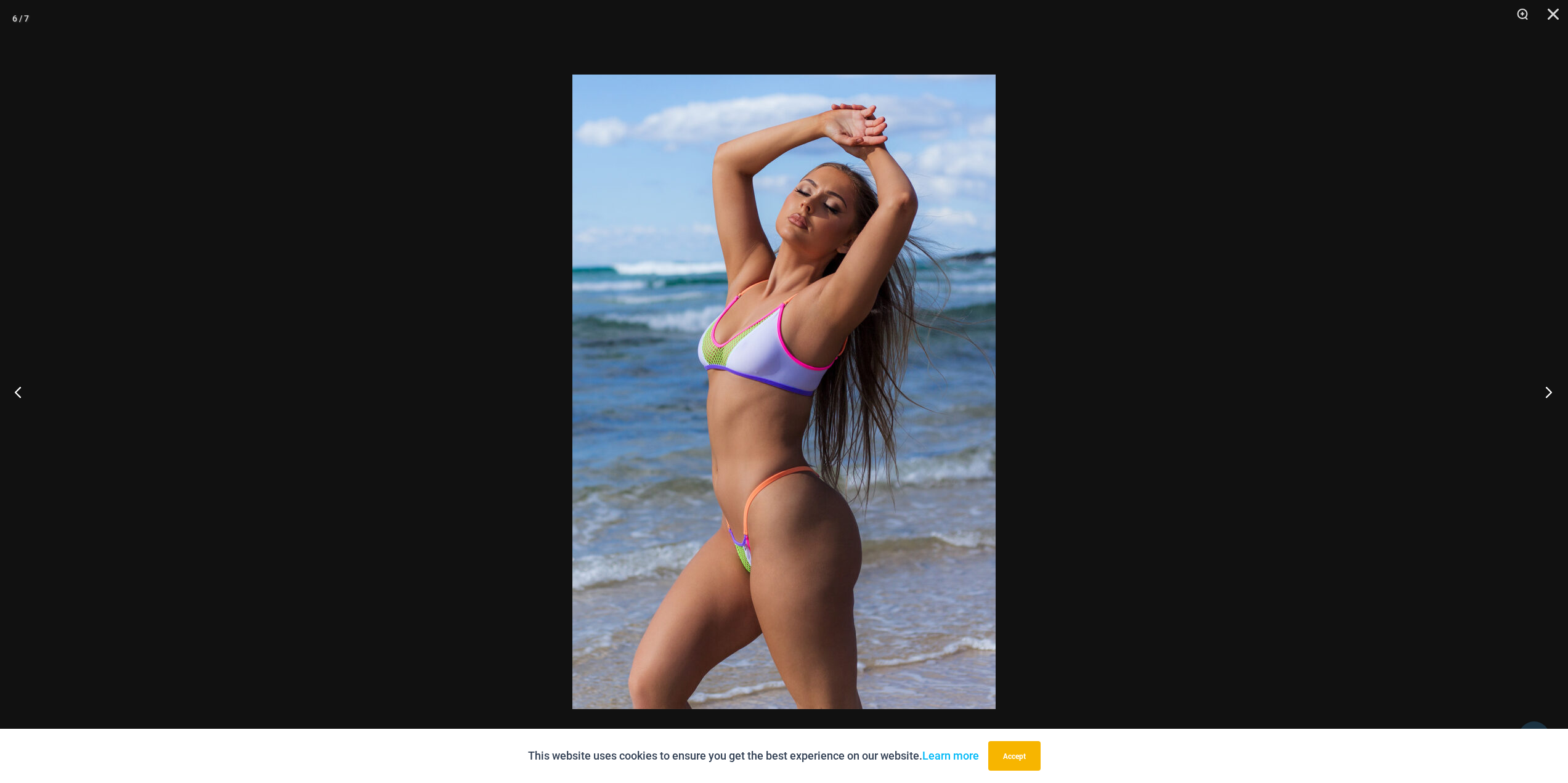
click at [1548, 391] on button "Next" at bounding box center [1545, 392] width 46 height 62
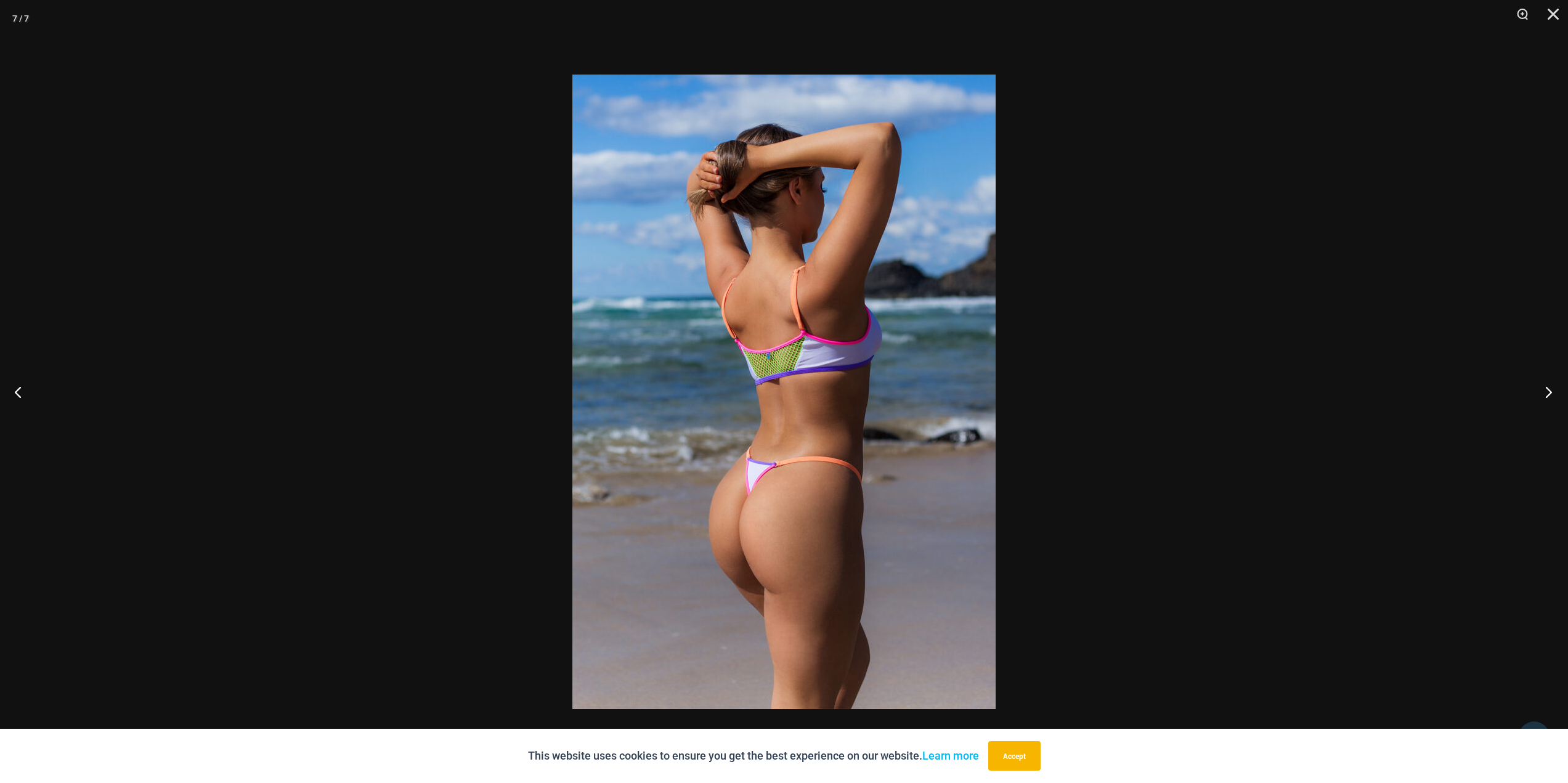
click at [1548, 391] on button "Next" at bounding box center [1545, 392] width 46 height 62
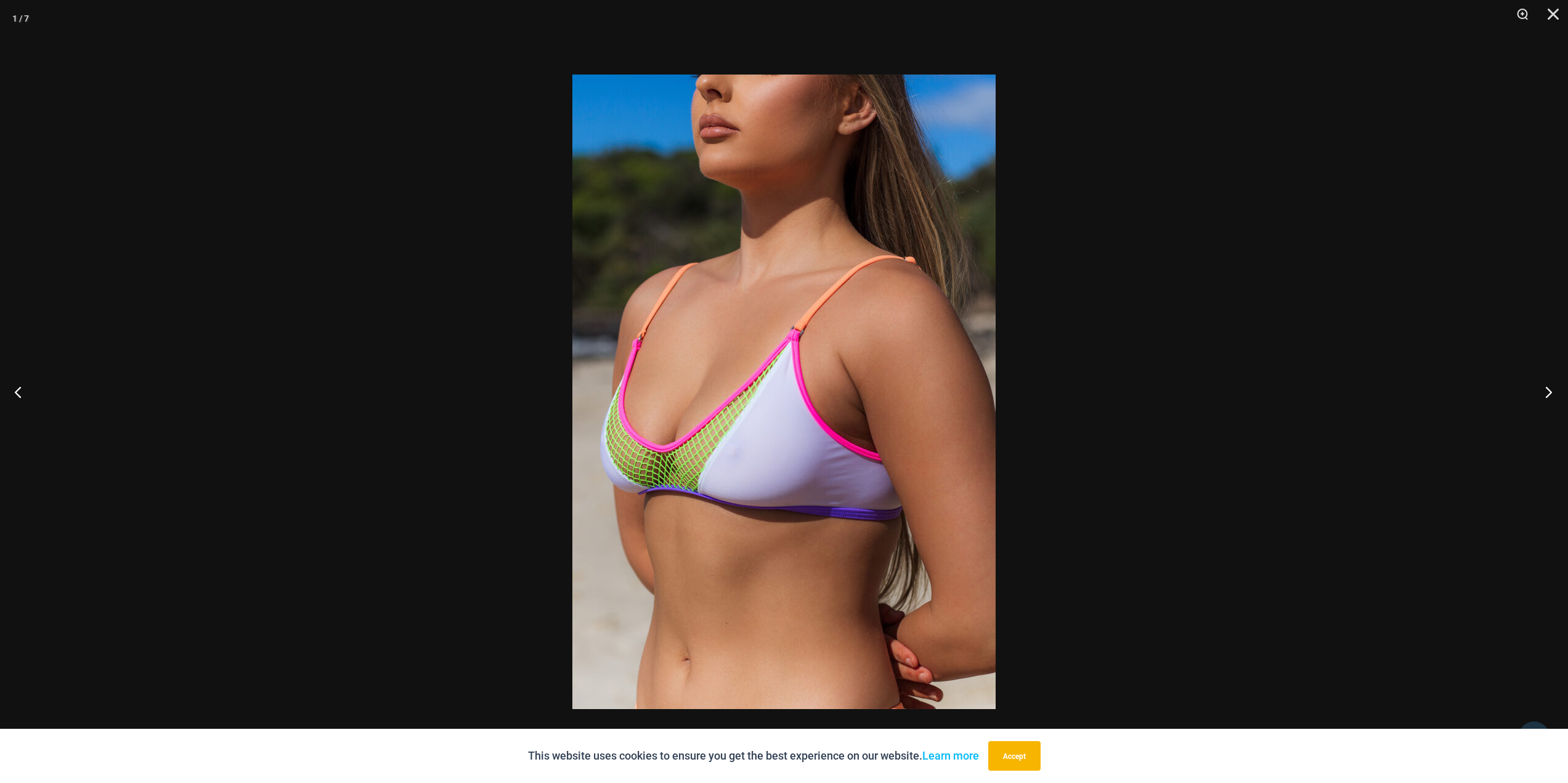
click at [1548, 391] on button "Next" at bounding box center [1545, 392] width 46 height 62
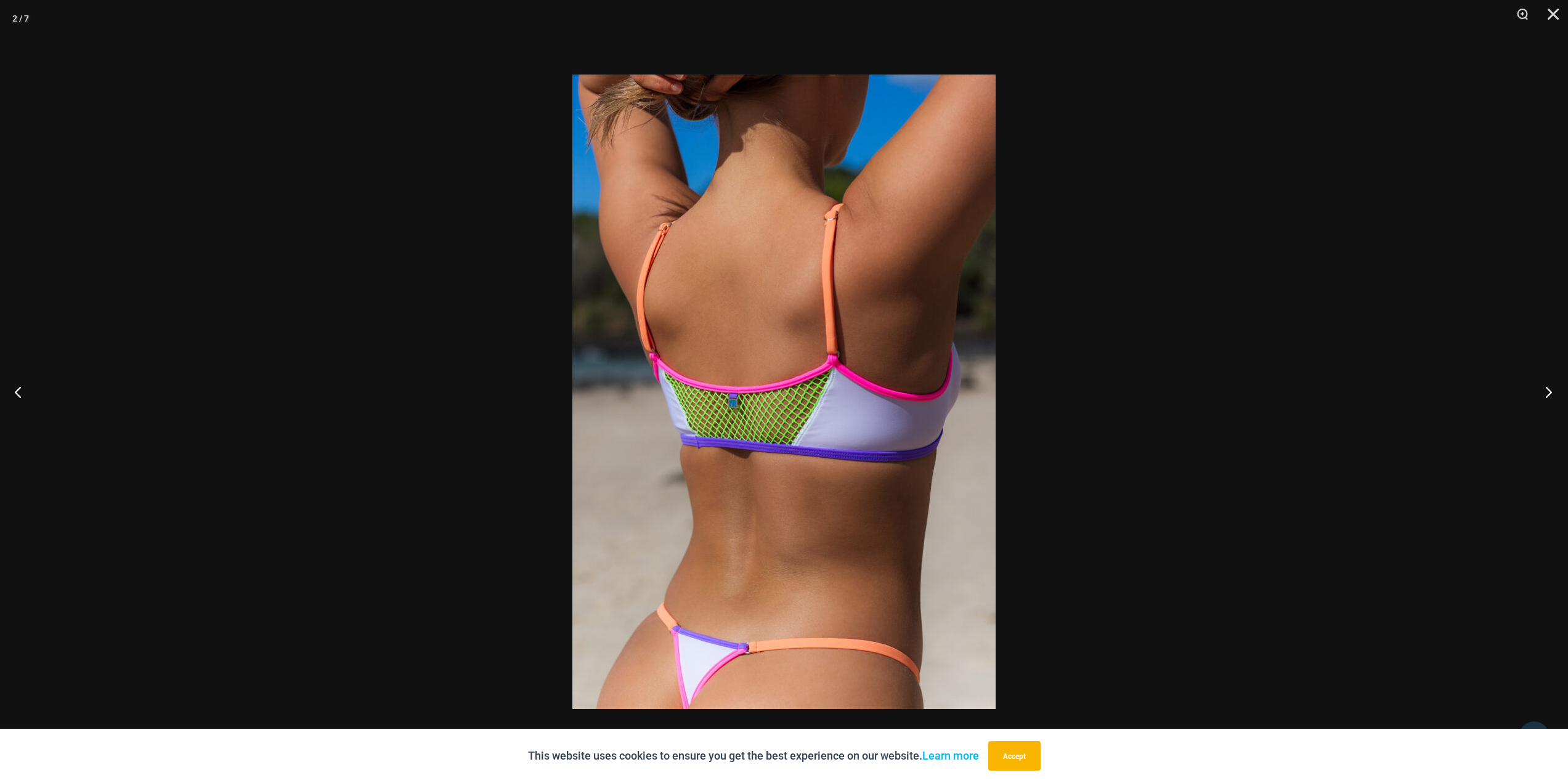
click at [1548, 391] on button "Next" at bounding box center [1545, 392] width 46 height 62
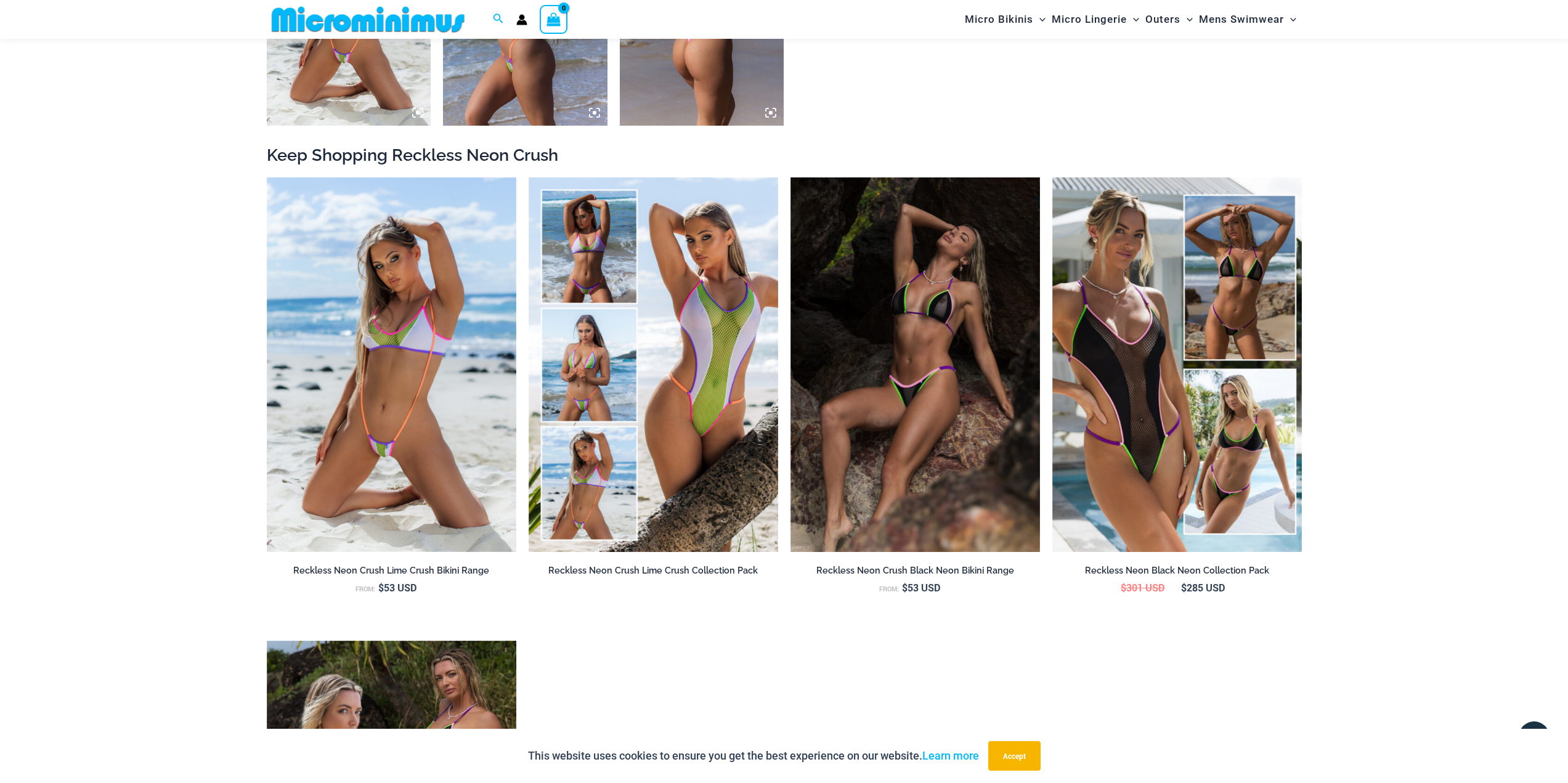
scroll to position [1283, 0]
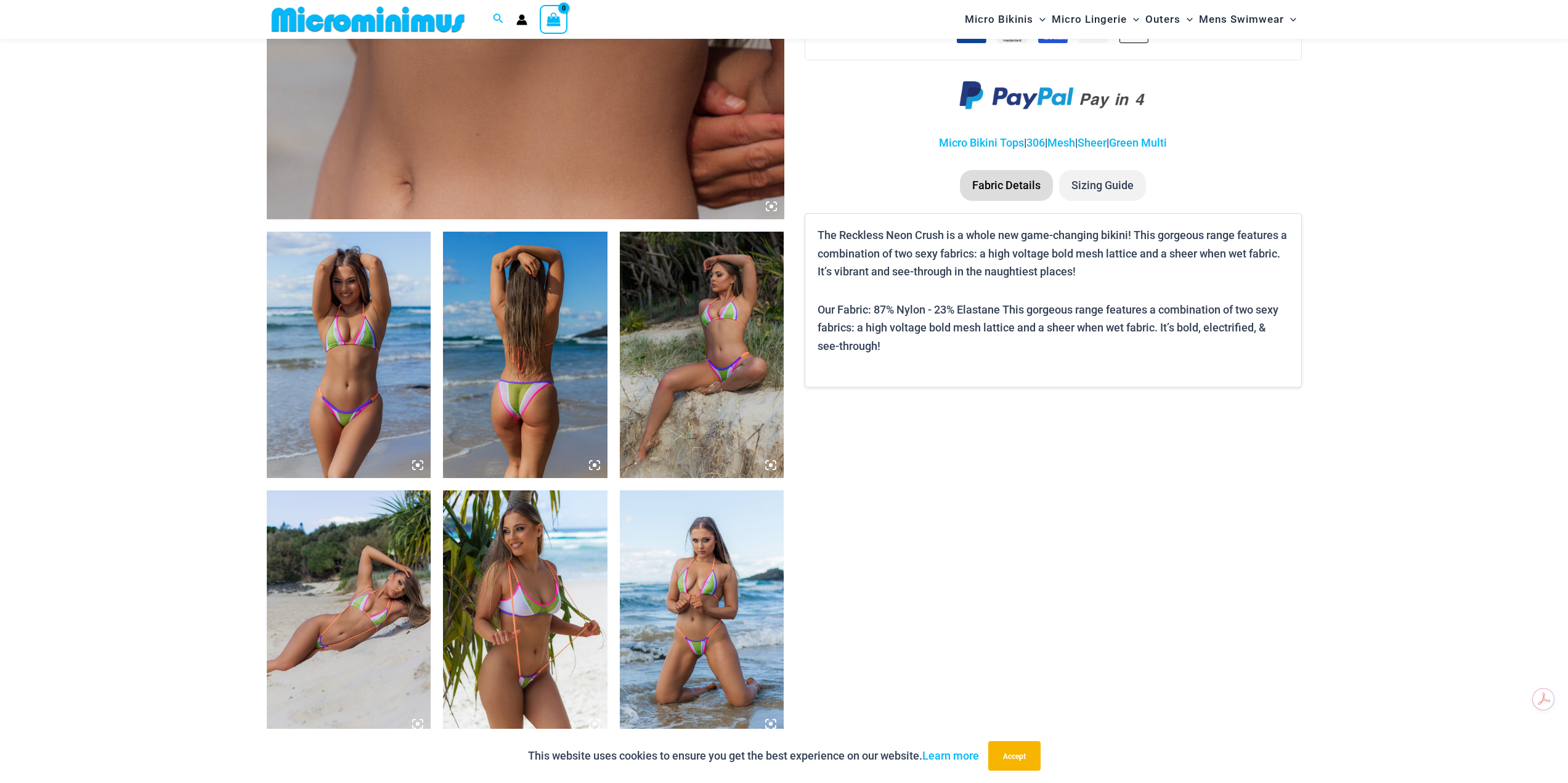
scroll to position [853, 0]
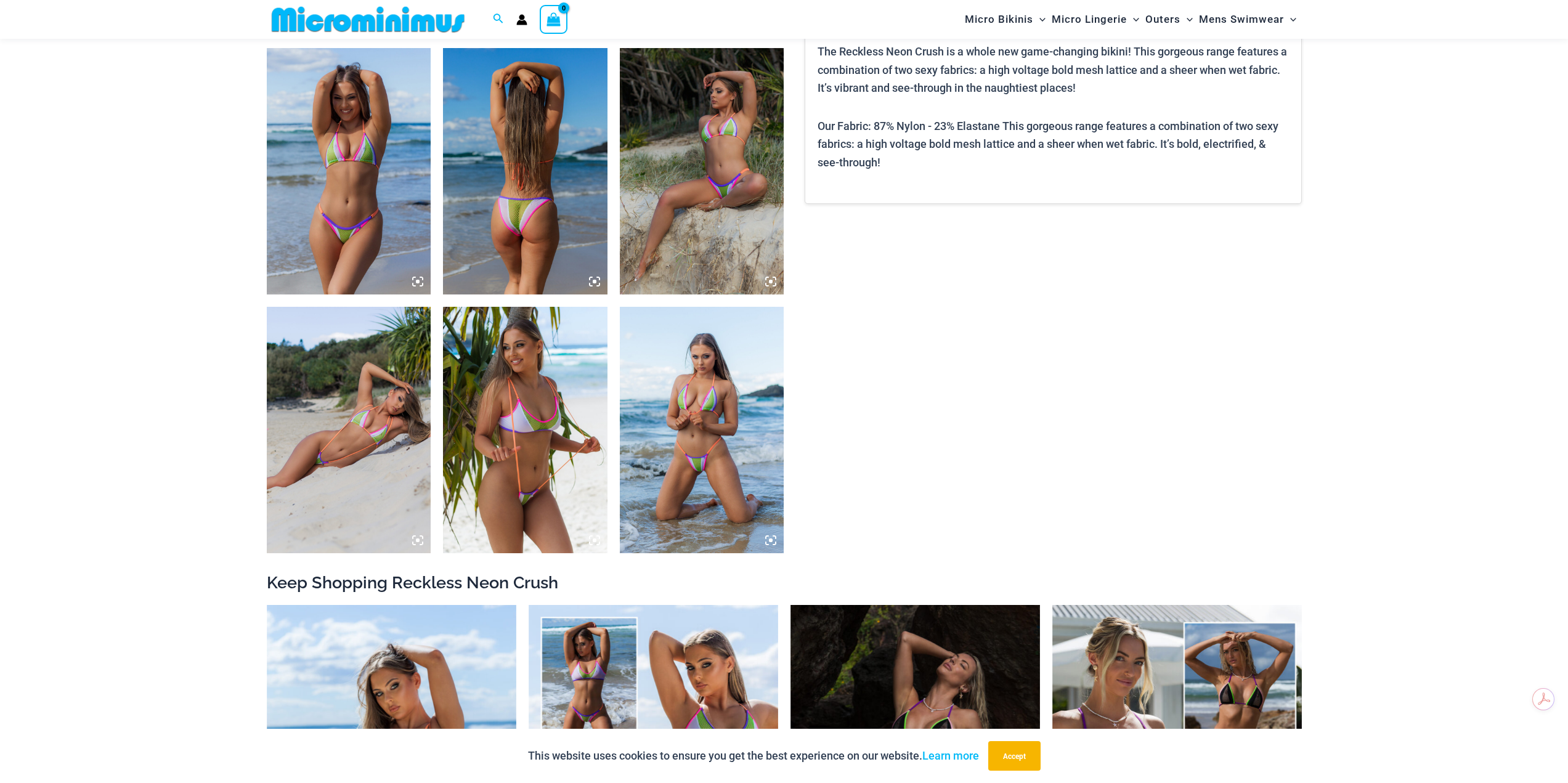
click at [551, 420] on img at bounding box center [525, 430] width 165 height 246
